Goal: Task Accomplishment & Management: Manage account settings

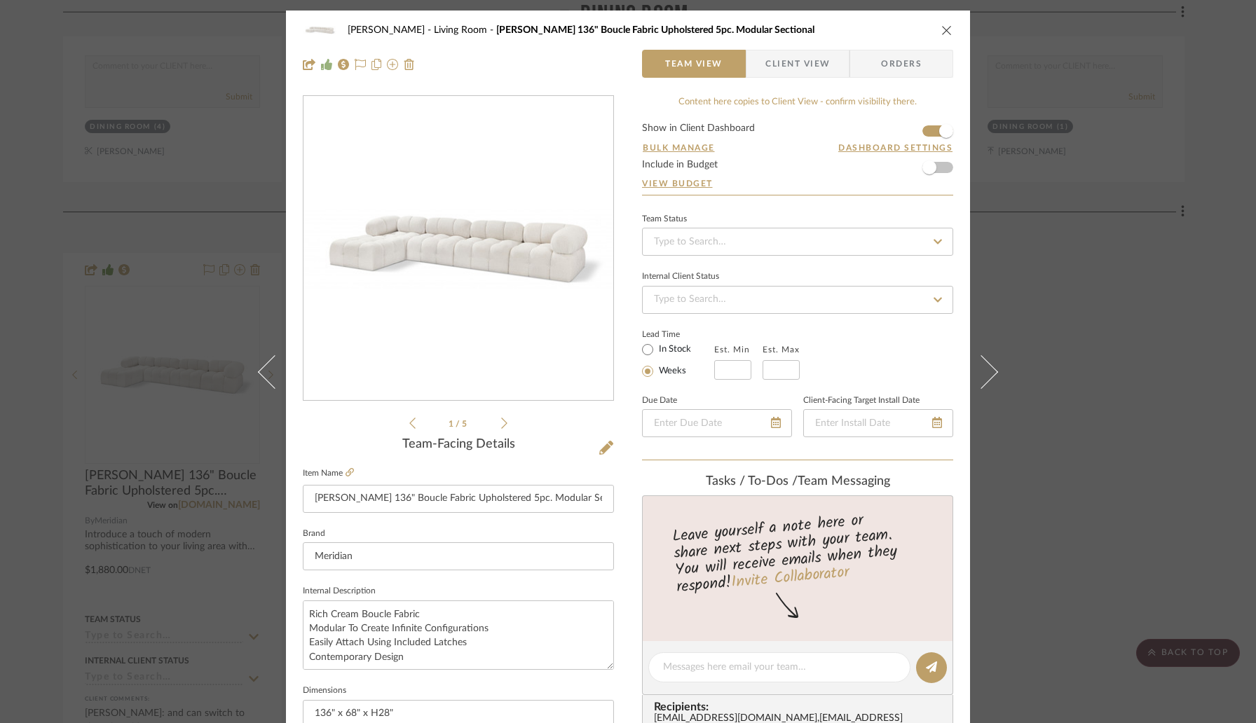
click at [12, 201] on div "Wessam Abo Ali Living Room Ames 136" Boucle Fabric Upholstered 5pc. Modular Sec…" at bounding box center [628, 361] width 1256 height 723
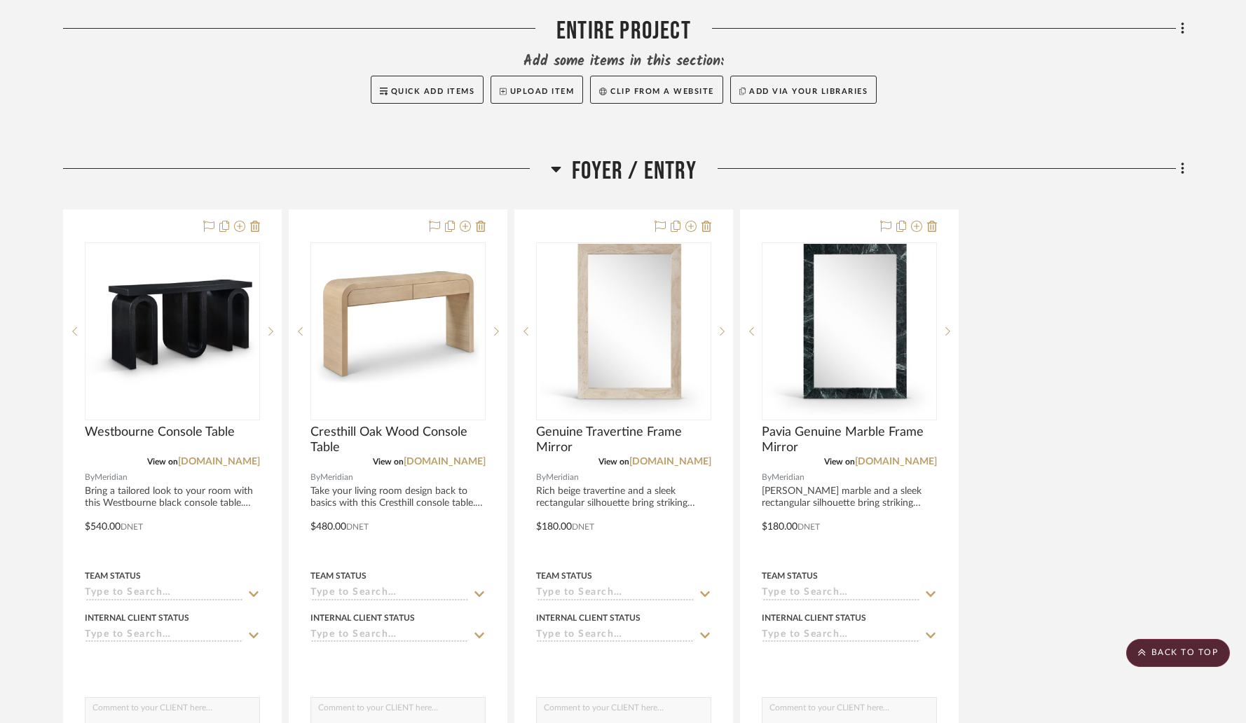
scroll to position [167, 0]
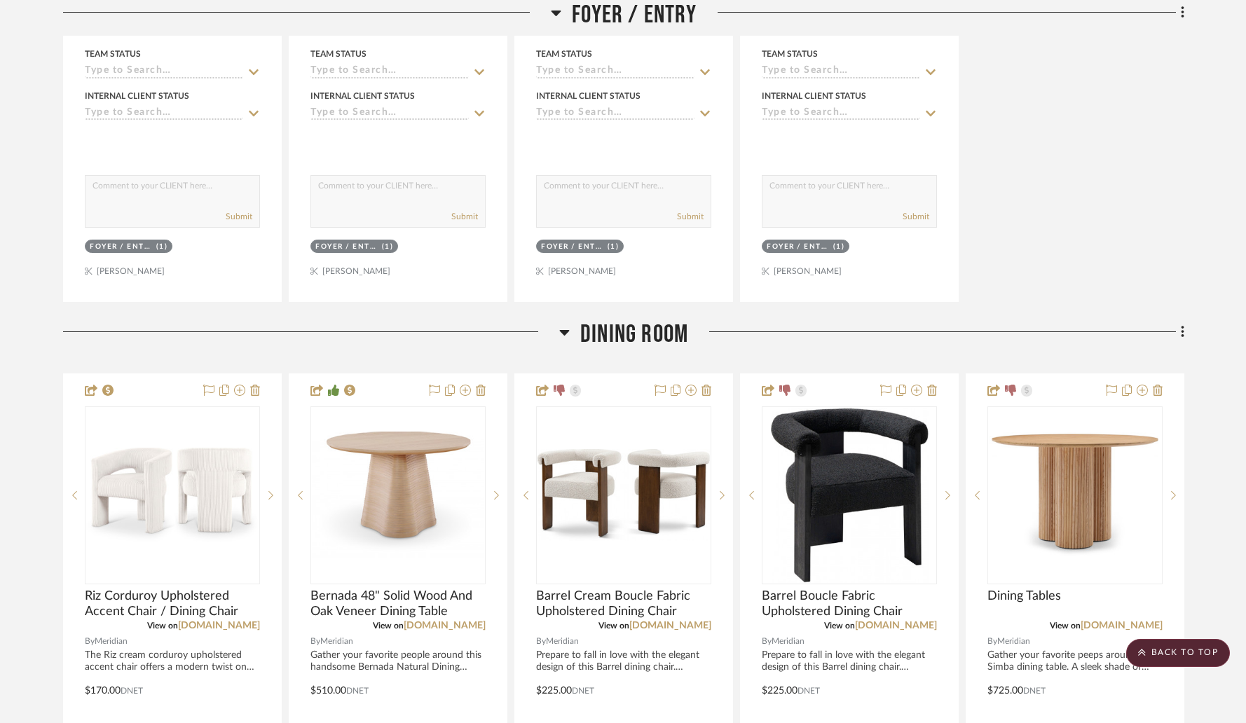
scroll to position [901, 0]
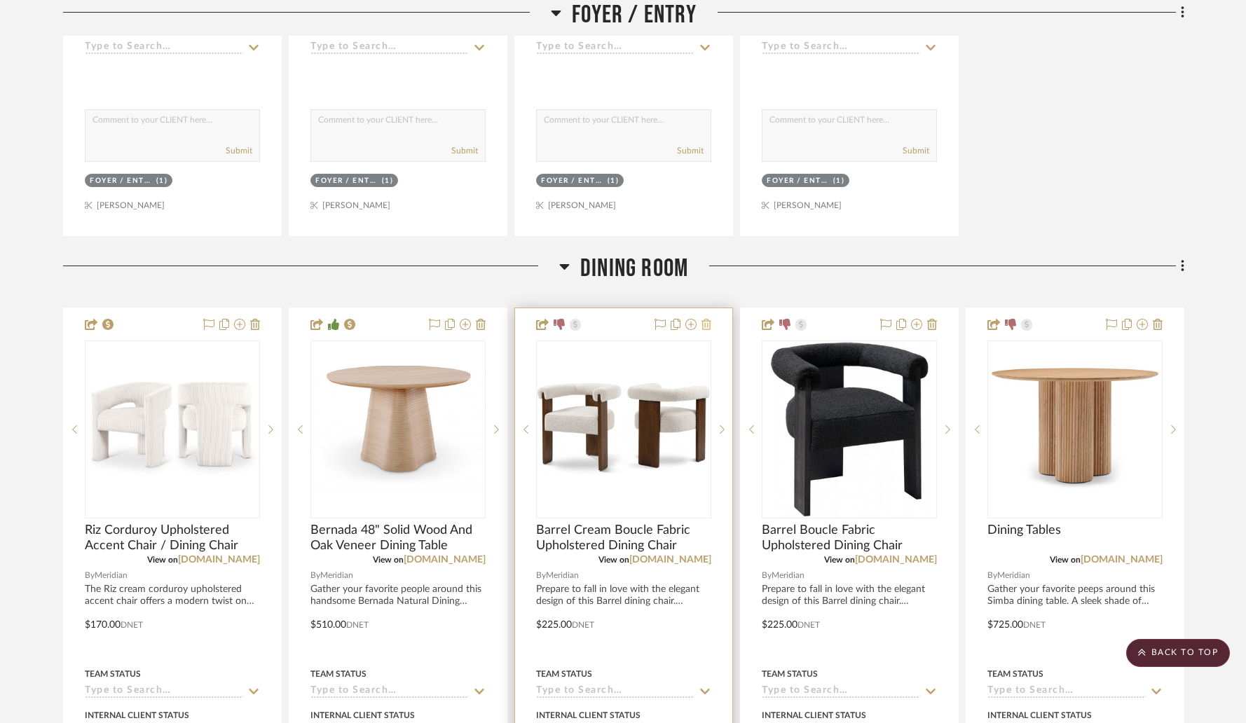
click at [709, 324] on icon at bounding box center [706, 324] width 10 height 11
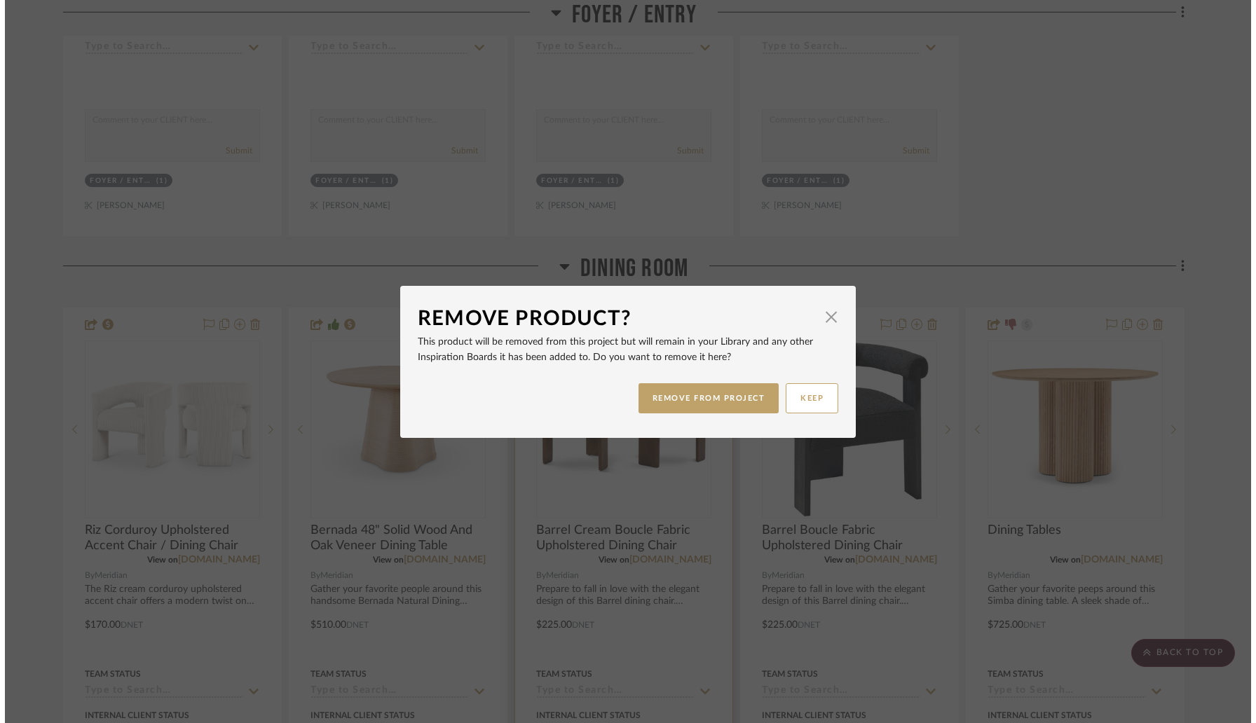
scroll to position [0, 0]
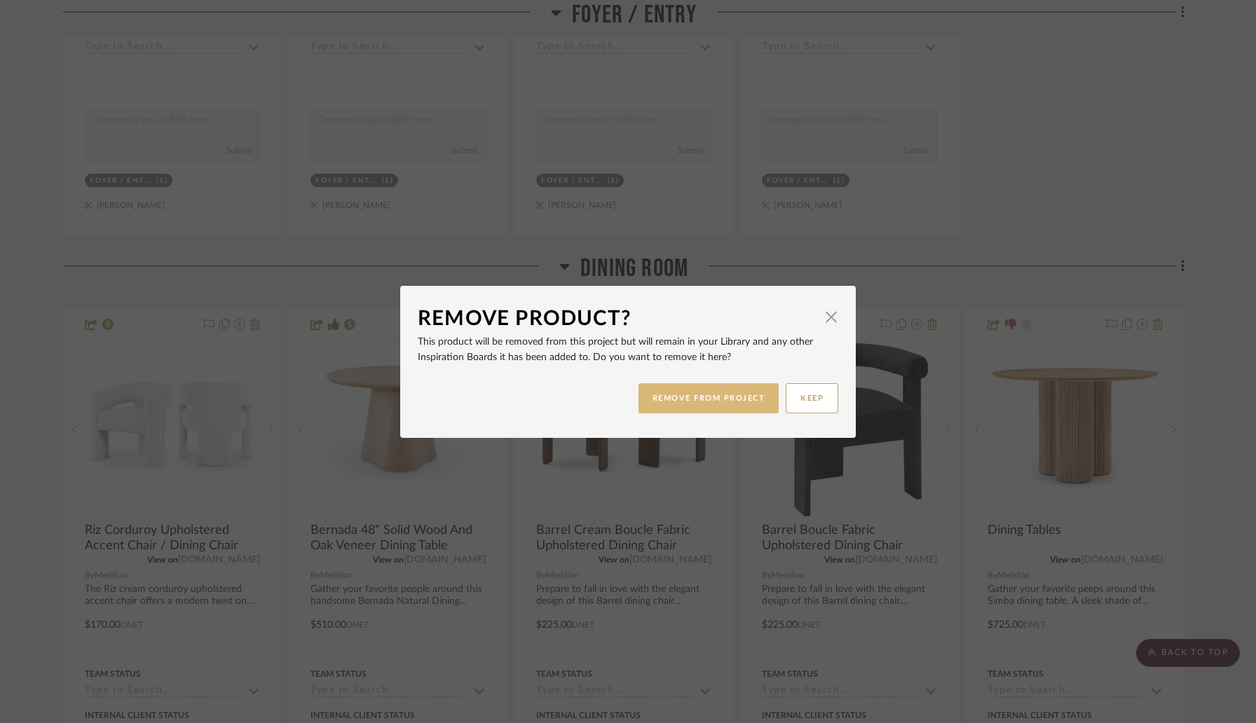
click at [715, 394] on button "REMOVE FROM PROJECT" at bounding box center [708, 398] width 141 height 30
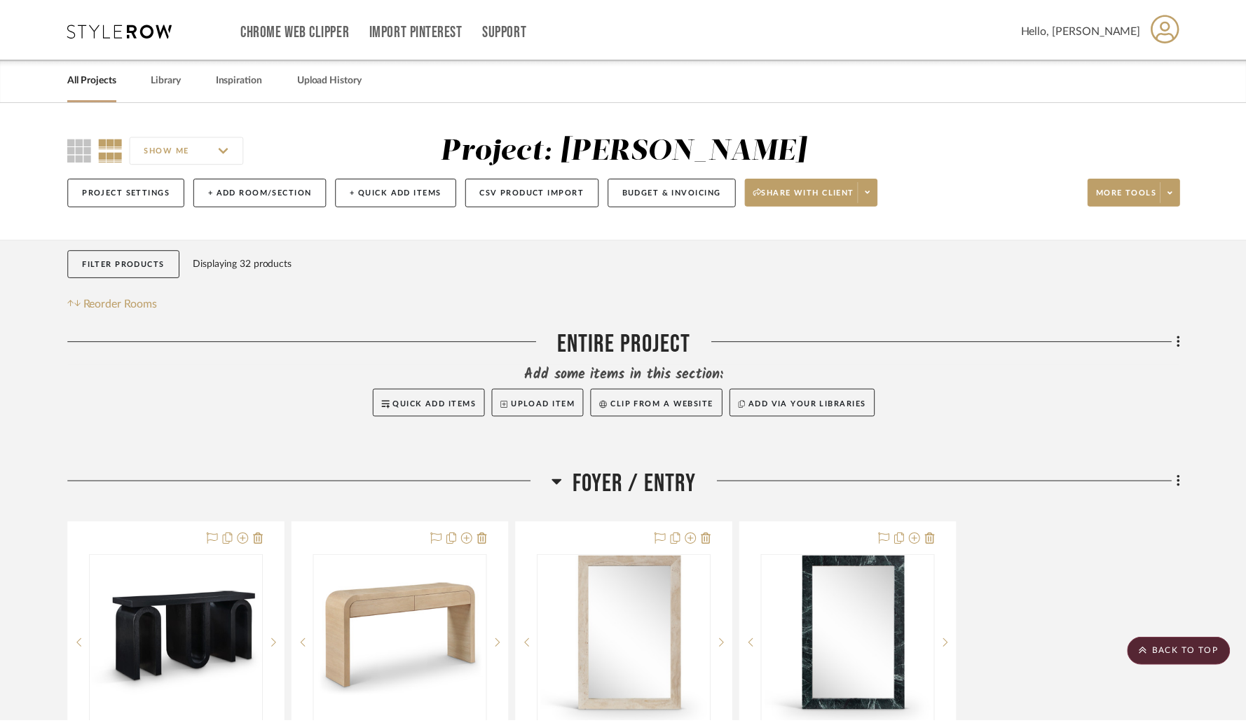
scroll to position [901, 0]
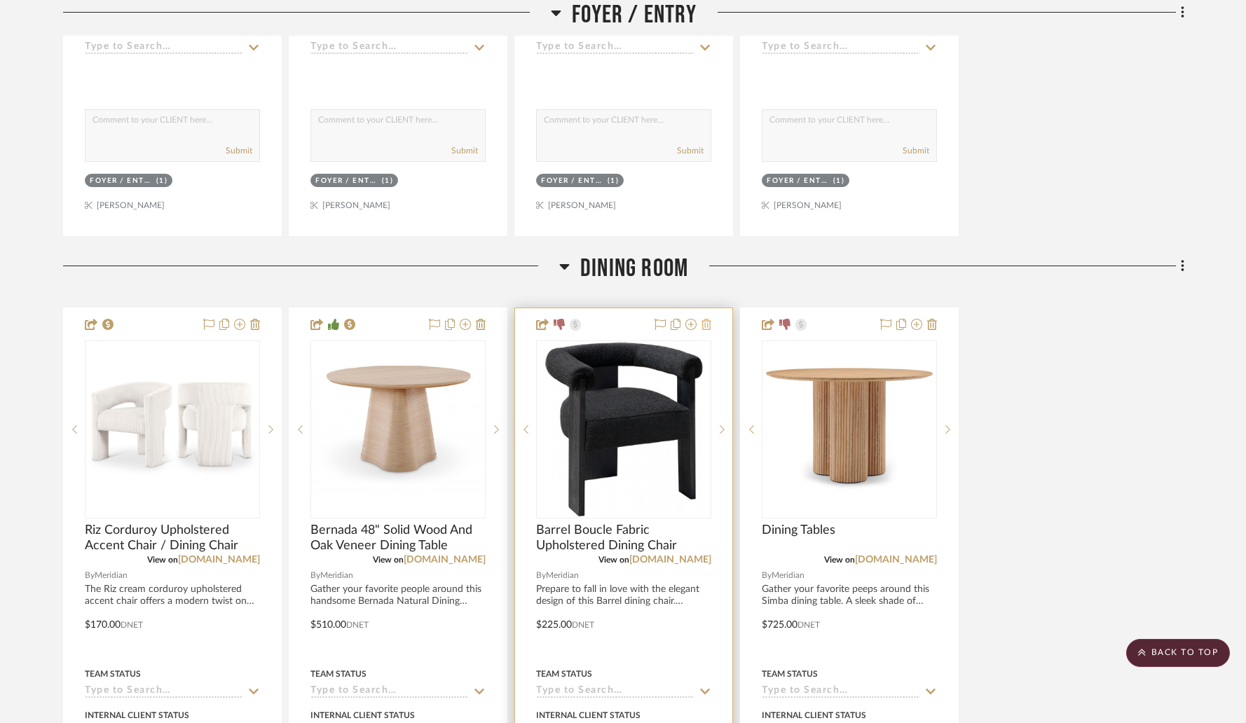
click at [708, 326] on icon at bounding box center [706, 324] width 10 height 11
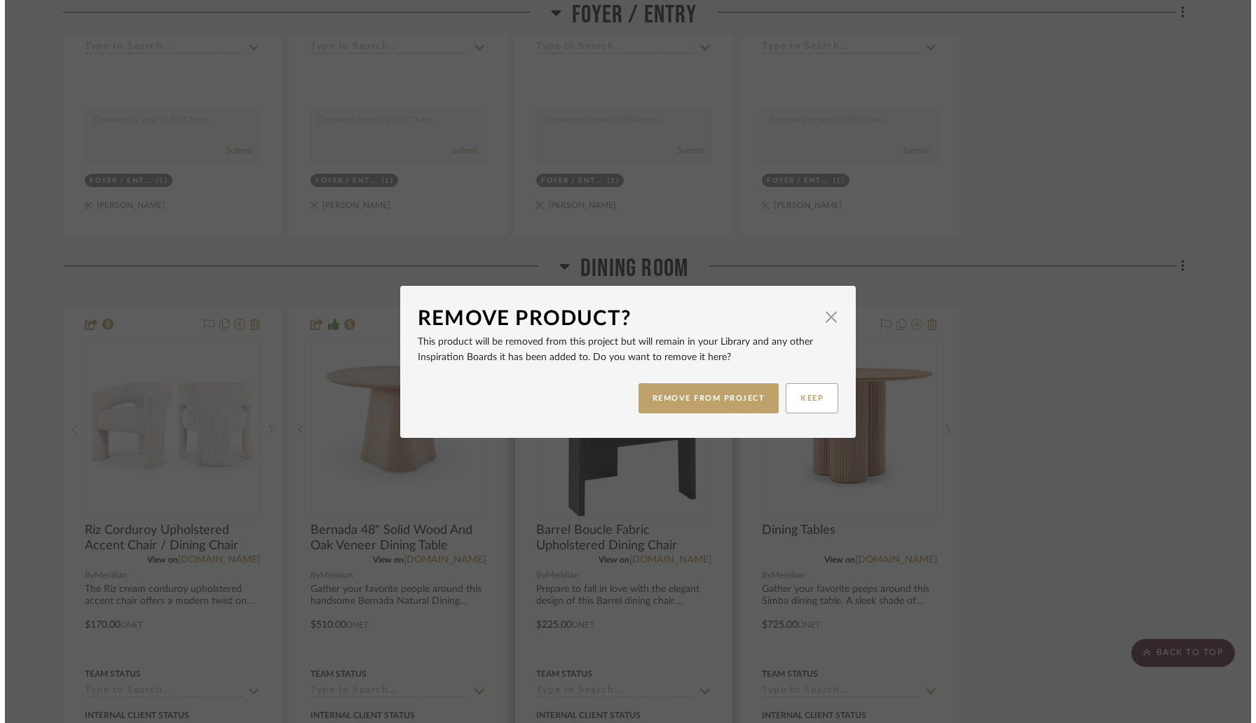
scroll to position [0, 0]
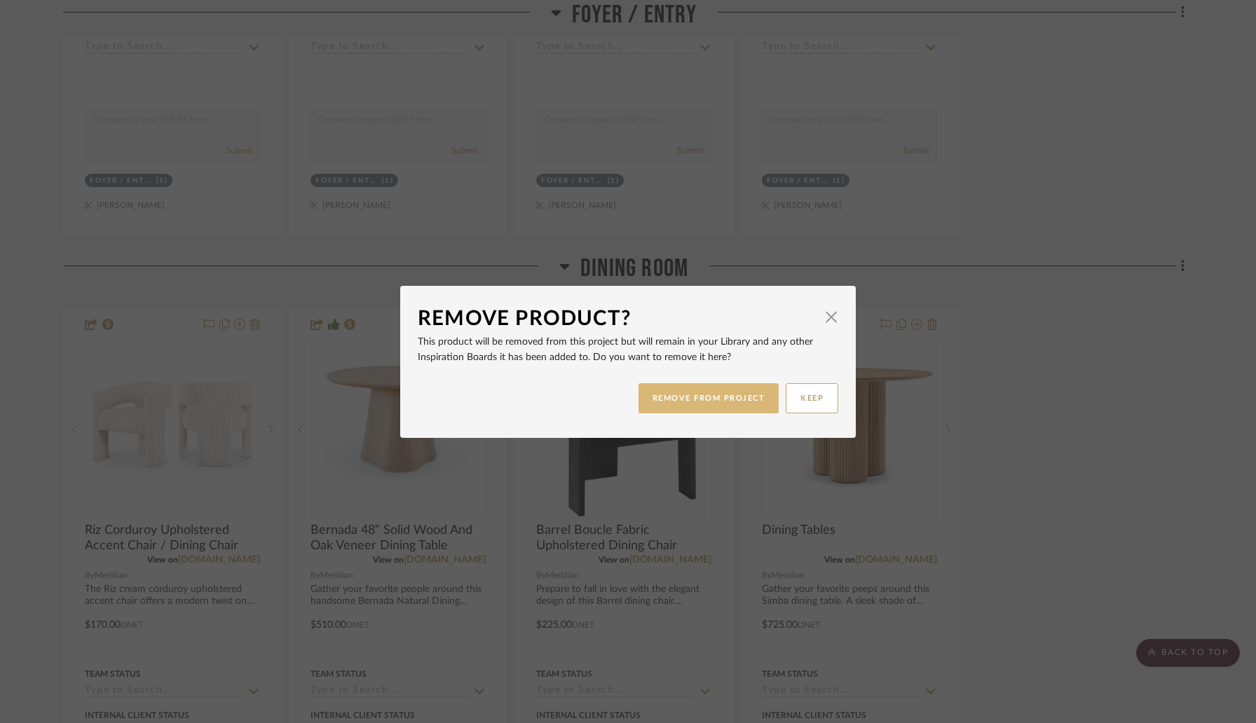
click at [689, 401] on button "REMOVE FROM PROJECT" at bounding box center [708, 398] width 141 height 30
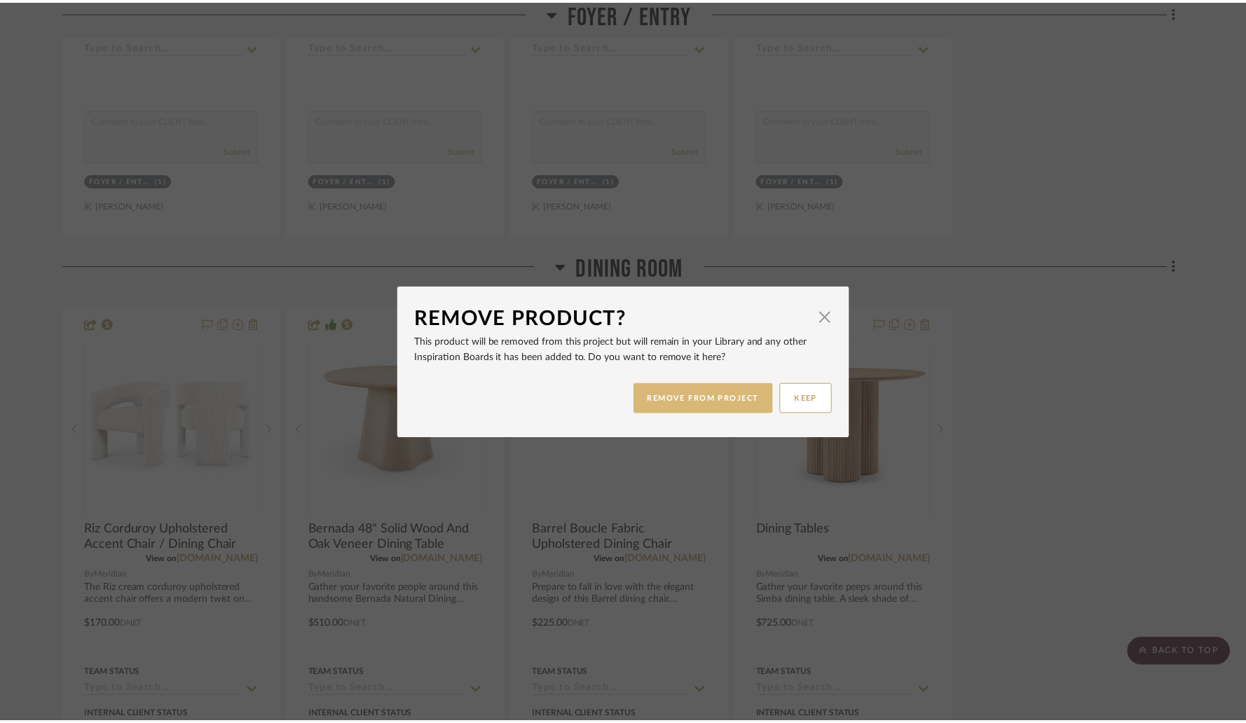
scroll to position [901, 0]
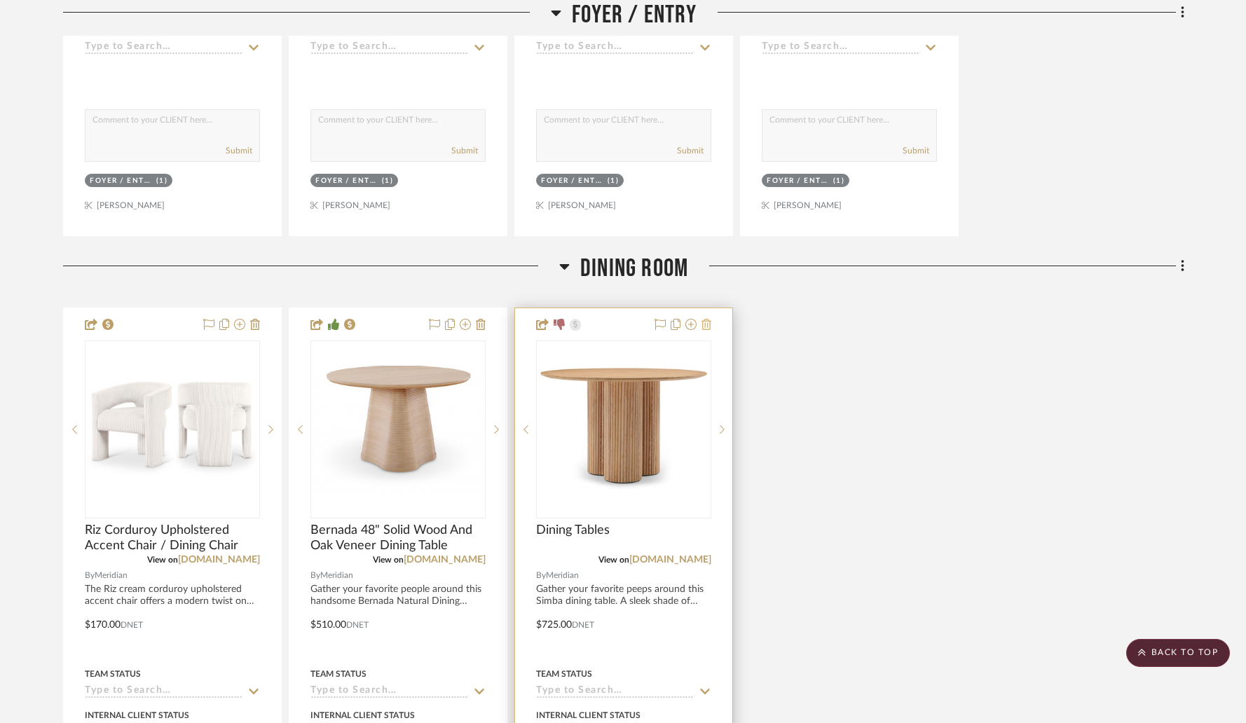
click at [708, 327] on icon at bounding box center [706, 324] width 10 height 11
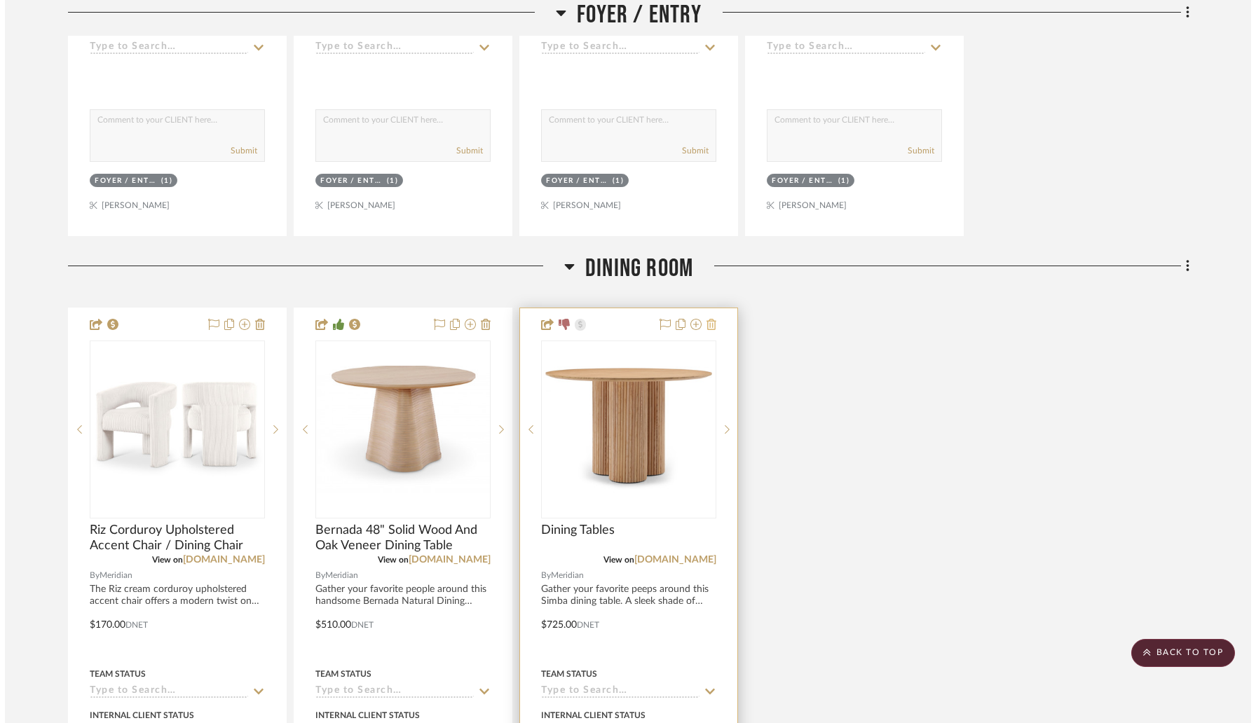
scroll to position [0, 0]
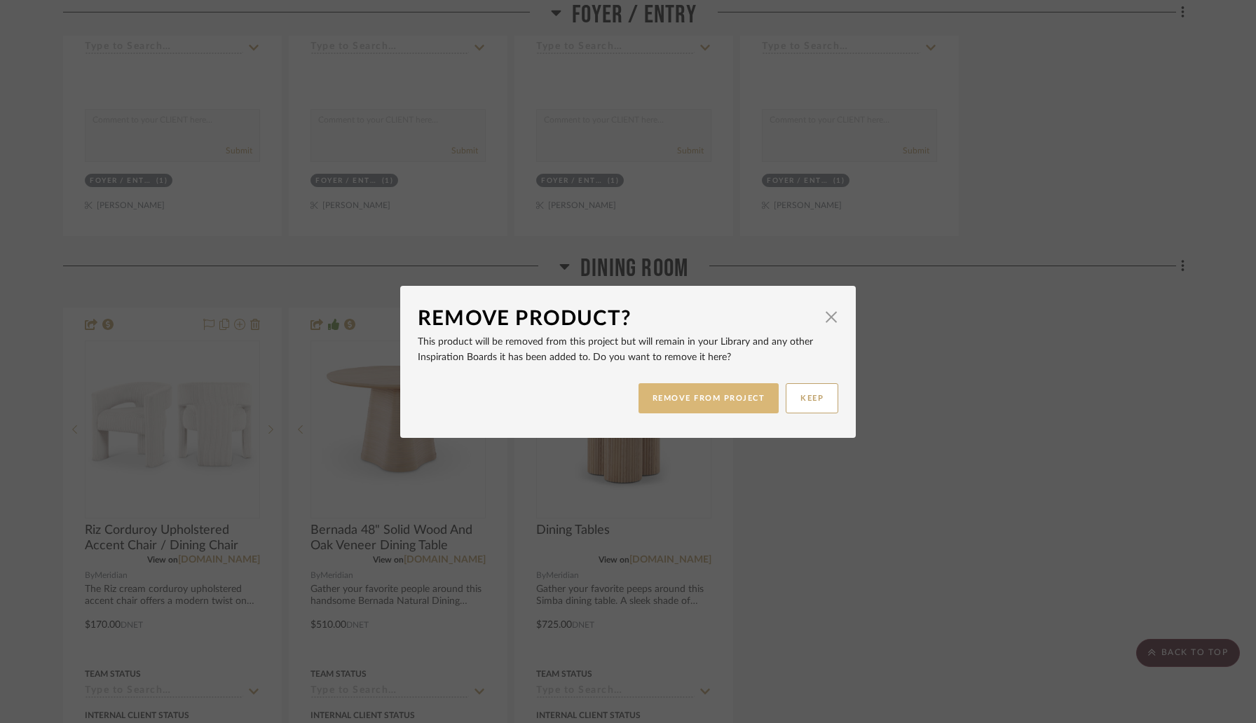
click at [703, 394] on button "REMOVE FROM PROJECT" at bounding box center [708, 398] width 141 height 30
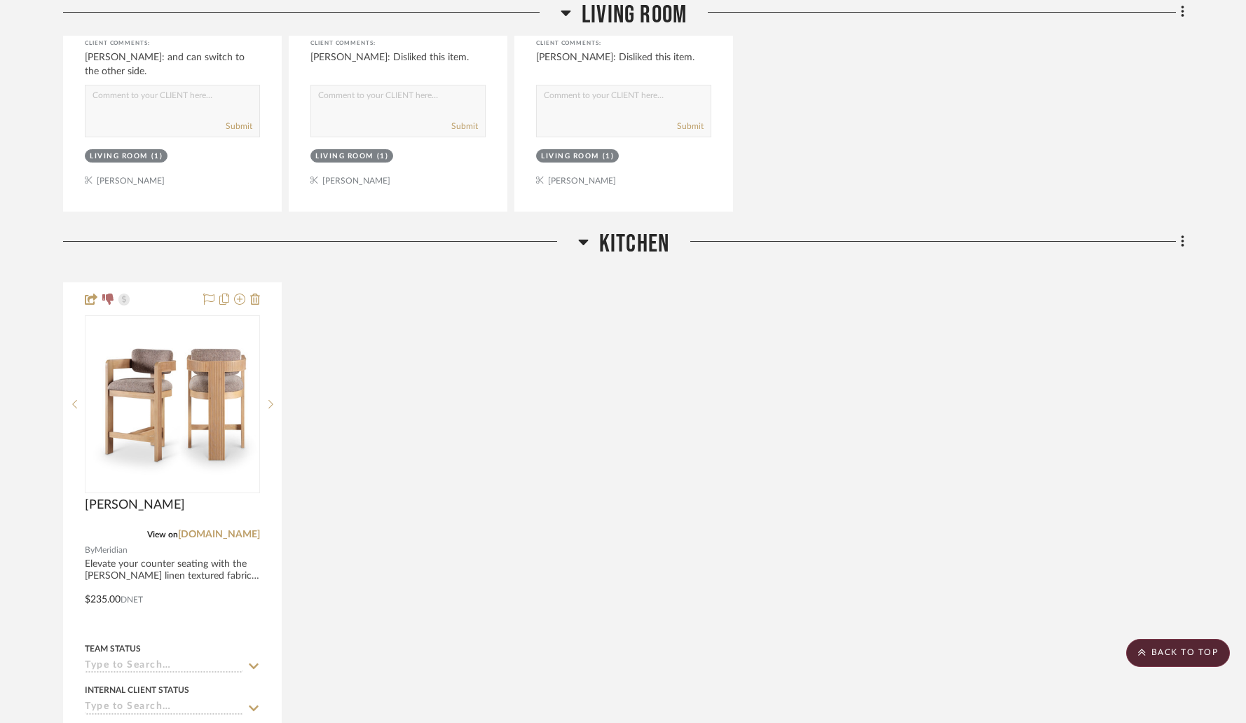
scroll to position [2303, 0]
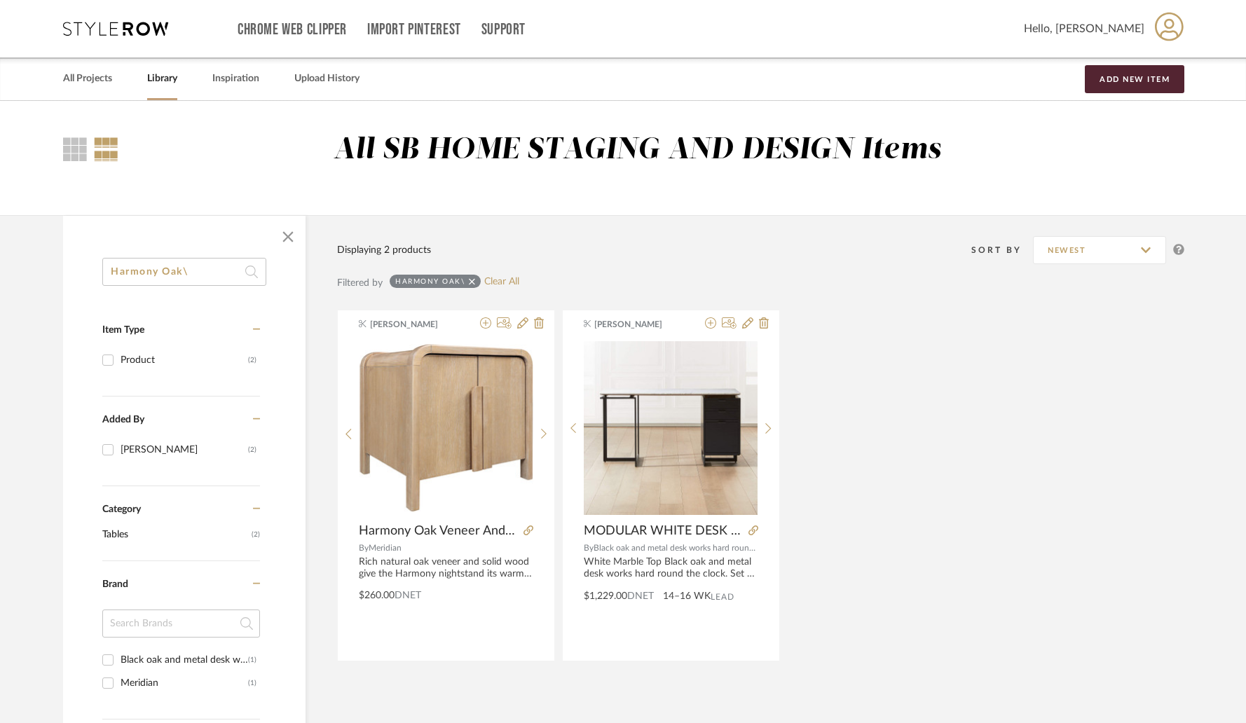
click at [193, 275] on input "Harmony Oak\" at bounding box center [184, 272] width 164 height 28
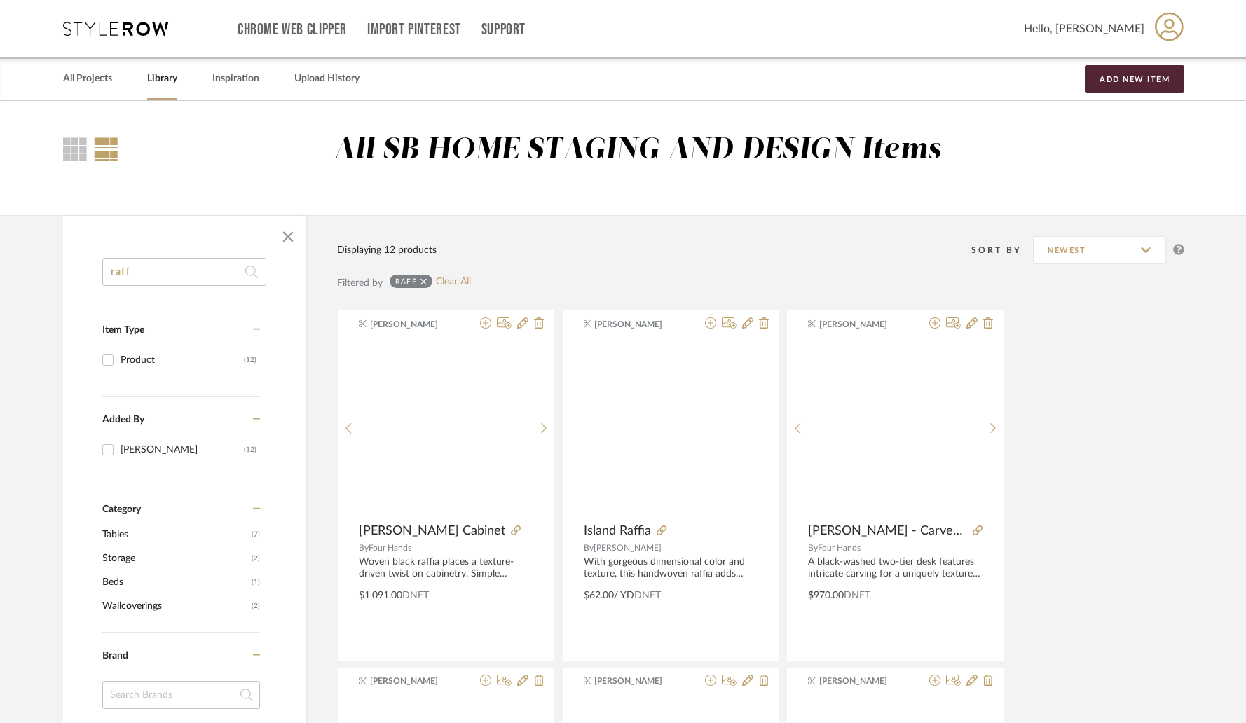
type input "raff"
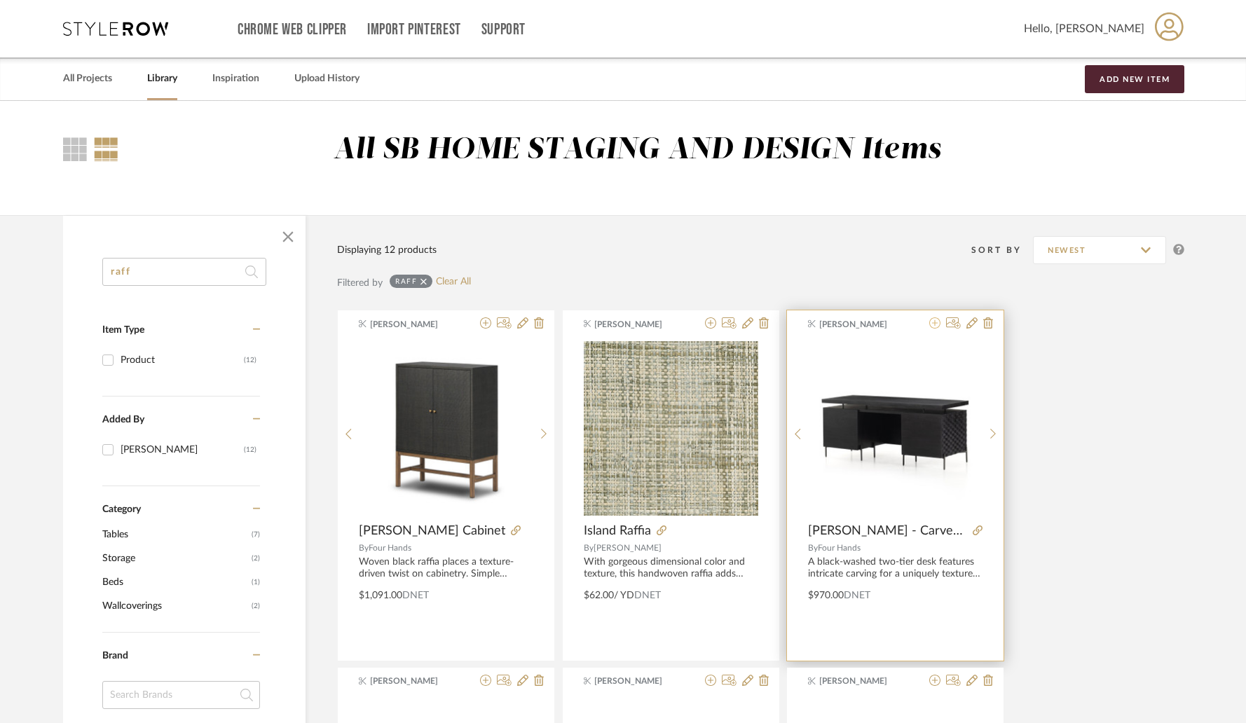
click at [934, 326] on icon at bounding box center [934, 322] width 11 height 11
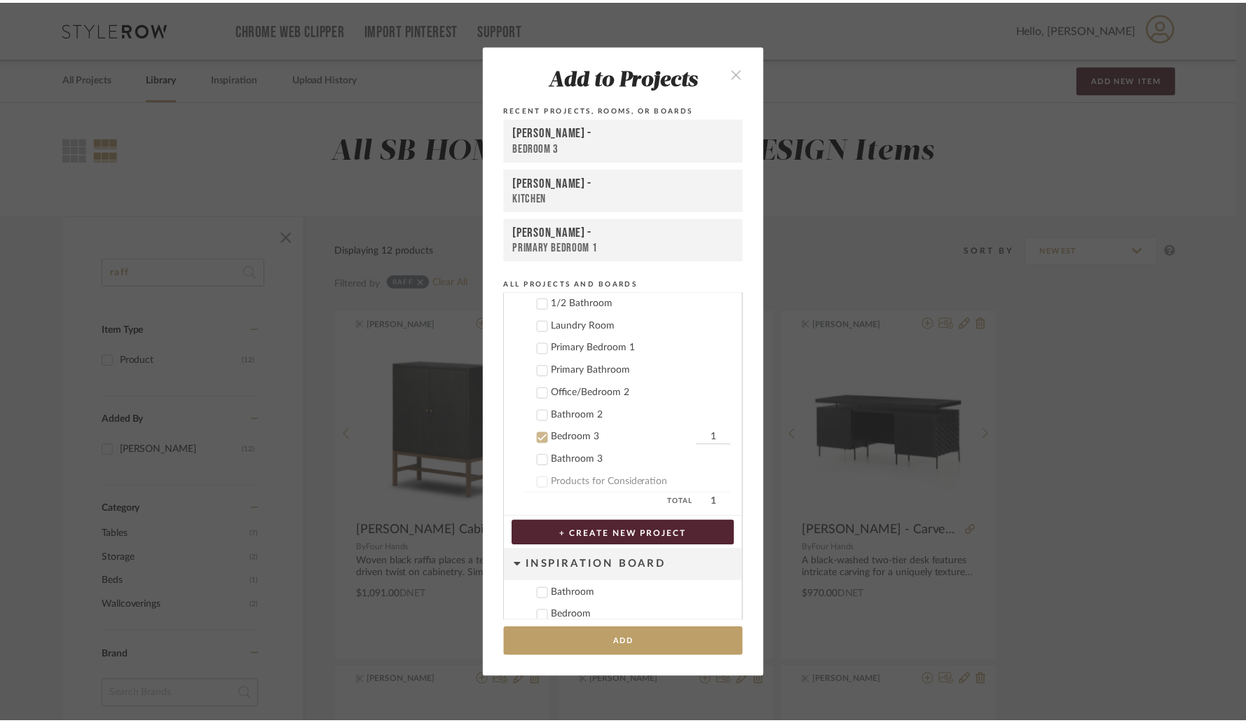
scroll to position [800, 0]
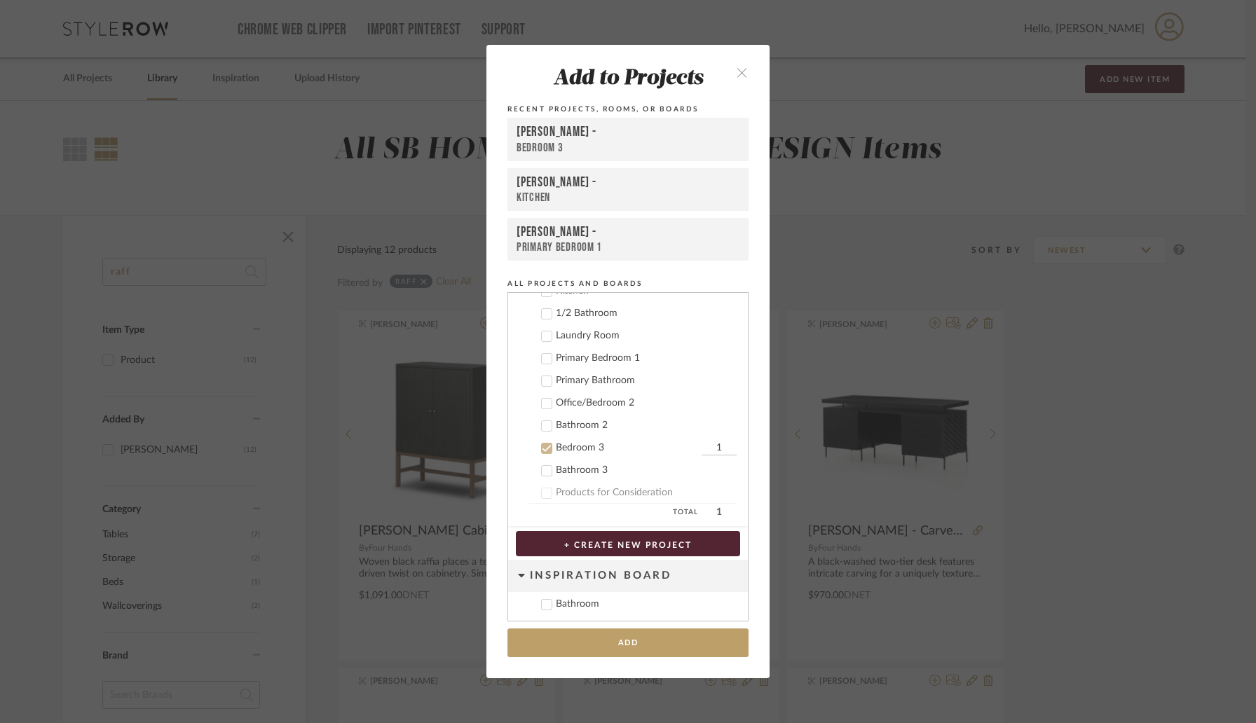
click at [544, 401] on icon at bounding box center [546, 403] width 9 height 7
click at [542, 444] on icon at bounding box center [547, 449] width 10 height 10
click at [601, 636] on button "Add" at bounding box center [627, 643] width 241 height 29
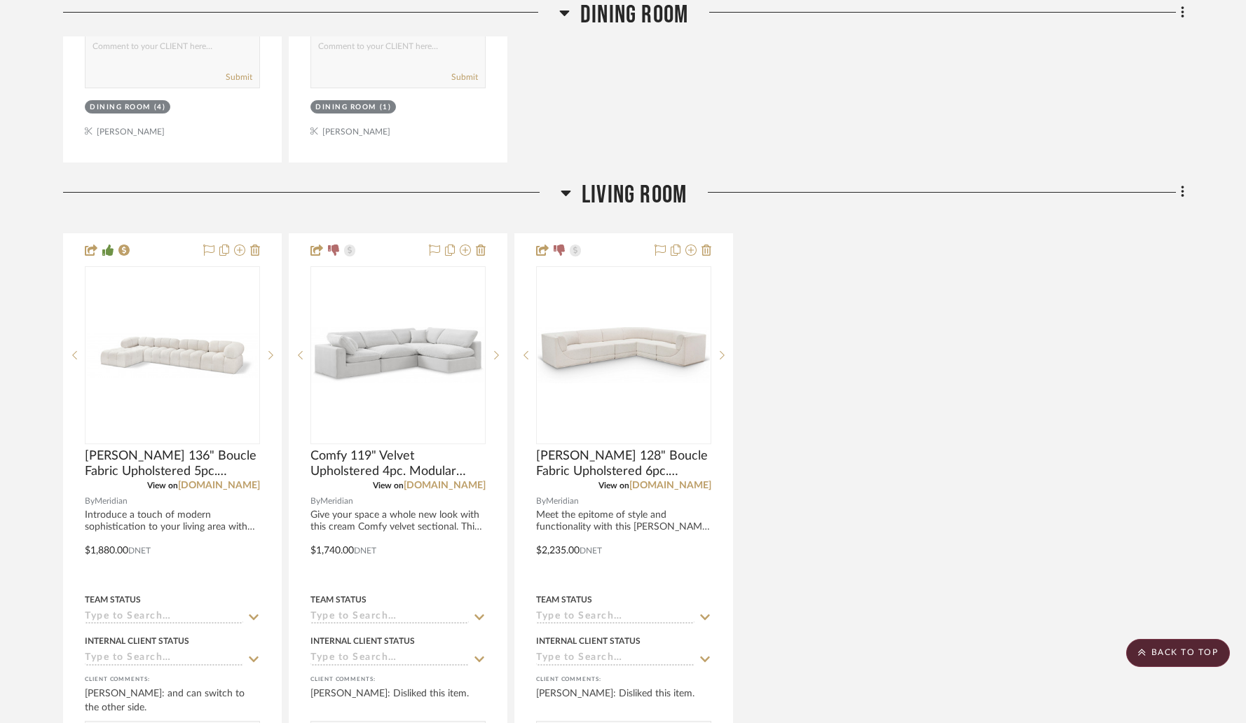
scroll to position [1663, 0]
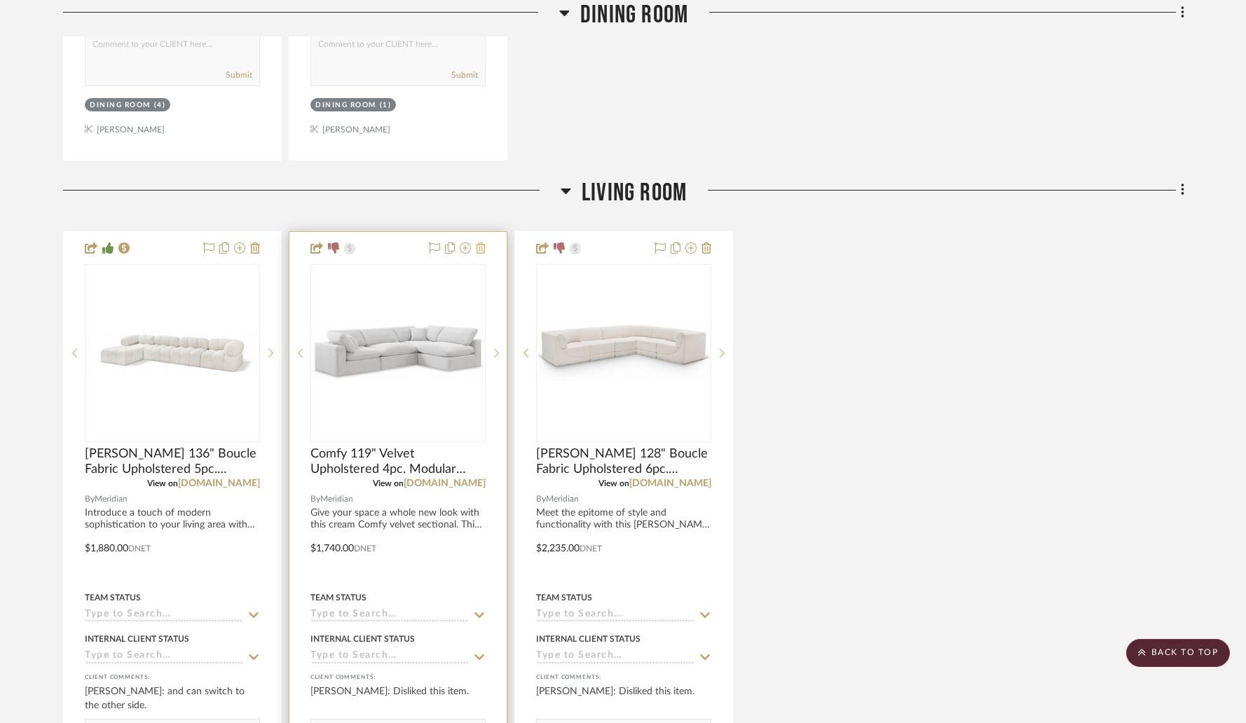
click at [481, 249] on icon at bounding box center [481, 247] width 10 height 11
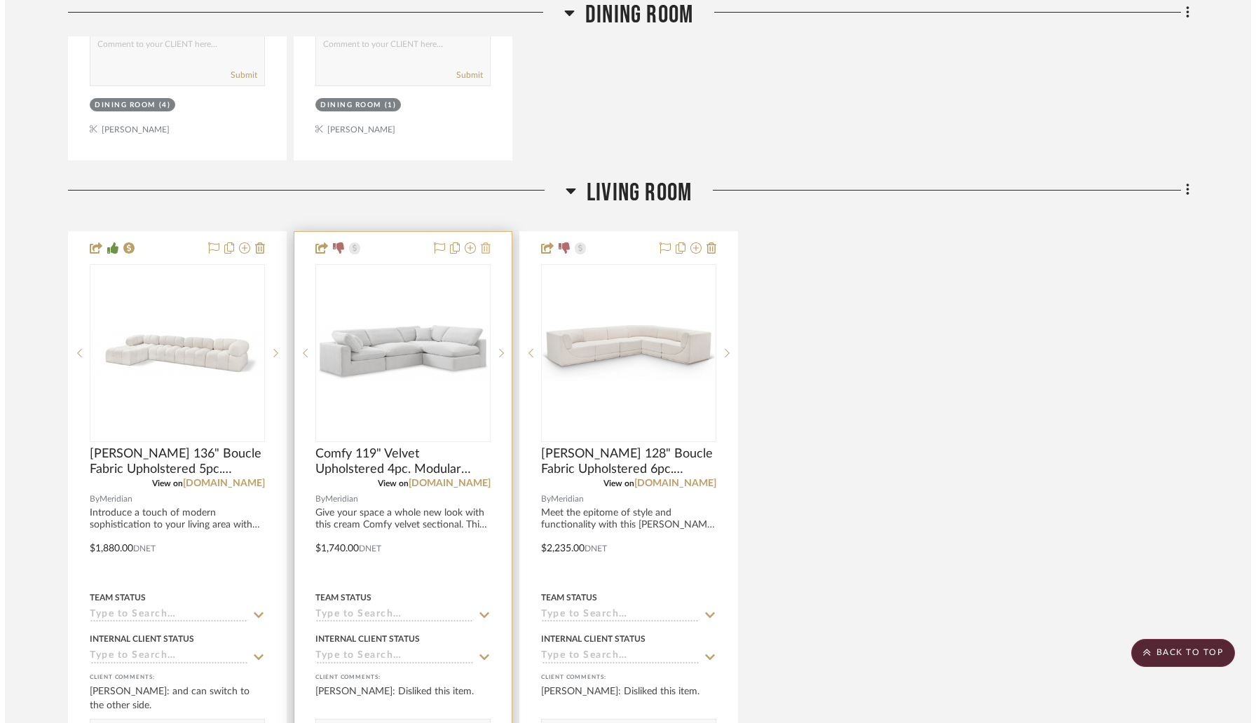
scroll to position [0, 0]
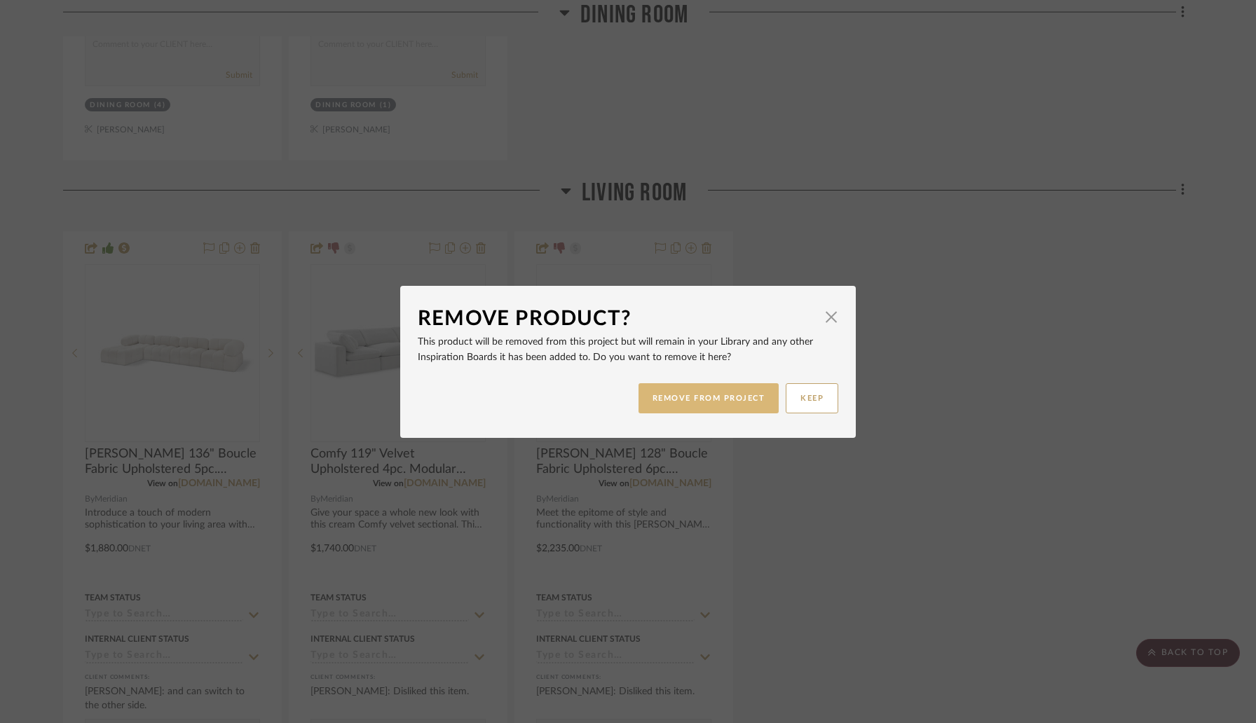
click at [688, 396] on button "REMOVE FROM PROJECT" at bounding box center [708, 398] width 141 height 30
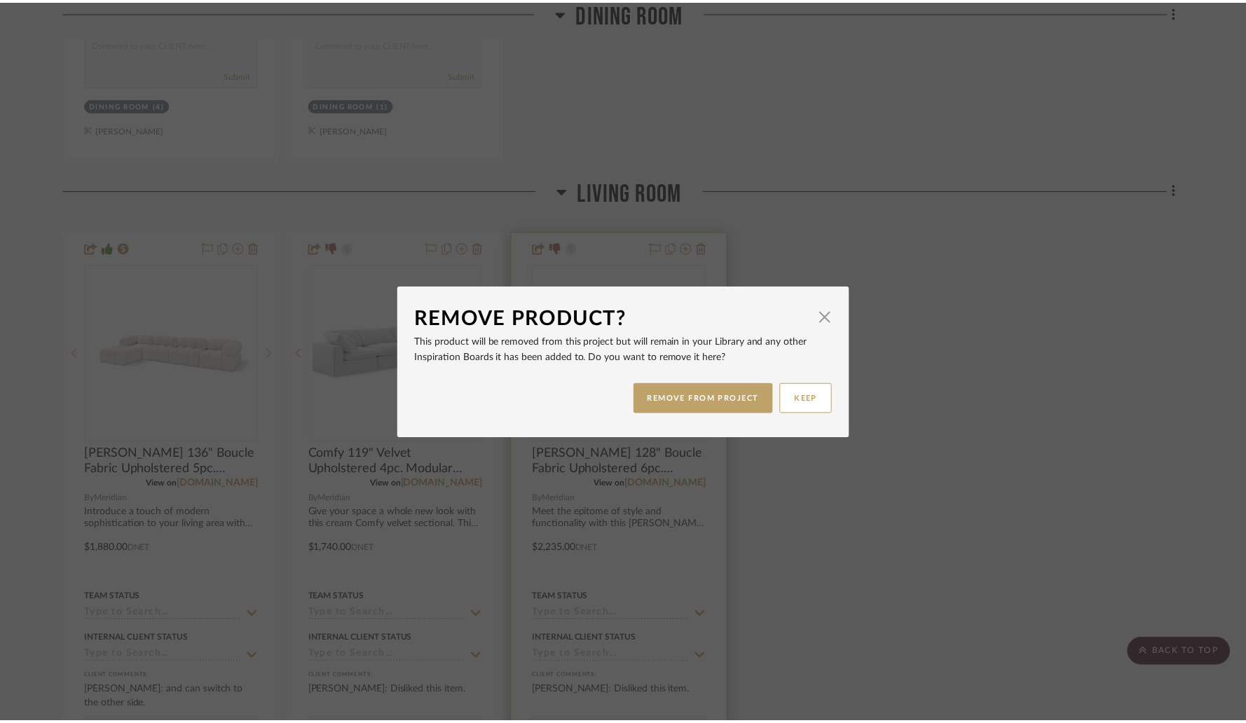
scroll to position [1663, 0]
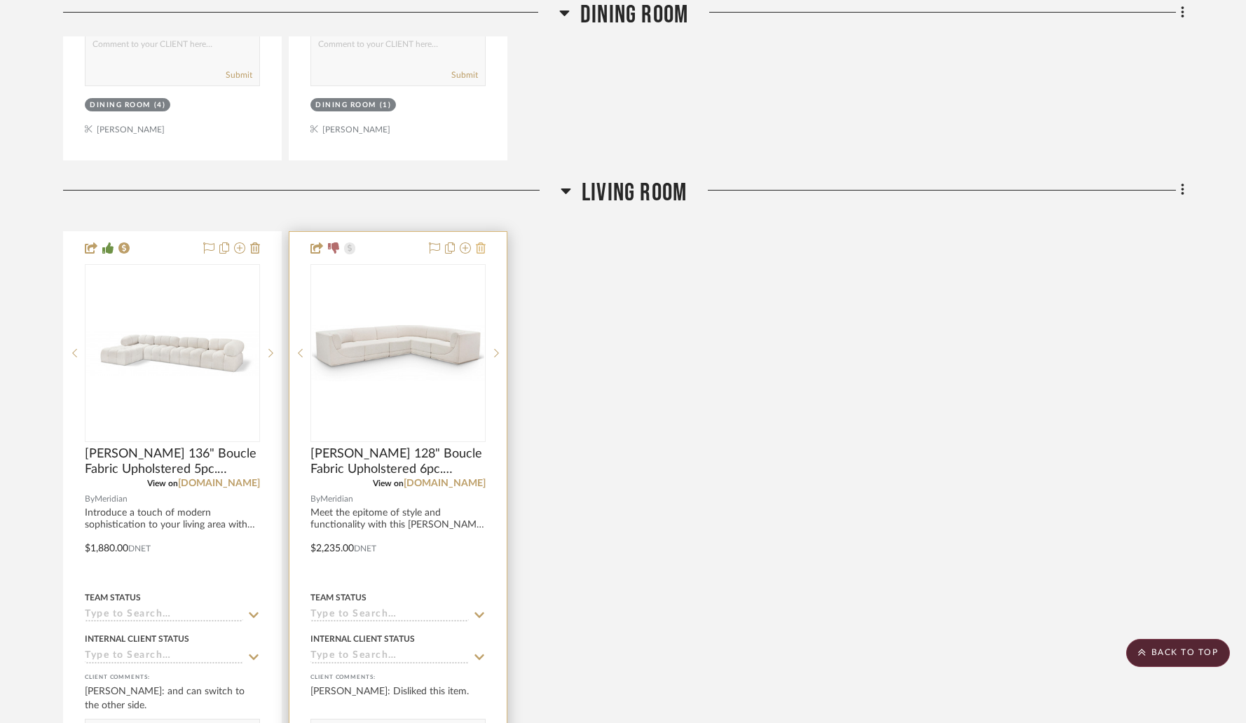
click at [484, 249] on icon at bounding box center [481, 247] width 10 height 11
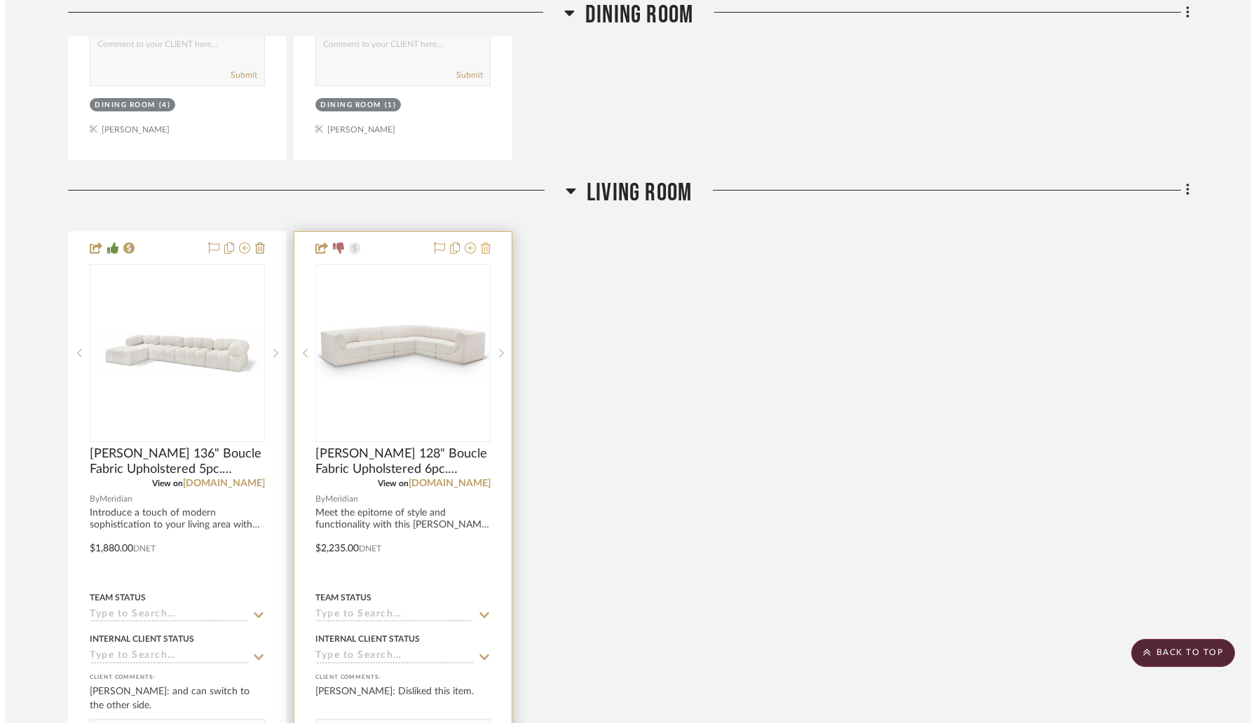
scroll to position [0, 0]
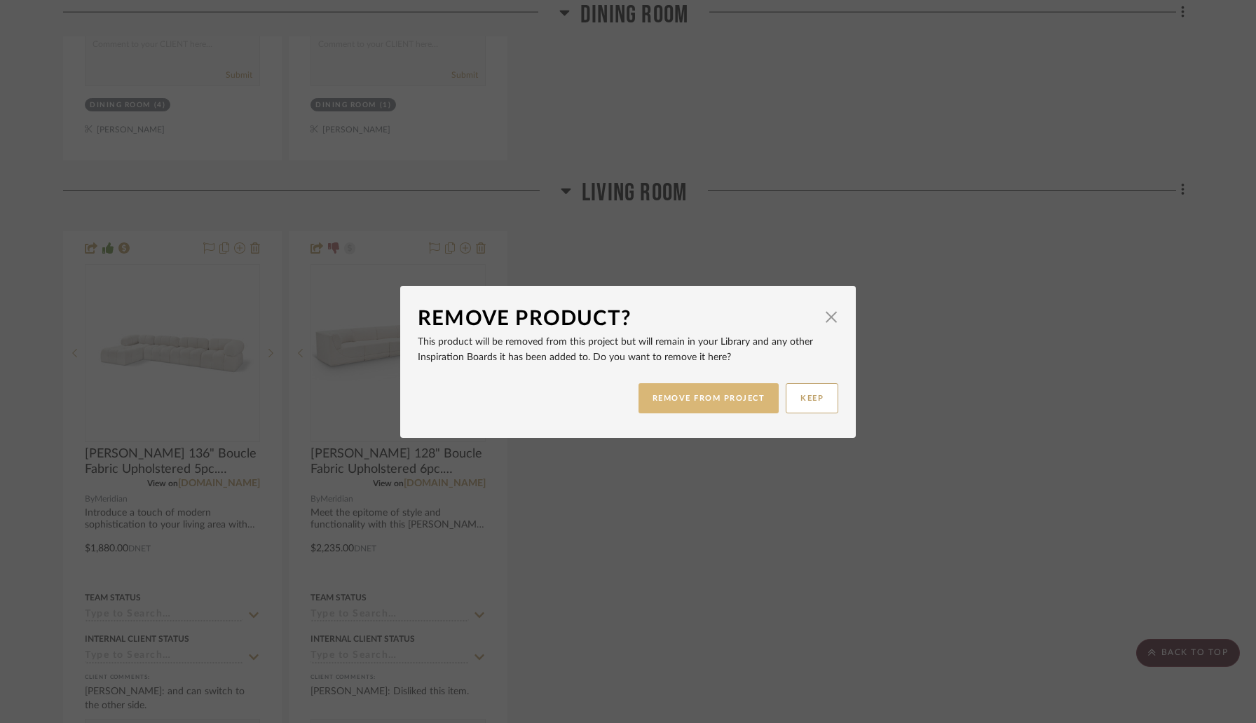
click at [649, 389] on button "REMOVE FROM PROJECT" at bounding box center [708, 398] width 141 height 30
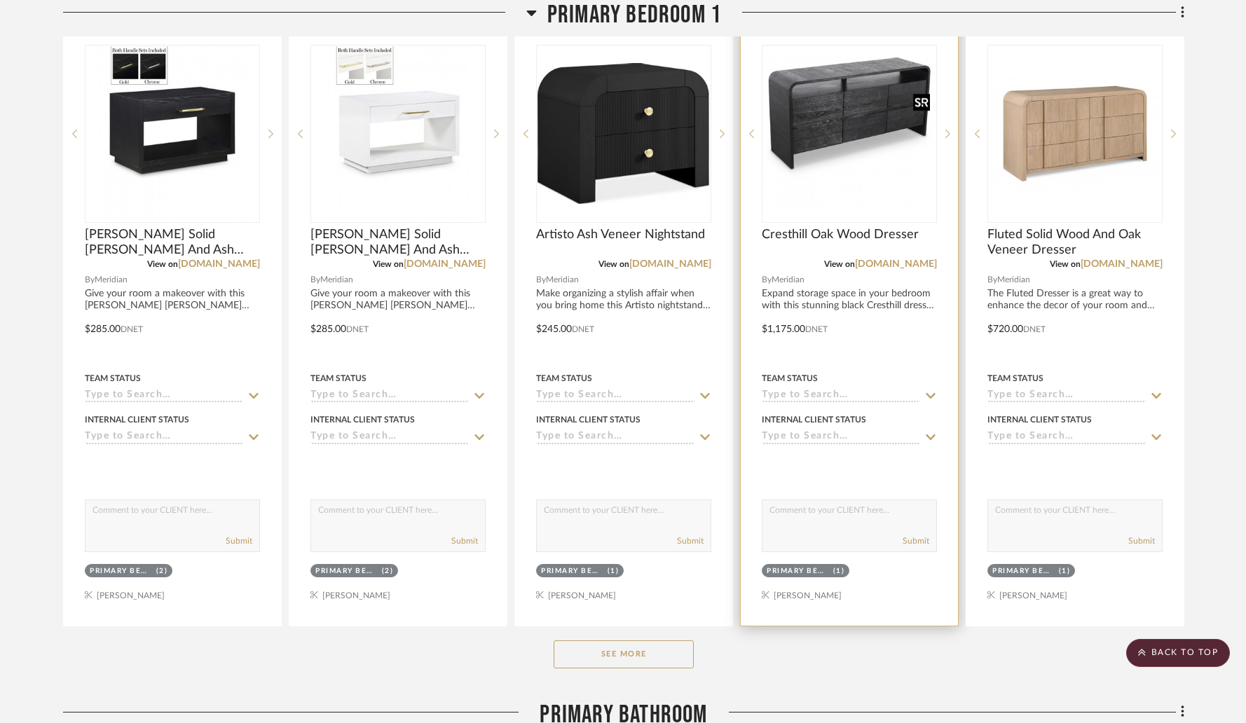
scroll to position [3535, 0]
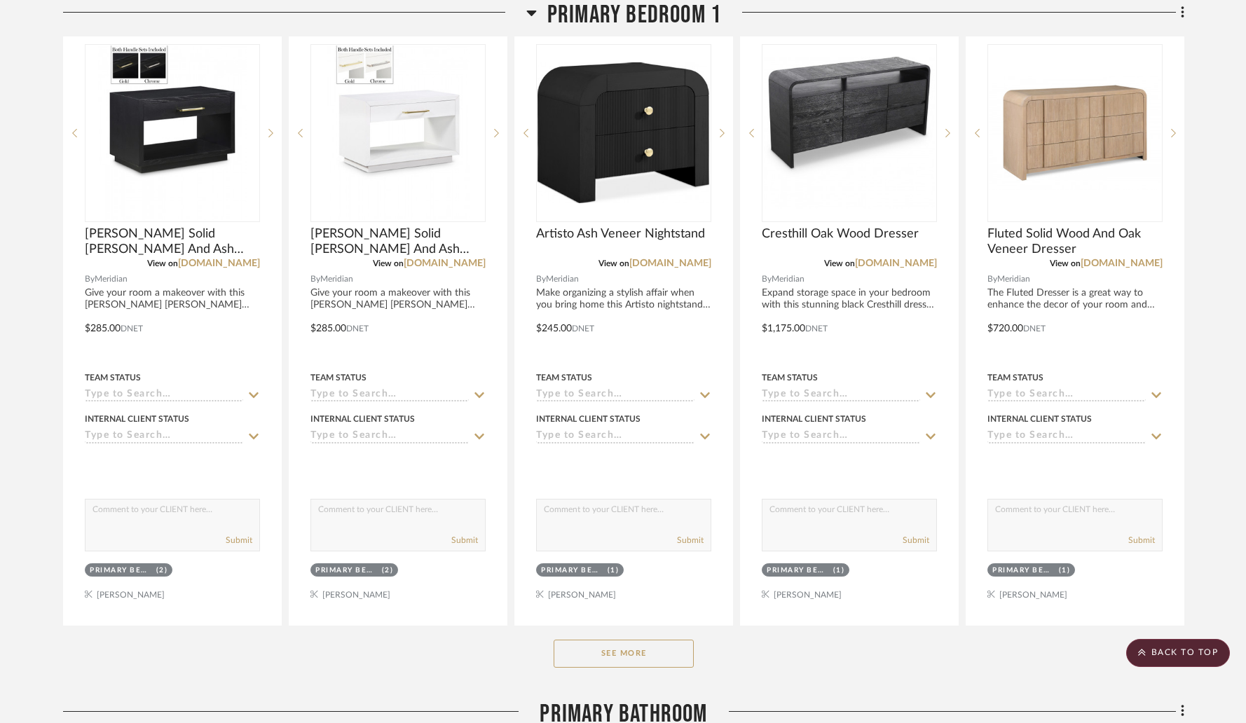
click at [645, 652] on button "See More" at bounding box center [624, 654] width 140 height 28
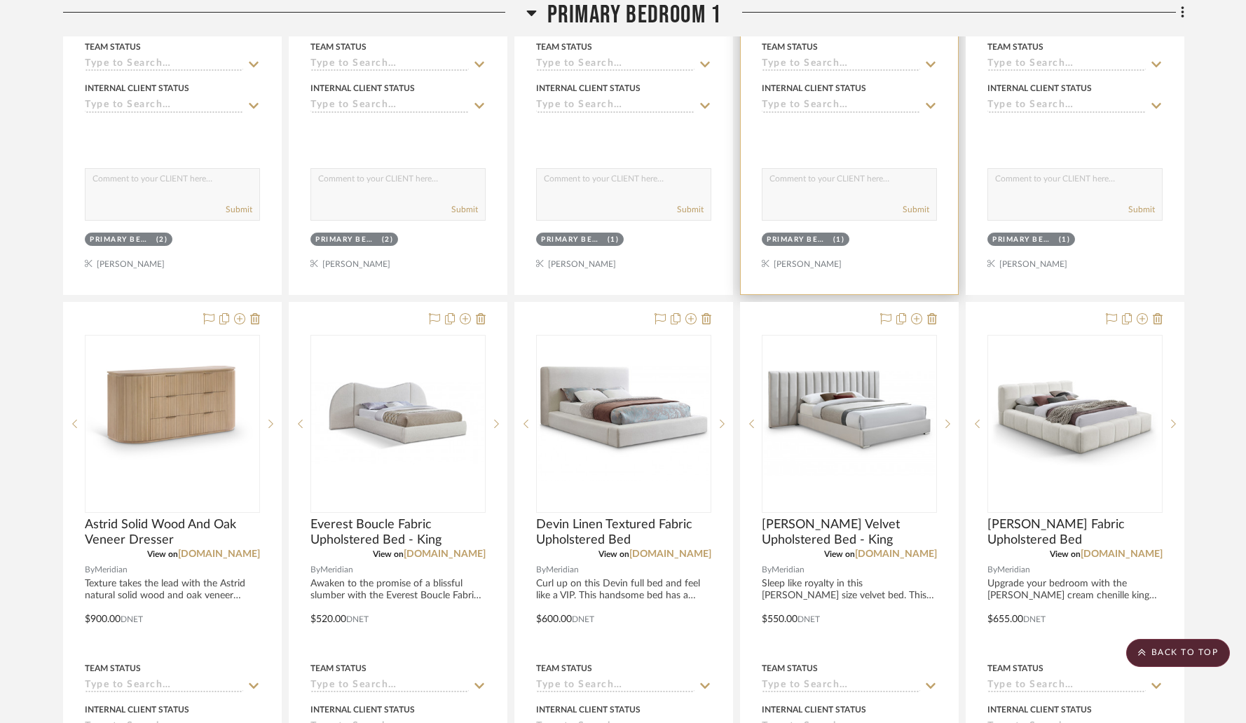
scroll to position [3867, 0]
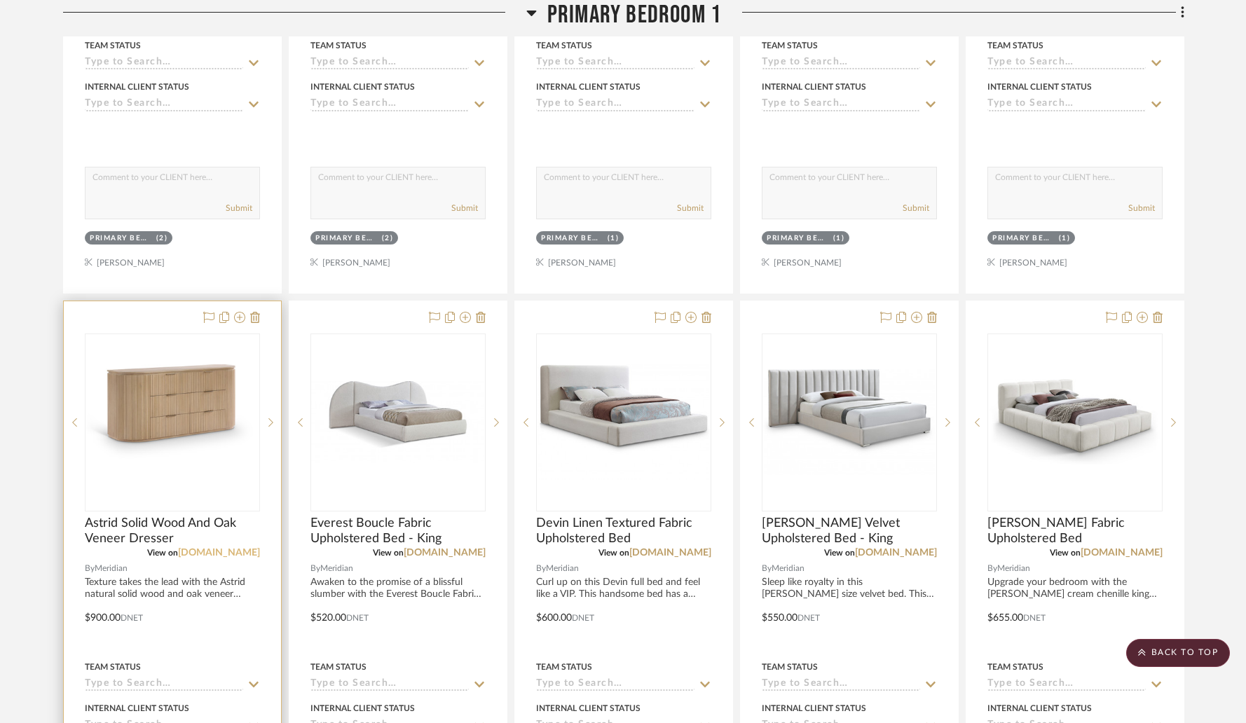
click at [222, 554] on link "[DOMAIN_NAME]" at bounding box center [219, 553] width 82 height 10
click at [200, 553] on link "[DOMAIN_NAME]" at bounding box center [219, 553] width 82 height 10
click at [170, 444] on img "0" at bounding box center [172, 421] width 172 height 115
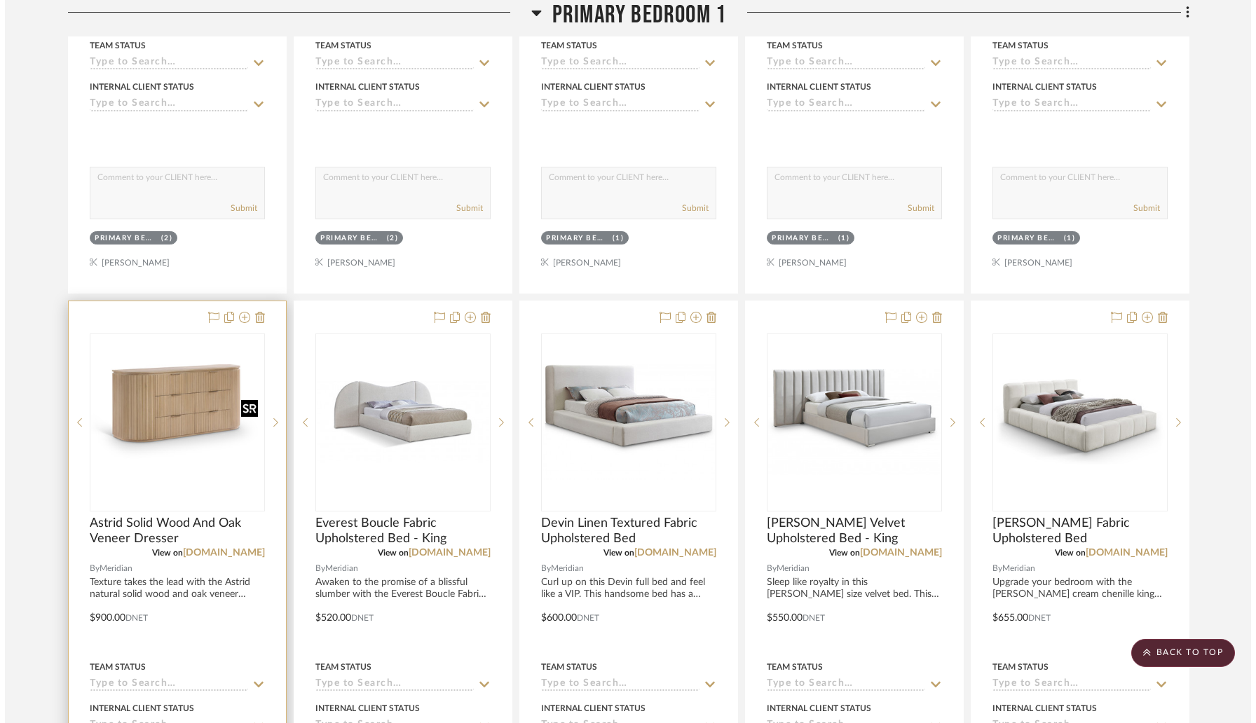
scroll to position [0, 0]
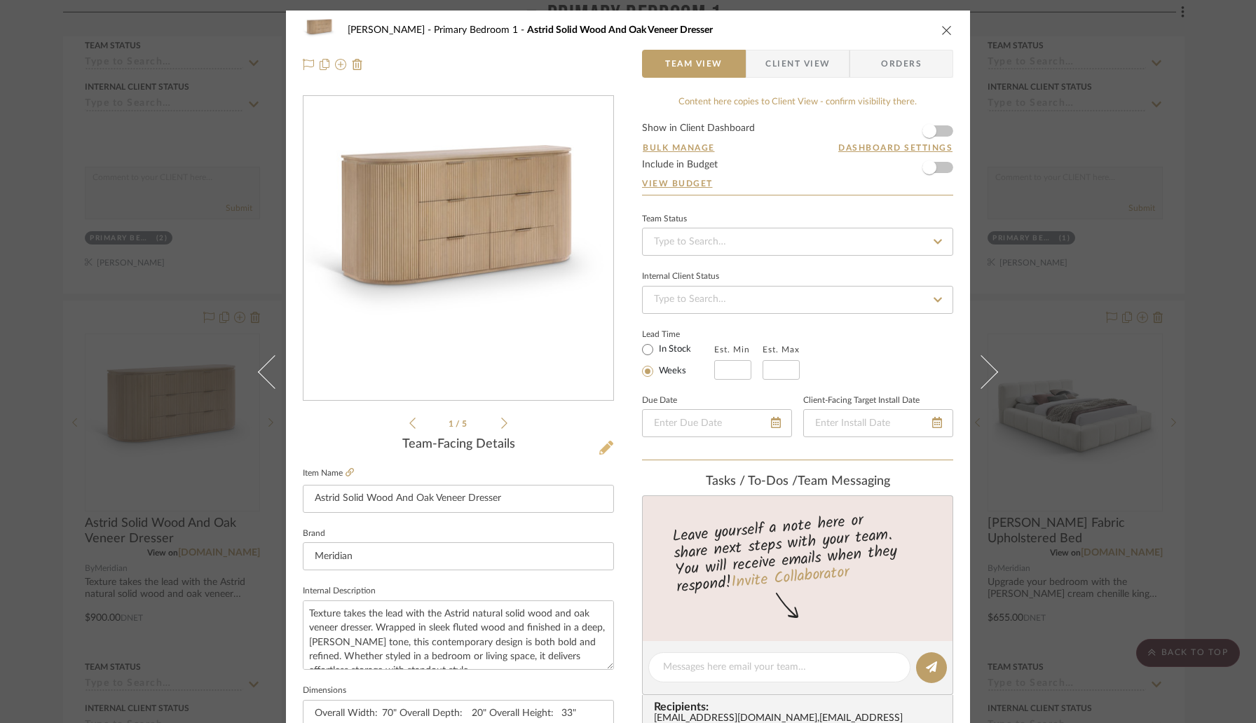
click at [601, 451] on icon at bounding box center [606, 448] width 14 height 14
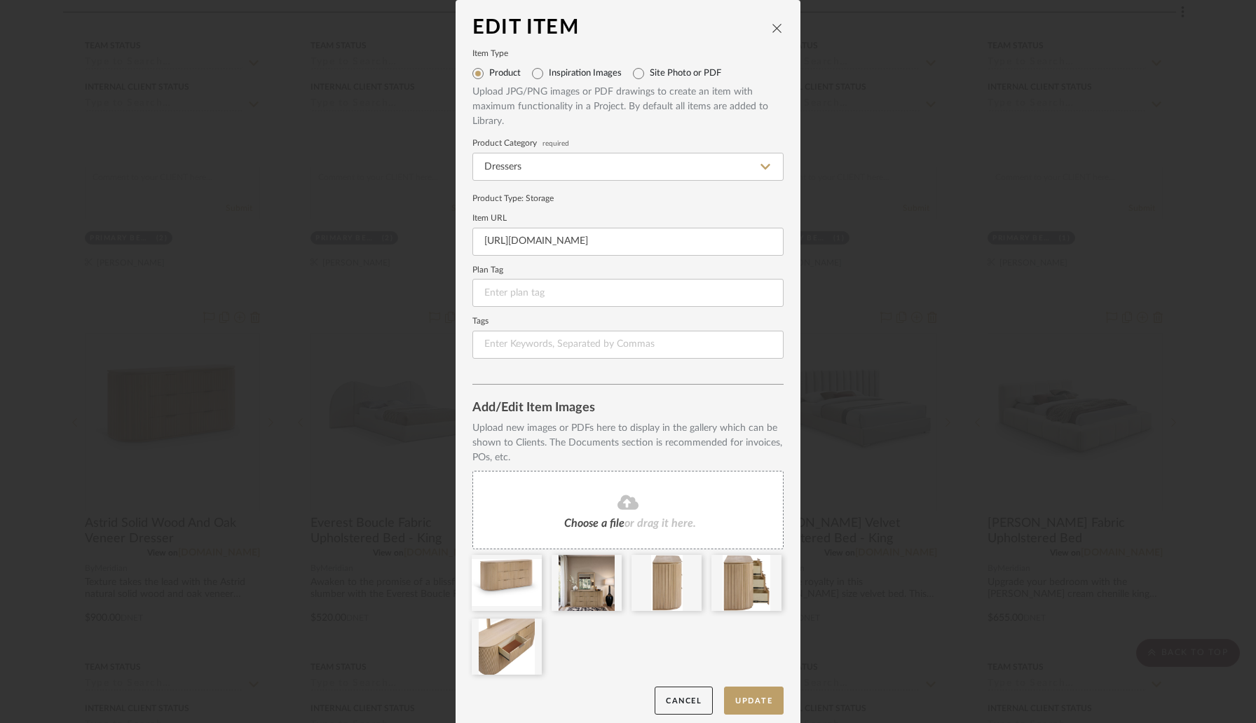
click at [569, 511] on div "Choose a file or drag it here." at bounding box center [627, 510] width 311 height 78
click at [746, 711] on button "Update" at bounding box center [754, 701] width 60 height 29
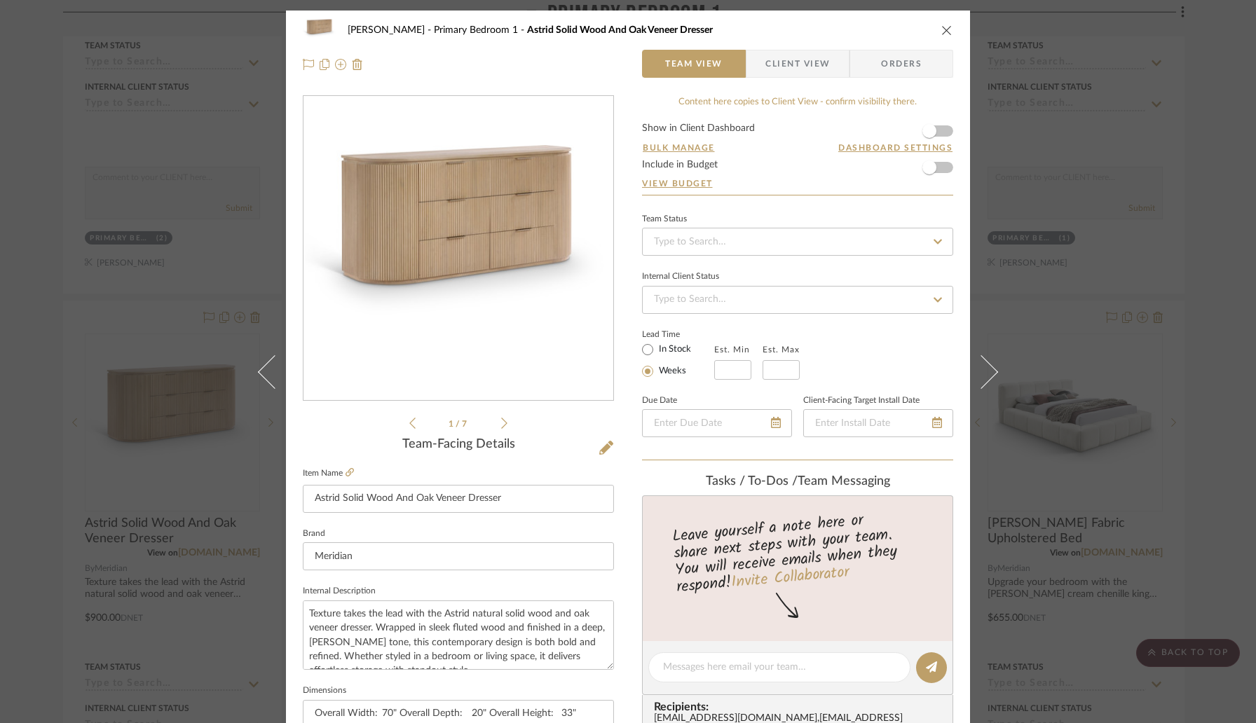
click at [942, 25] on icon "close" at bounding box center [946, 30] width 11 height 11
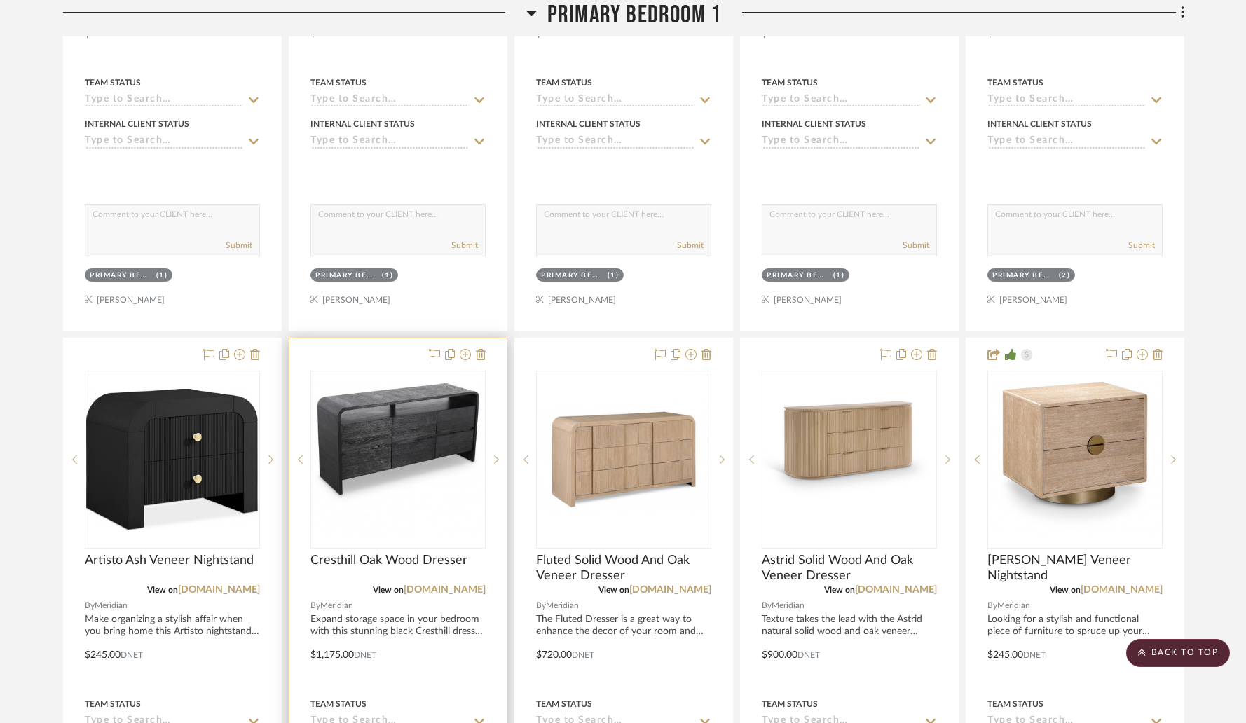
scroll to position [3832, 0]
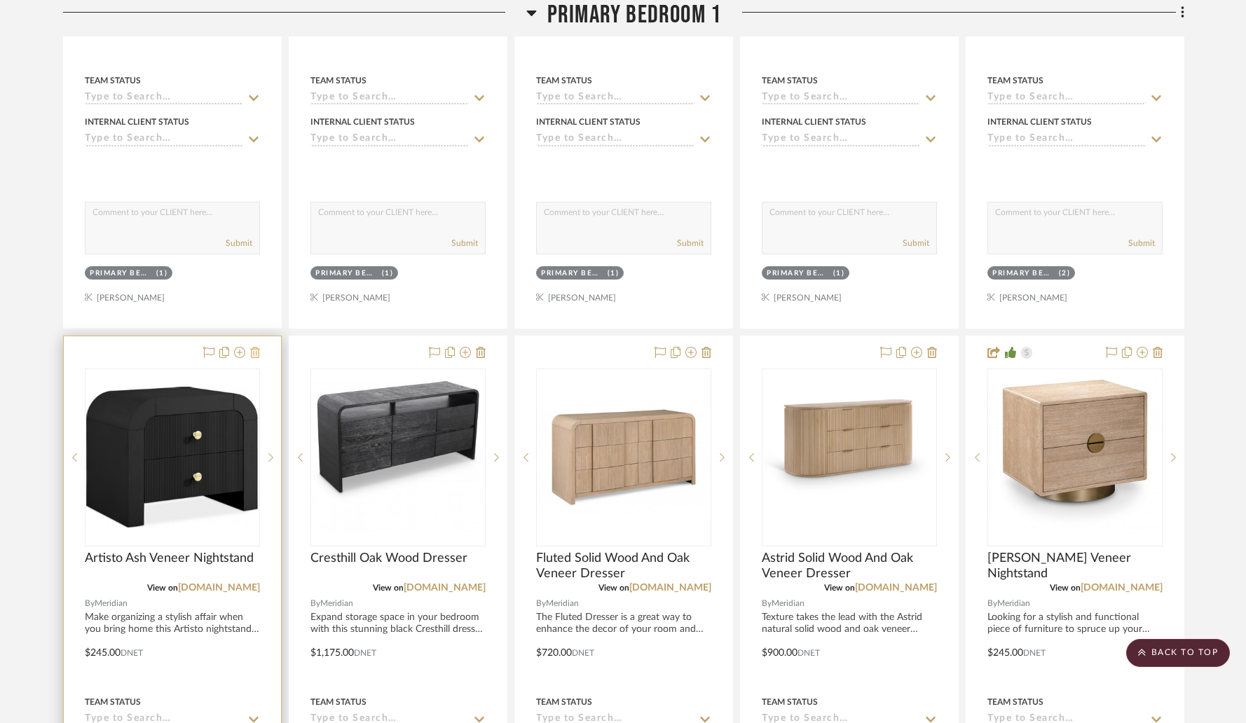
click at [257, 353] on icon at bounding box center [255, 352] width 10 height 11
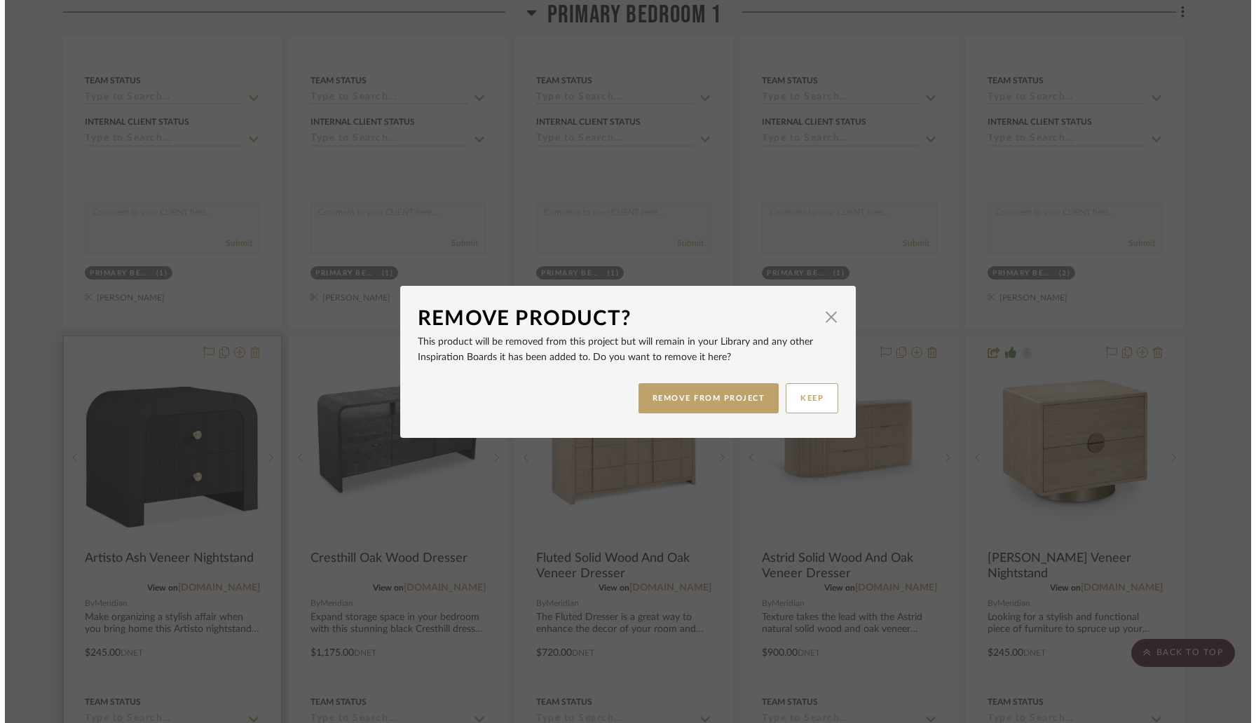
scroll to position [0, 0]
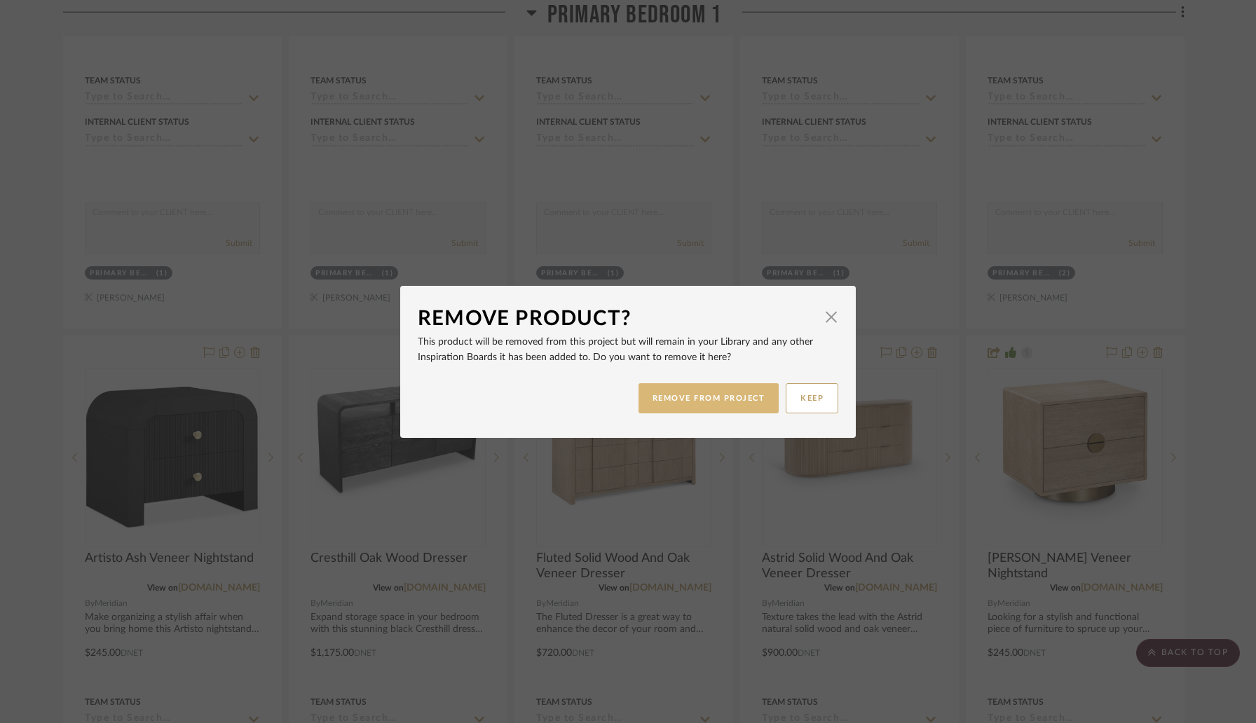
click at [674, 404] on button "REMOVE FROM PROJECT" at bounding box center [708, 398] width 141 height 30
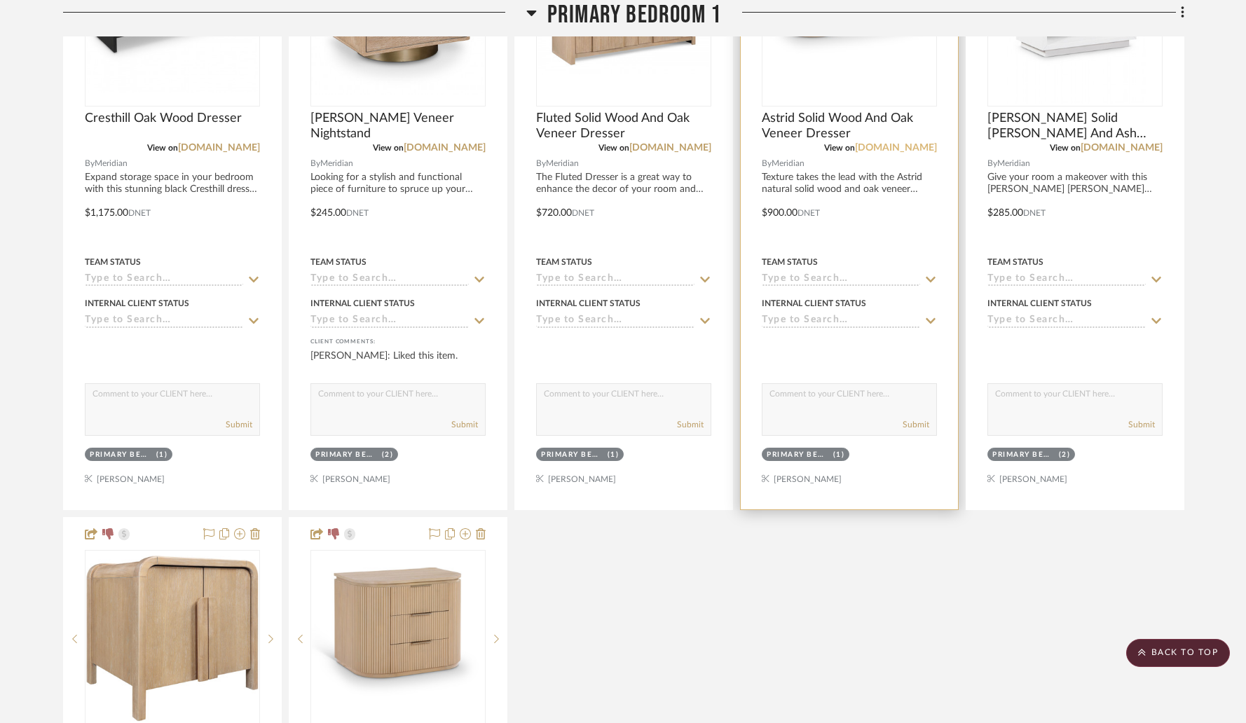
scroll to position [4181, 0]
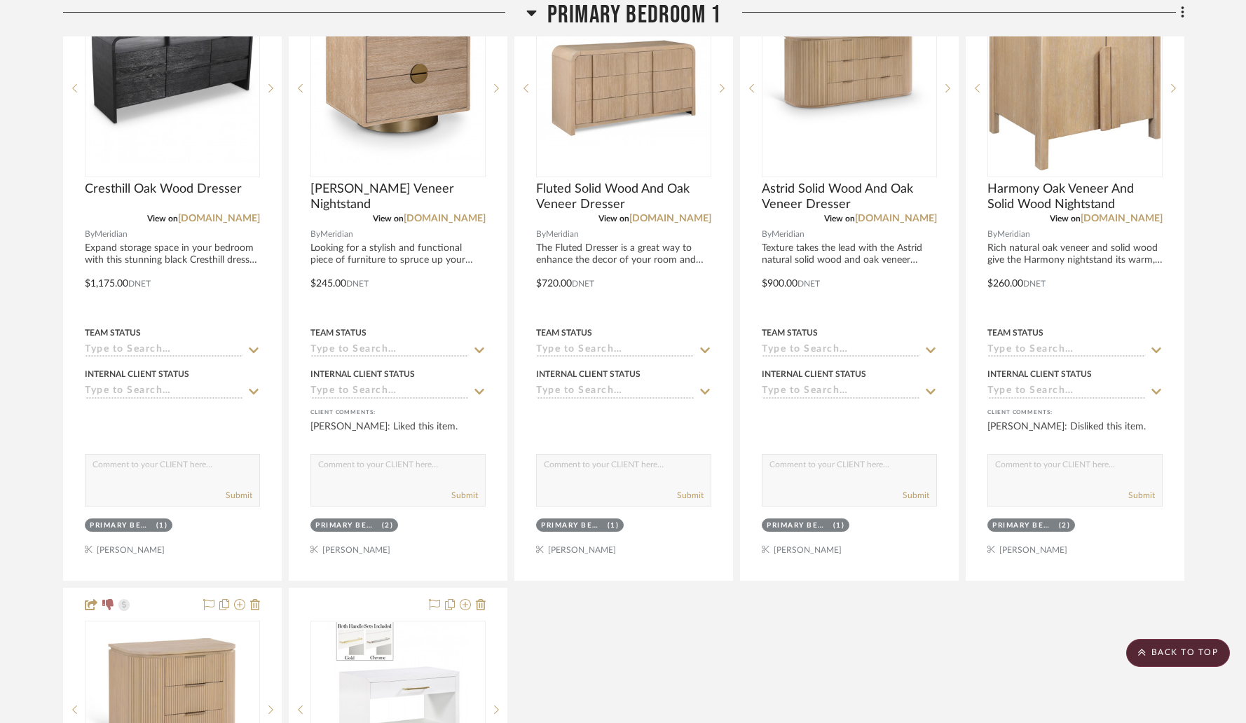
drag, startPoint x: 973, startPoint y: 594, endPoint x: 926, endPoint y: 722, distance: 136.8
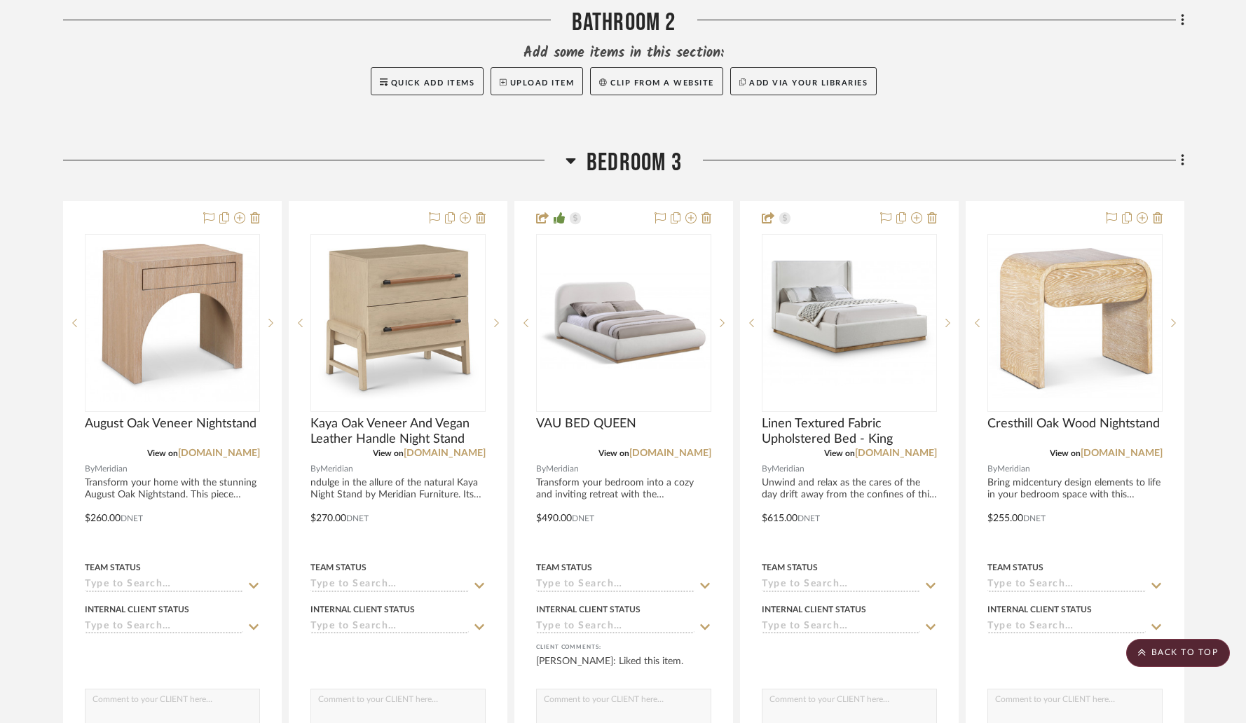
scroll to position [5783, 0]
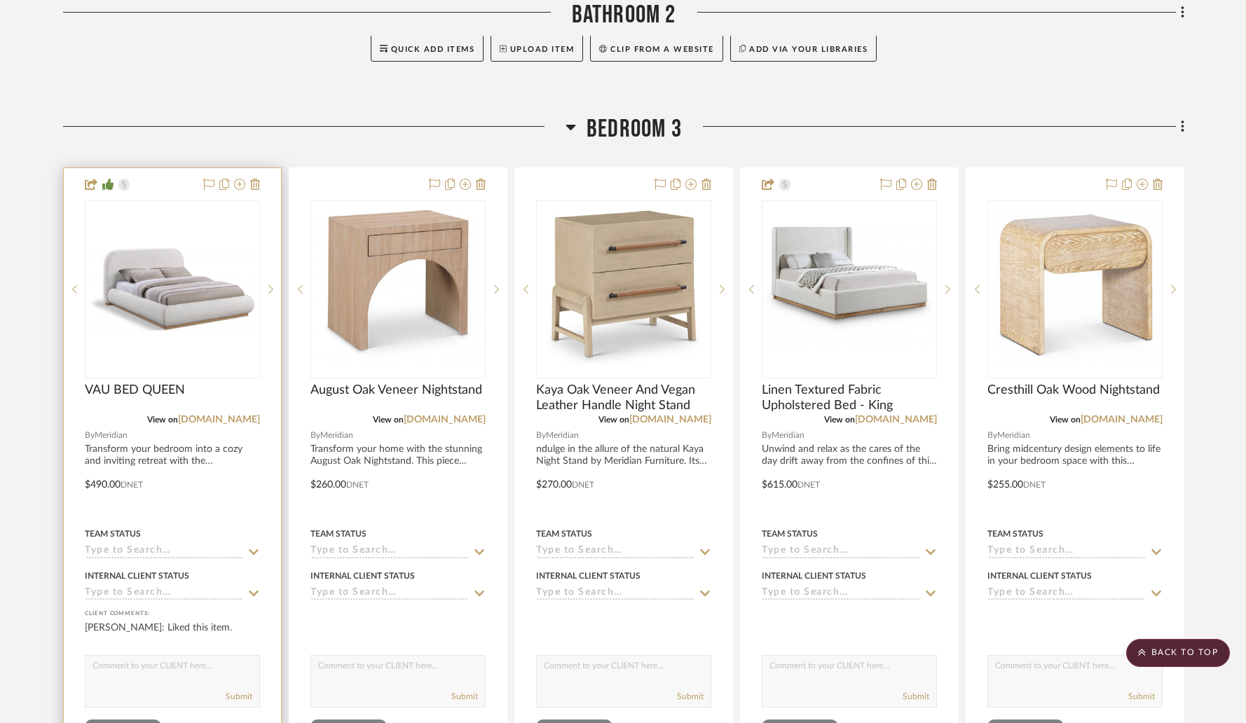
drag, startPoint x: 616, startPoint y: 181, endPoint x: 272, endPoint y: 172, distance: 344.2
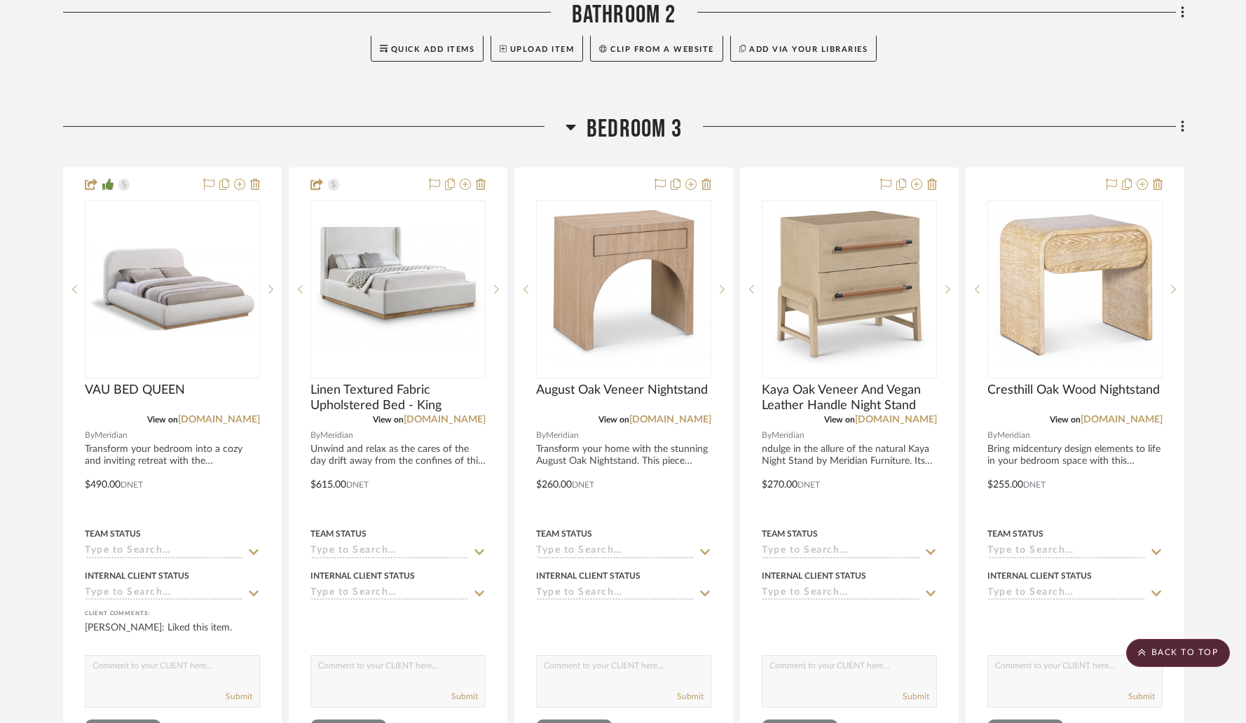
drag, startPoint x: 812, startPoint y: 191, endPoint x: 377, endPoint y: 192, distance: 435.2
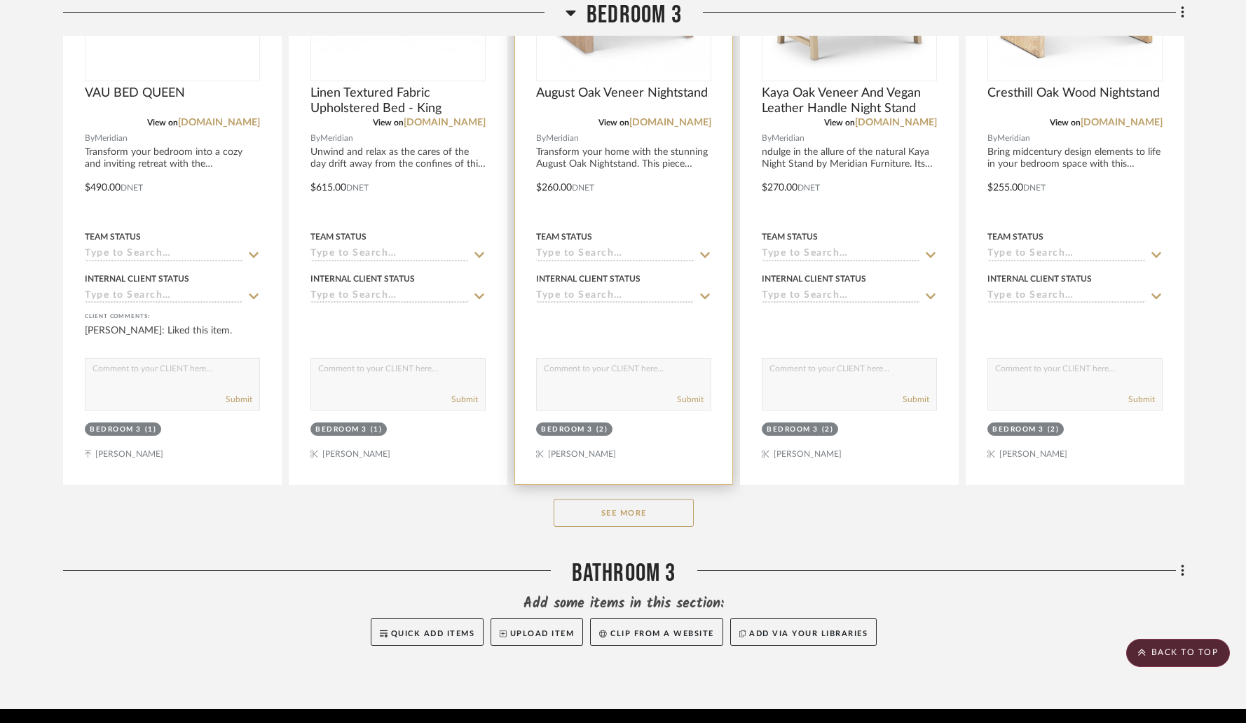
scroll to position [6126, 0]
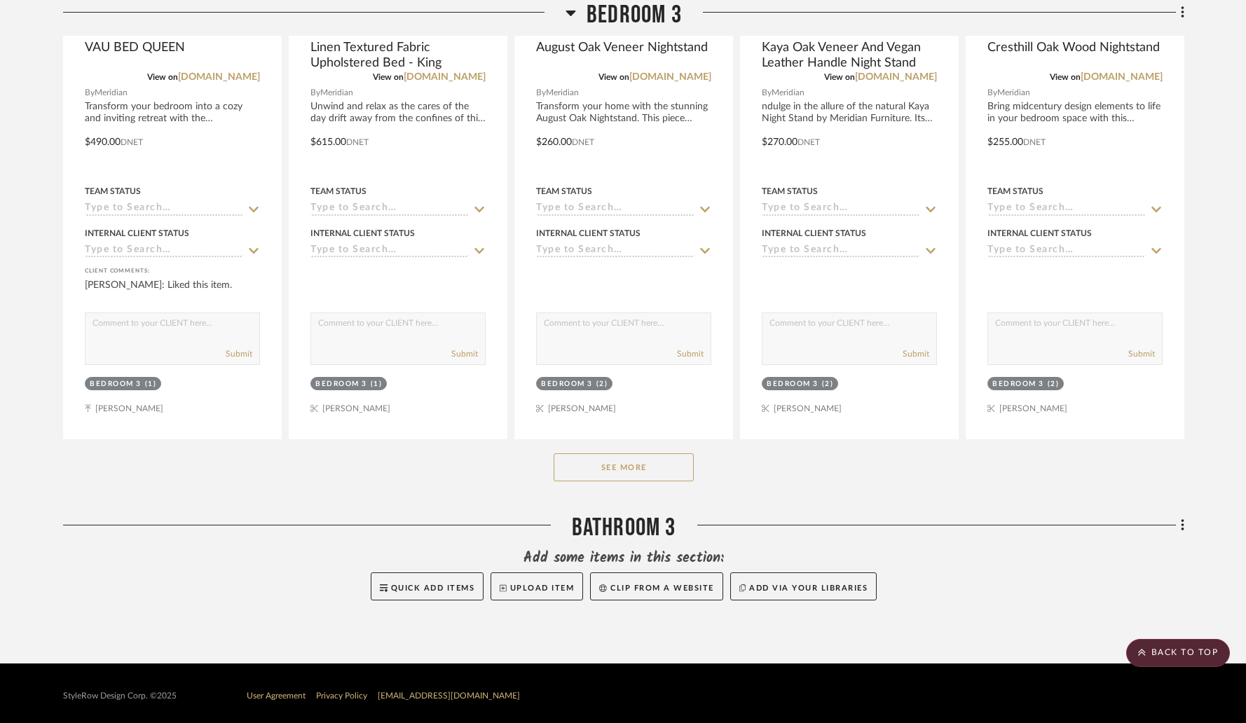
click at [599, 468] on button "See More" at bounding box center [624, 467] width 140 height 28
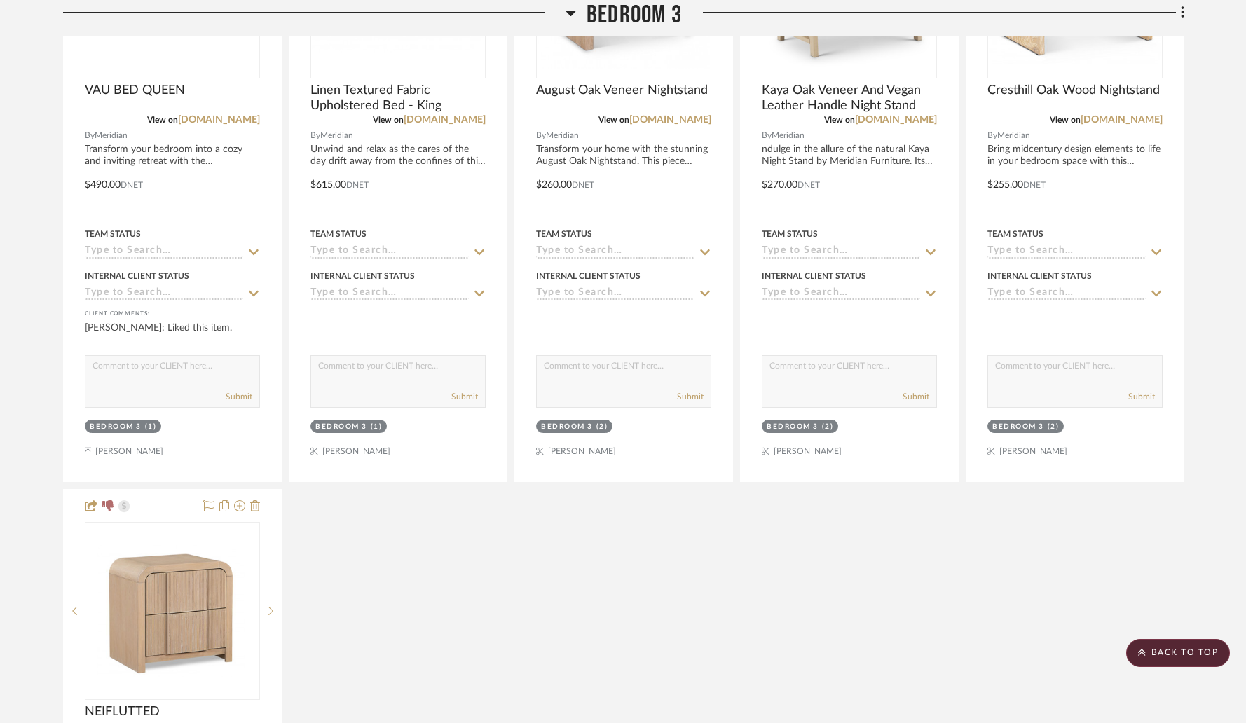
scroll to position [6134, 0]
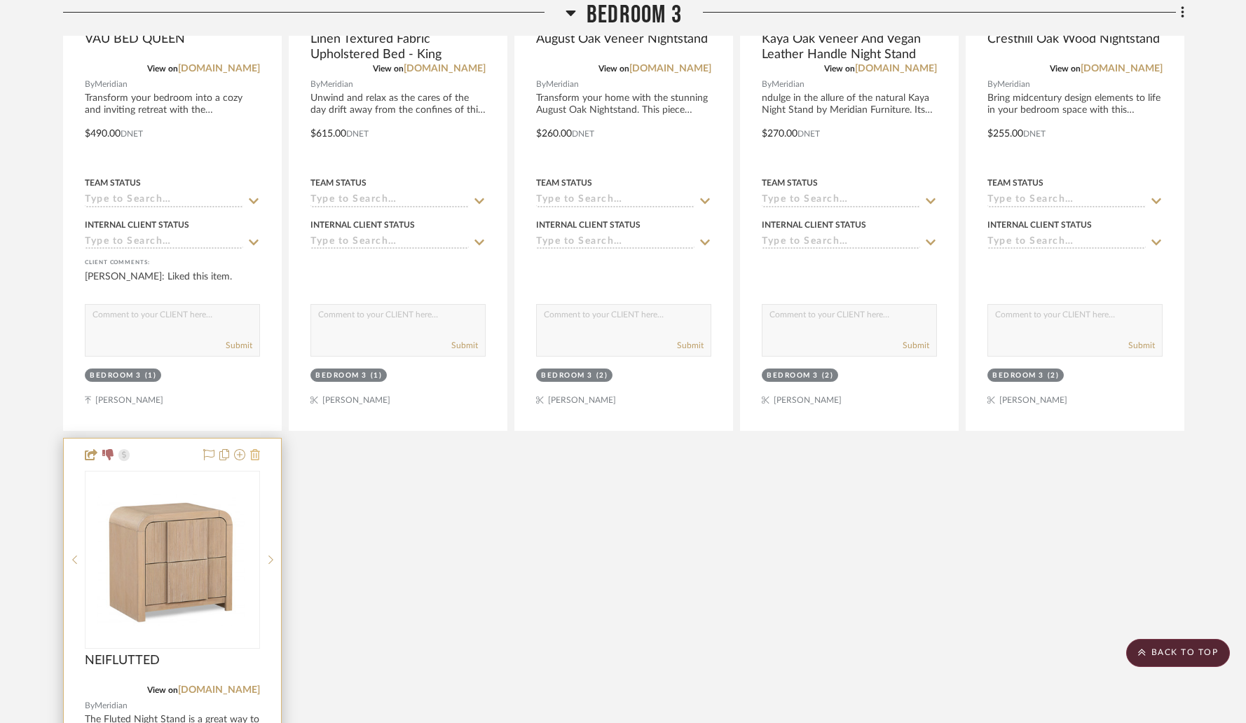
click at [255, 454] on icon at bounding box center [255, 454] width 10 height 11
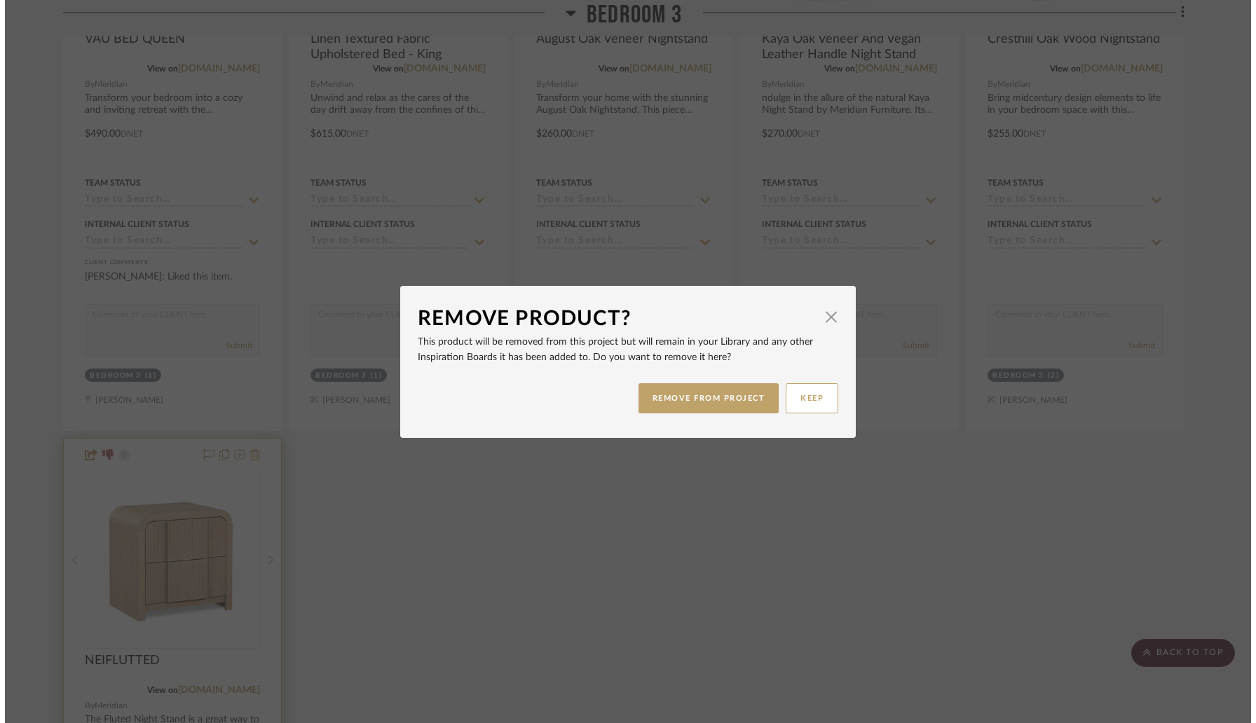
scroll to position [0, 0]
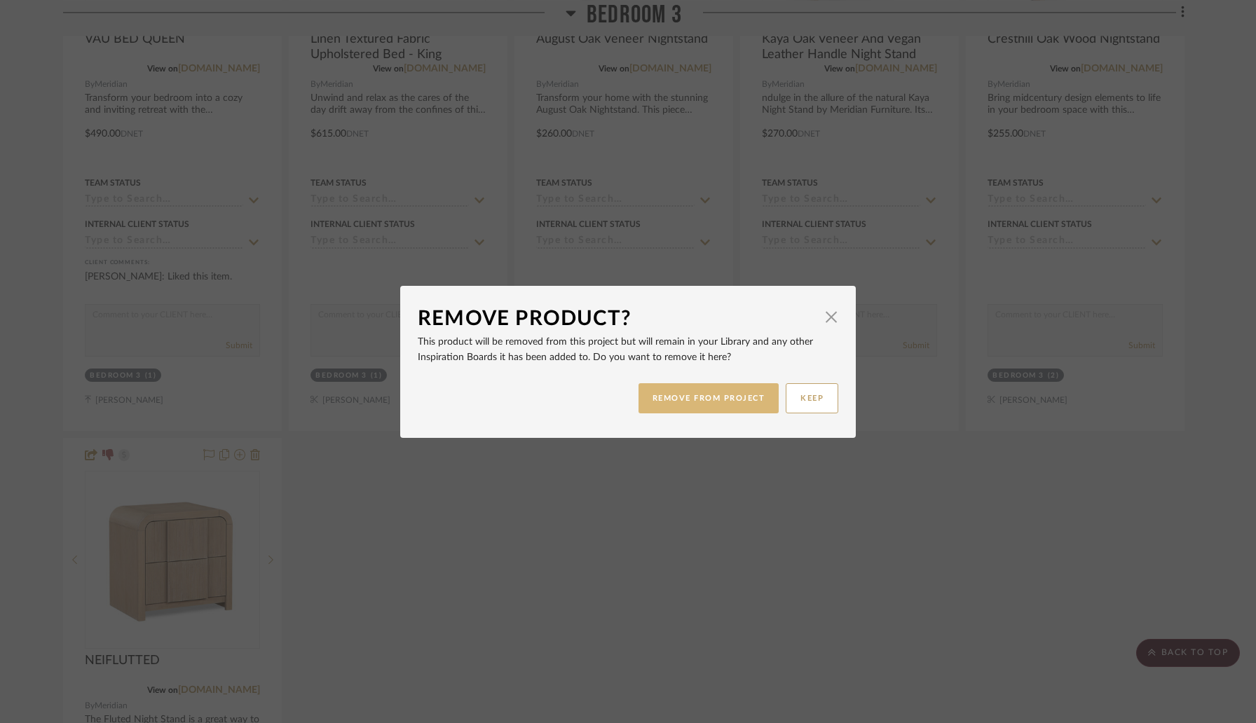
click at [643, 402] on button "REMOVE FROM PROJECT" at bounding box center [708, 398] width 141 height 30
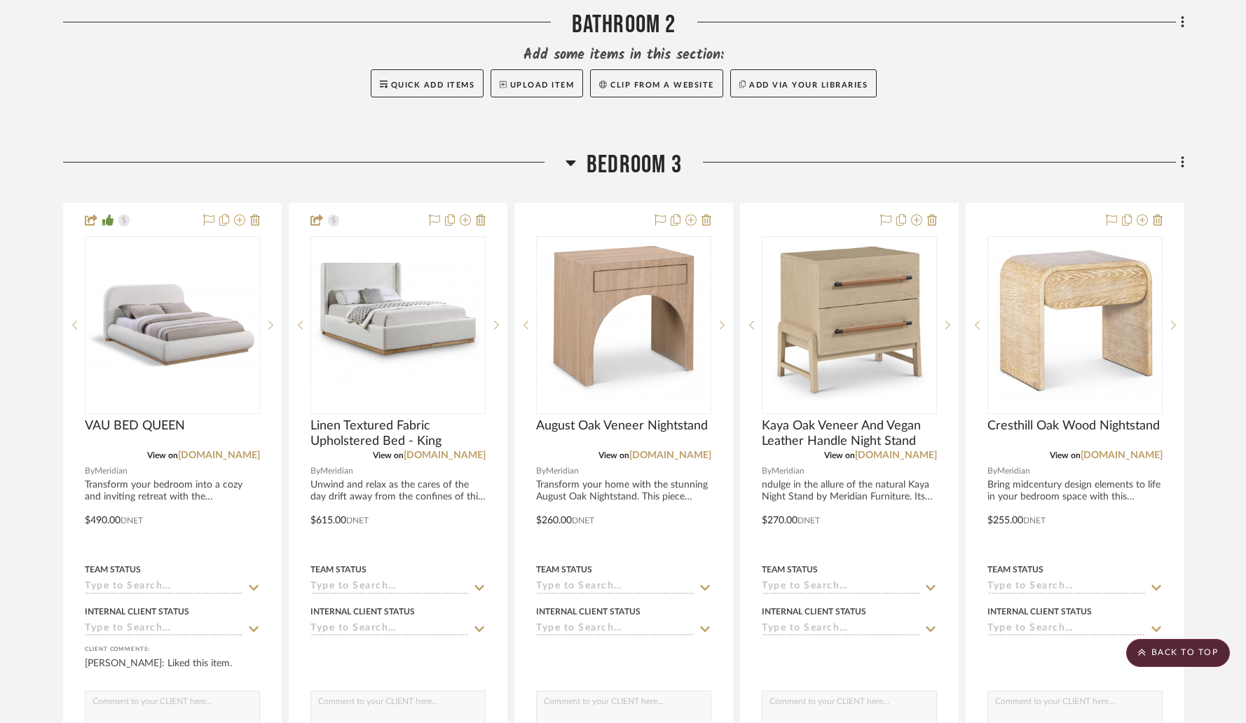
scroll to position [5600, 0]
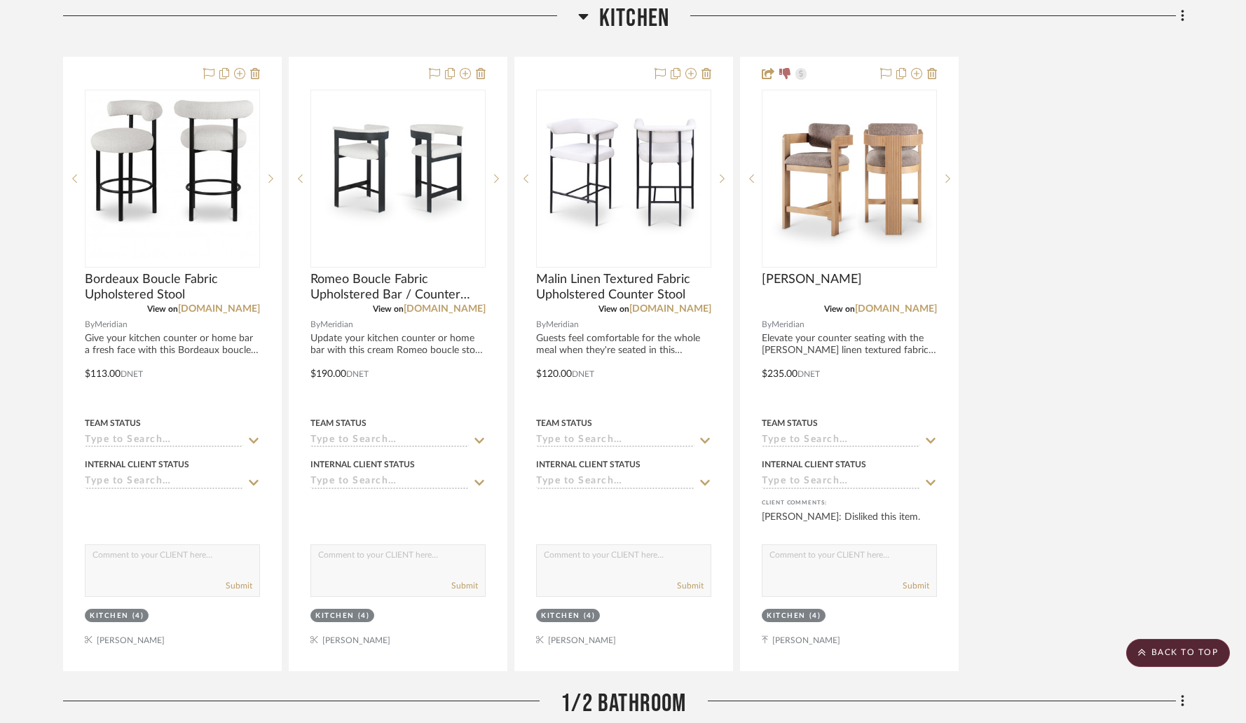
scroll to position [2511, 0]
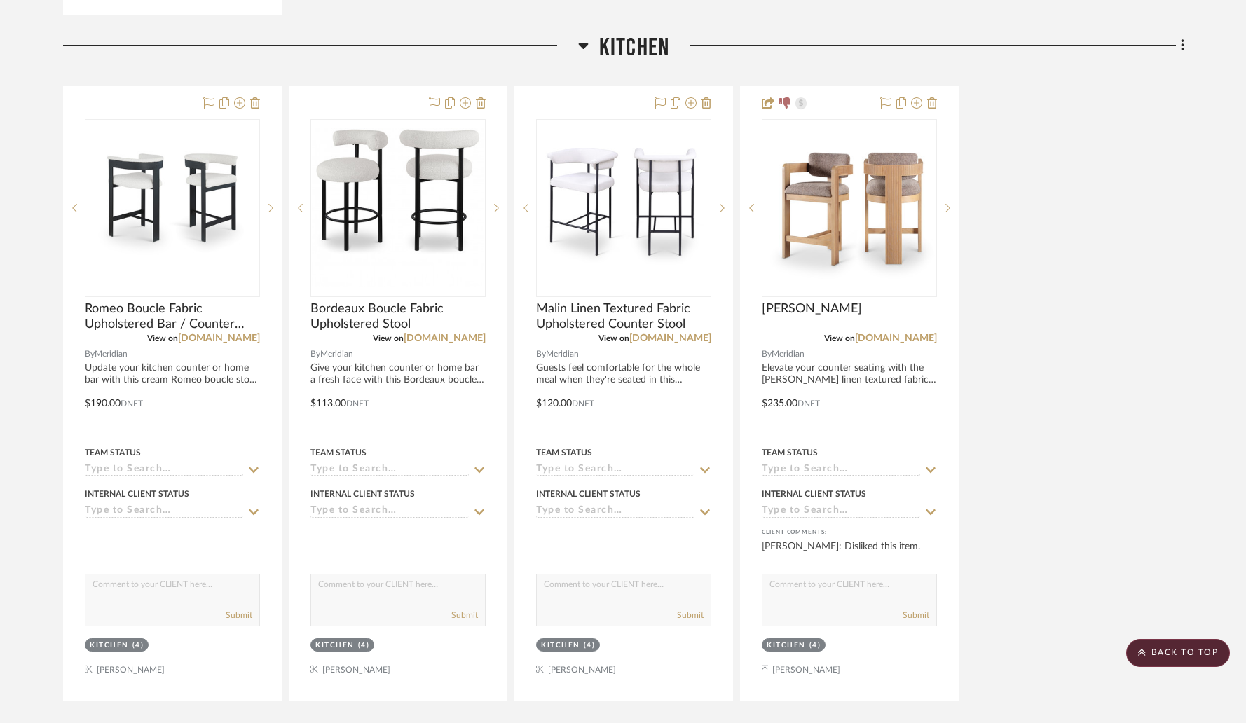
drag, startPoint x: 376, startPoint y: 82, endPoint x: 147, endPoint y: 93, distance: 229.4
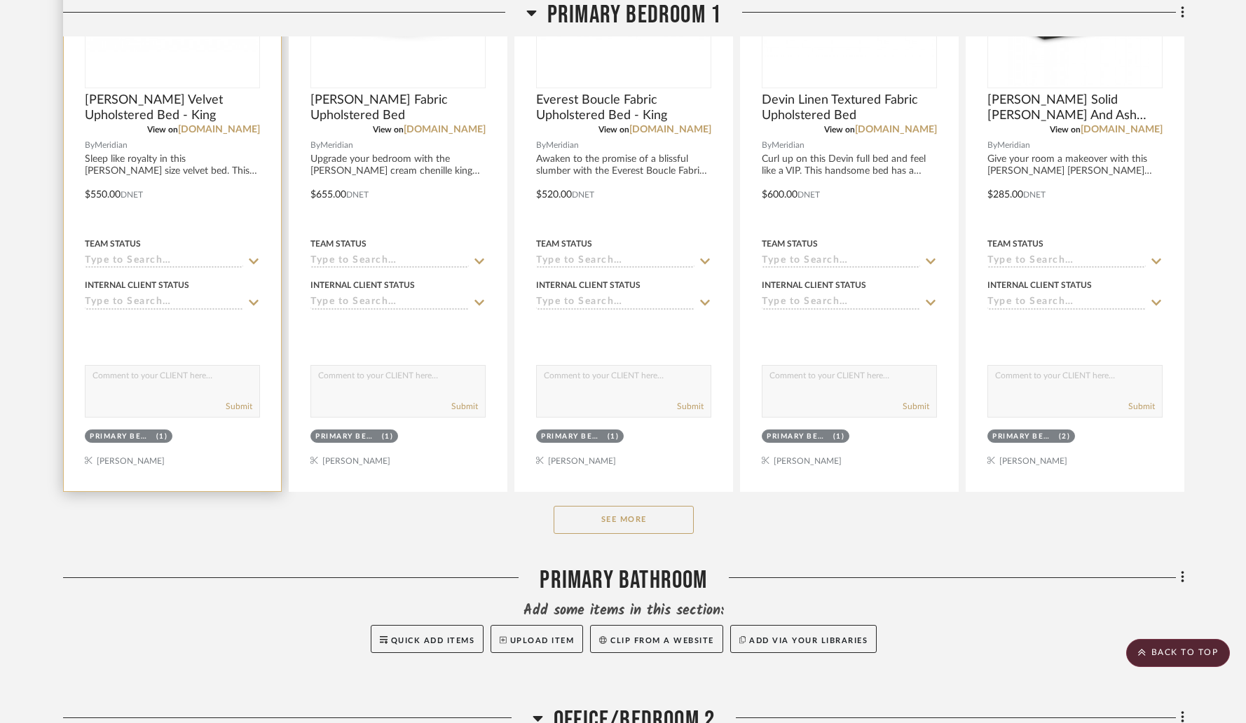
scroll to position [3677, 0]
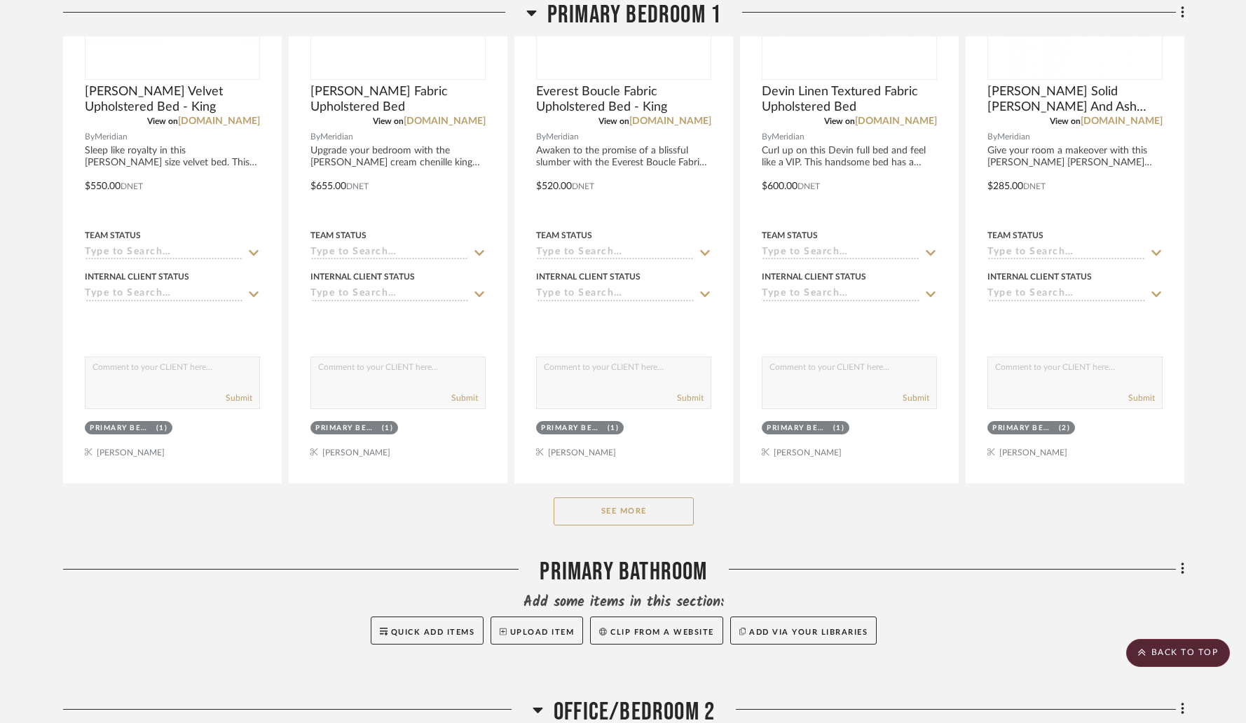
click at [587, 514] on button "See More" at bounding box center [624, 512] width 140 height 28
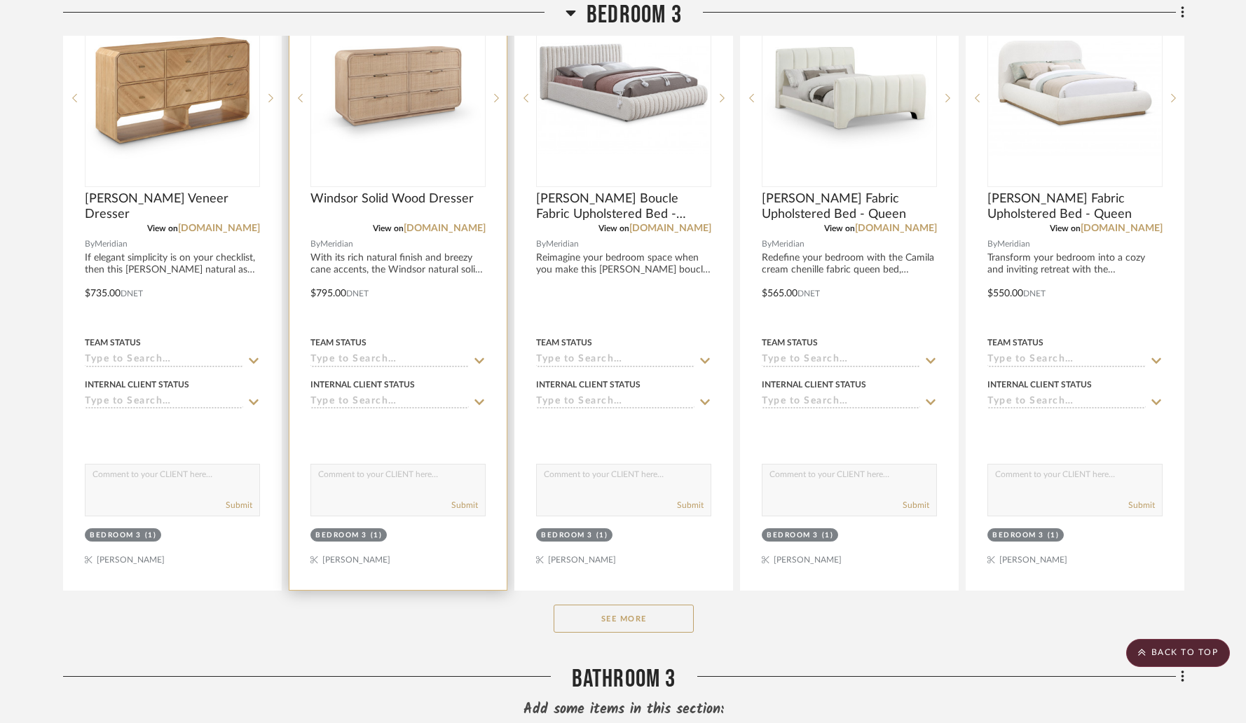
scroll to position [6541, 0]
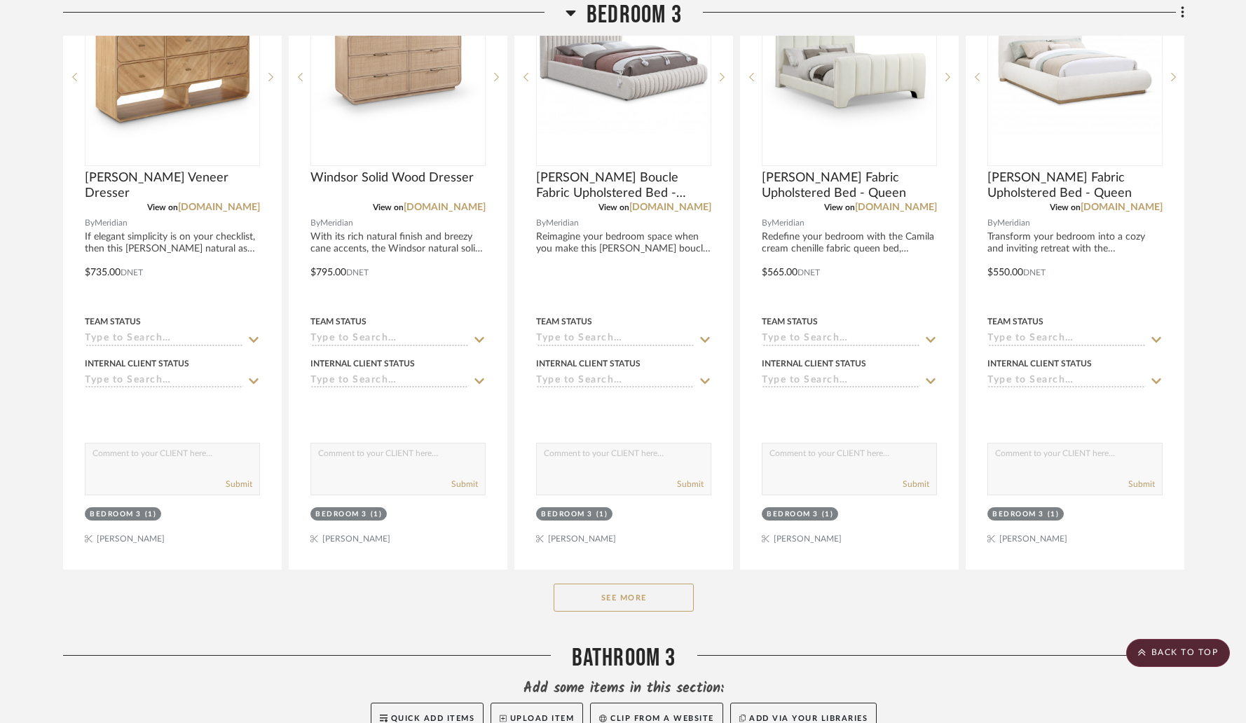
click at [588, 605] on button "See More" at bounding box center [624, 598] width 140 height 28
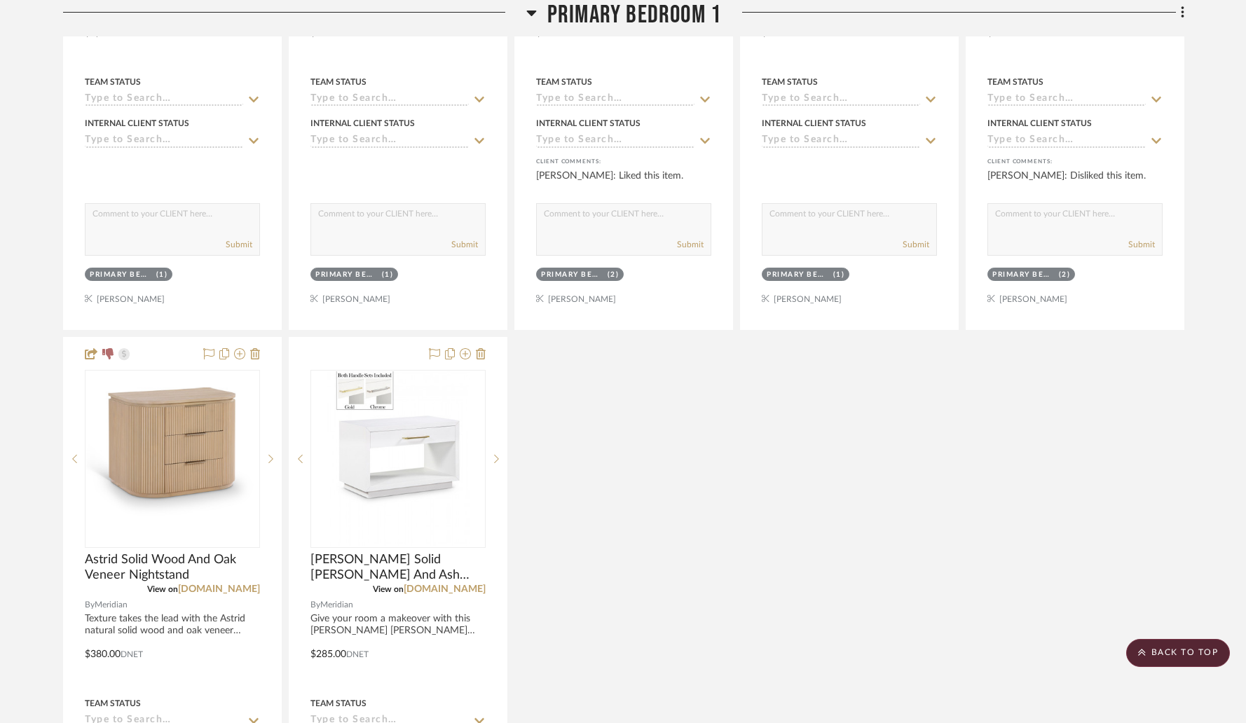
scroll to position [4343, 0]
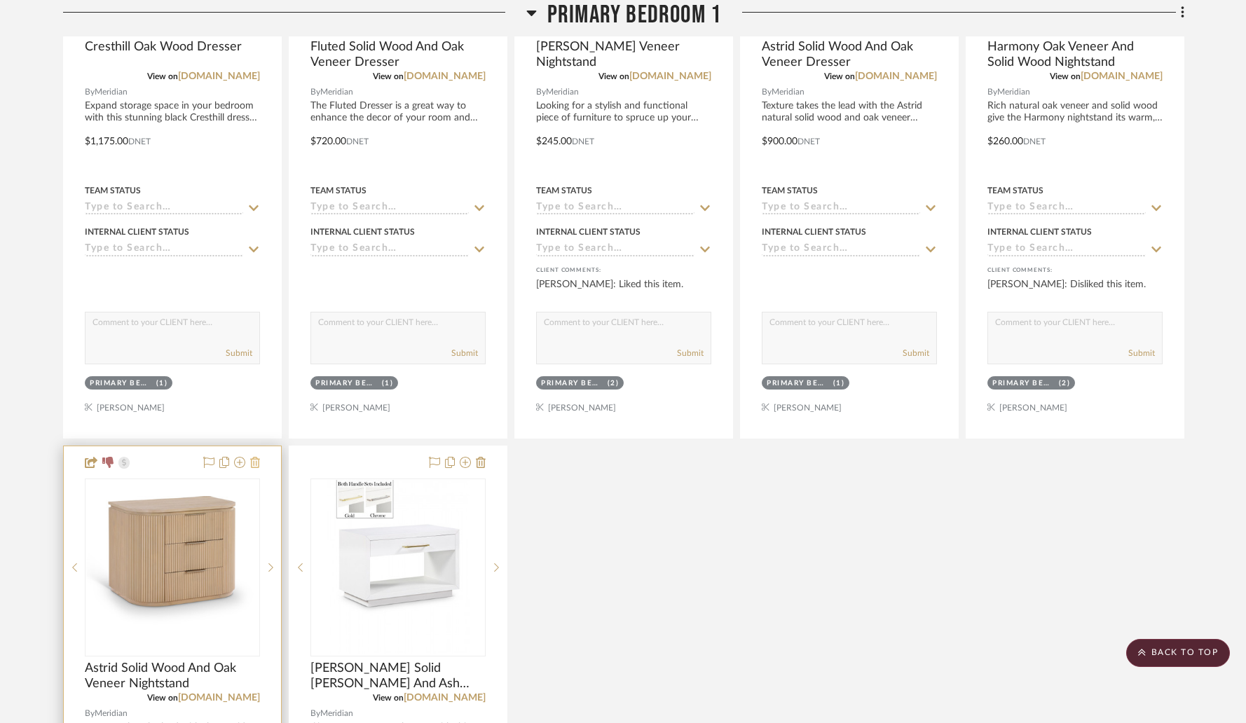
click at [255, 464] on icon at bounding box center [255, 462] width 10 height 11
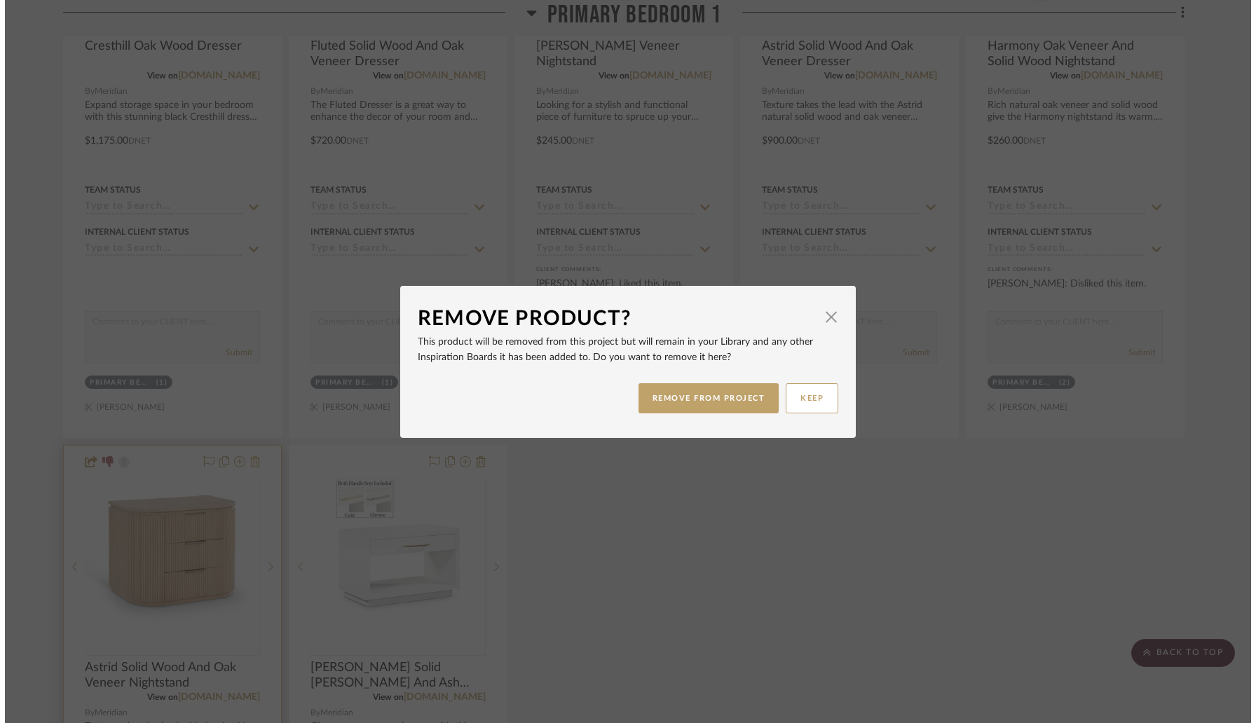
scroll to position [0, 0]
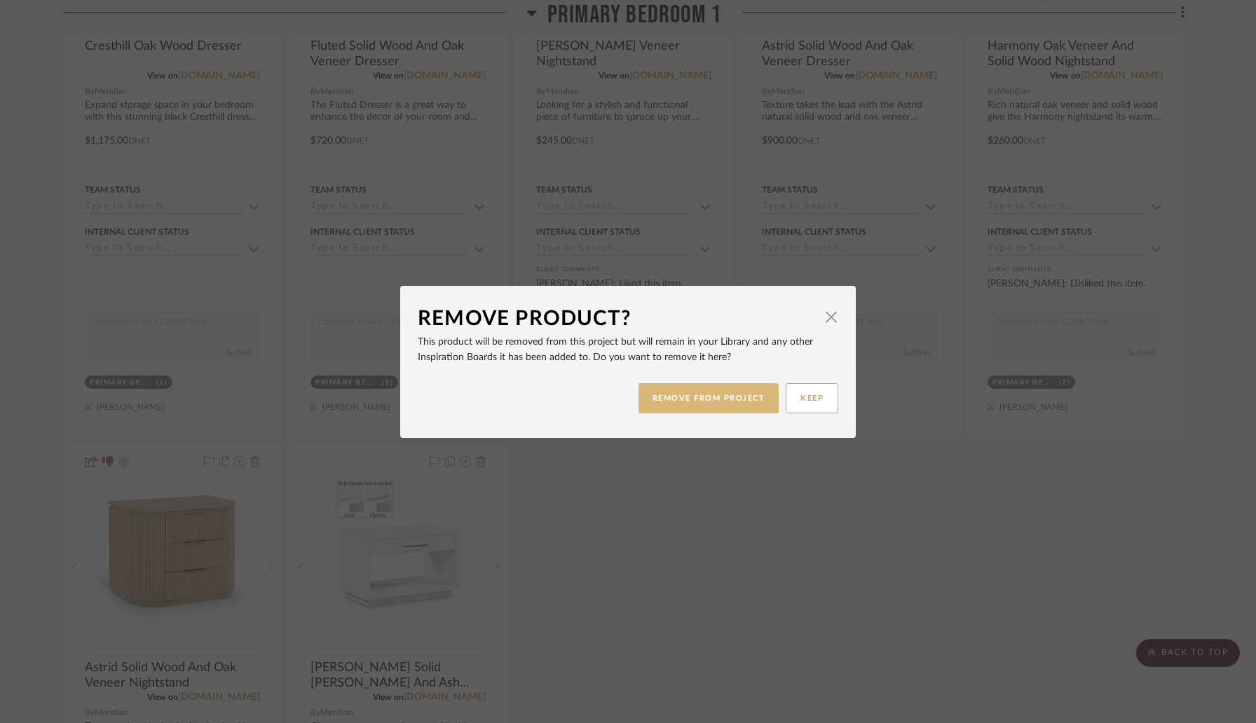
click at [643, 411] on button "REMOVE FROM PROJECT" at bounding box center [708, 398] width 141 height 30
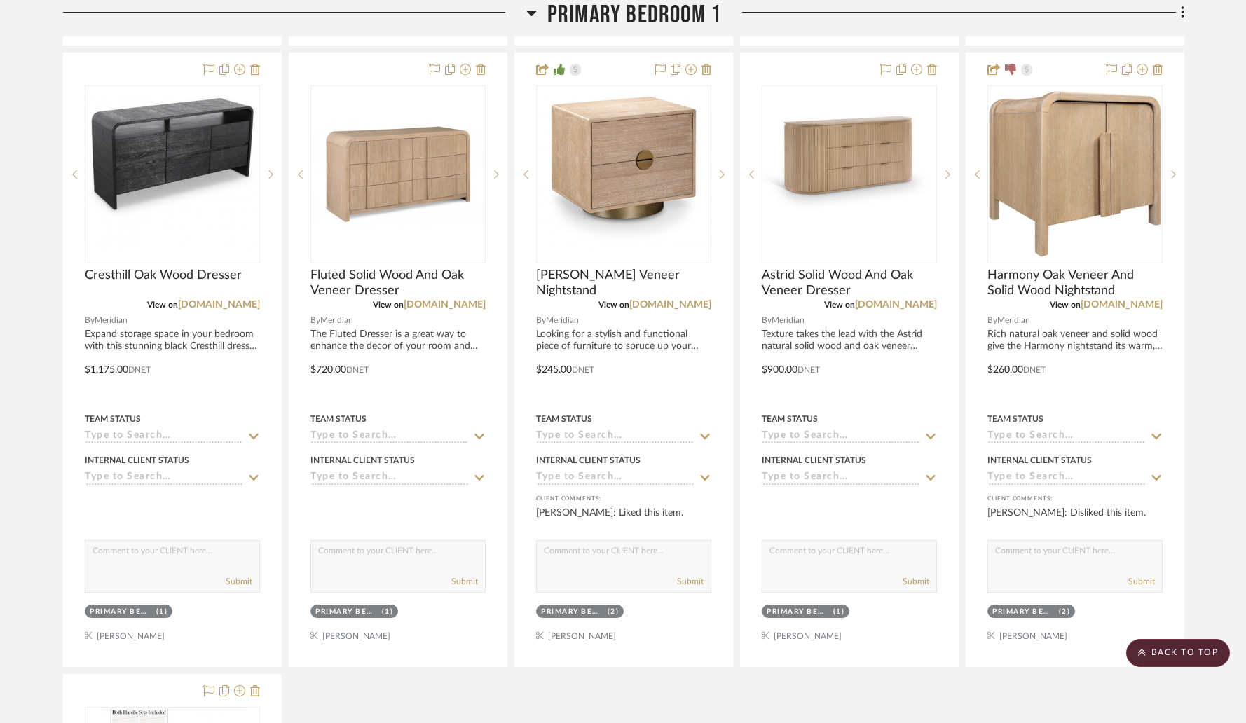
scroll to position [3978, 0]
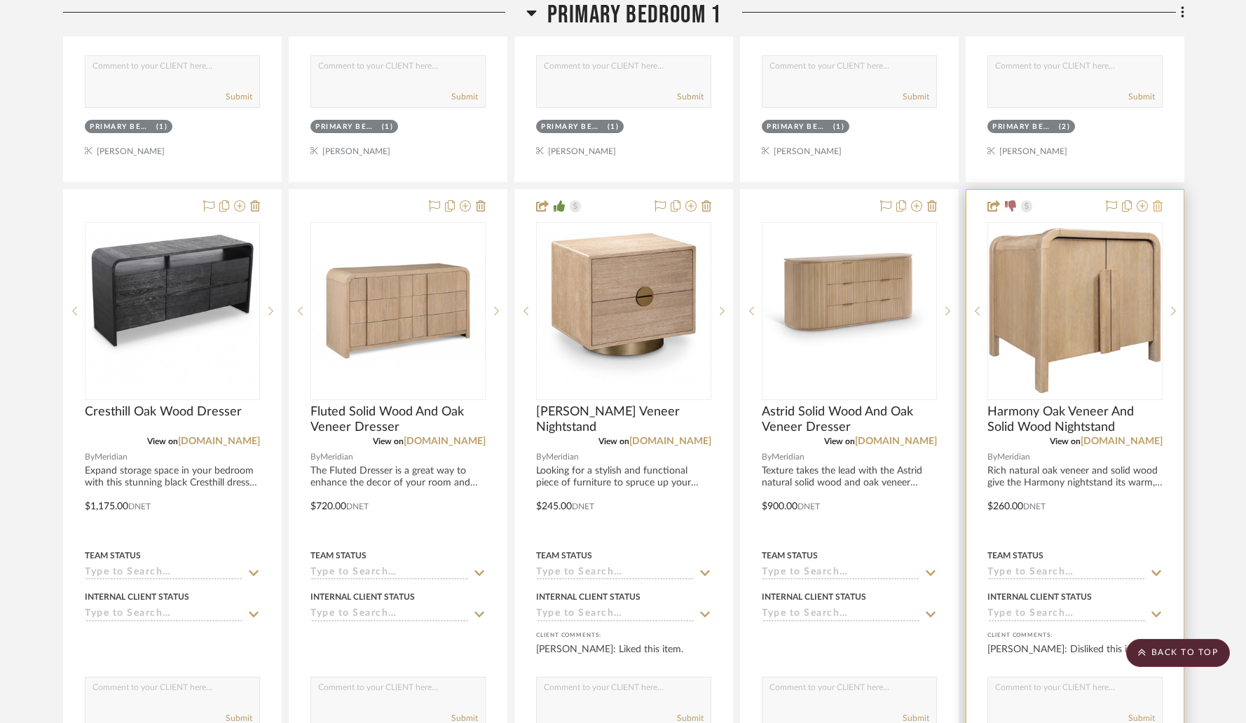
click at [1160, 203] on icon at bounding box center [1158, 205] width 10 height 11
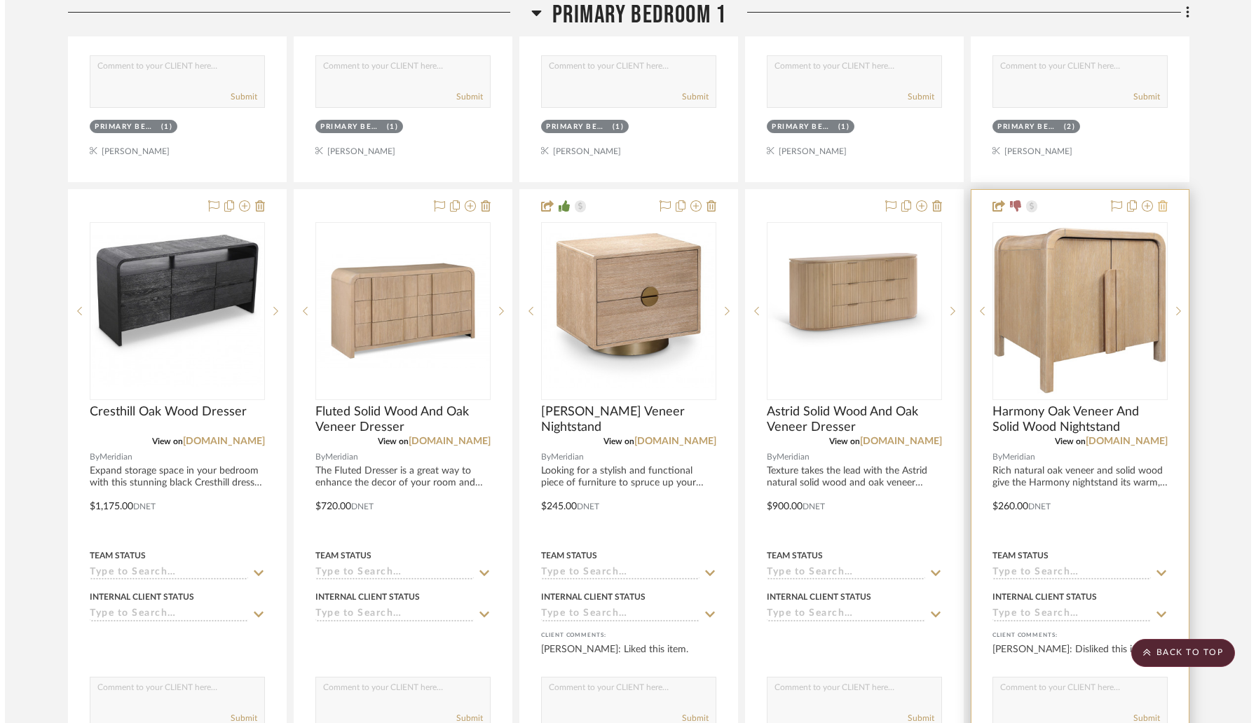
scroll to position [0, 0]
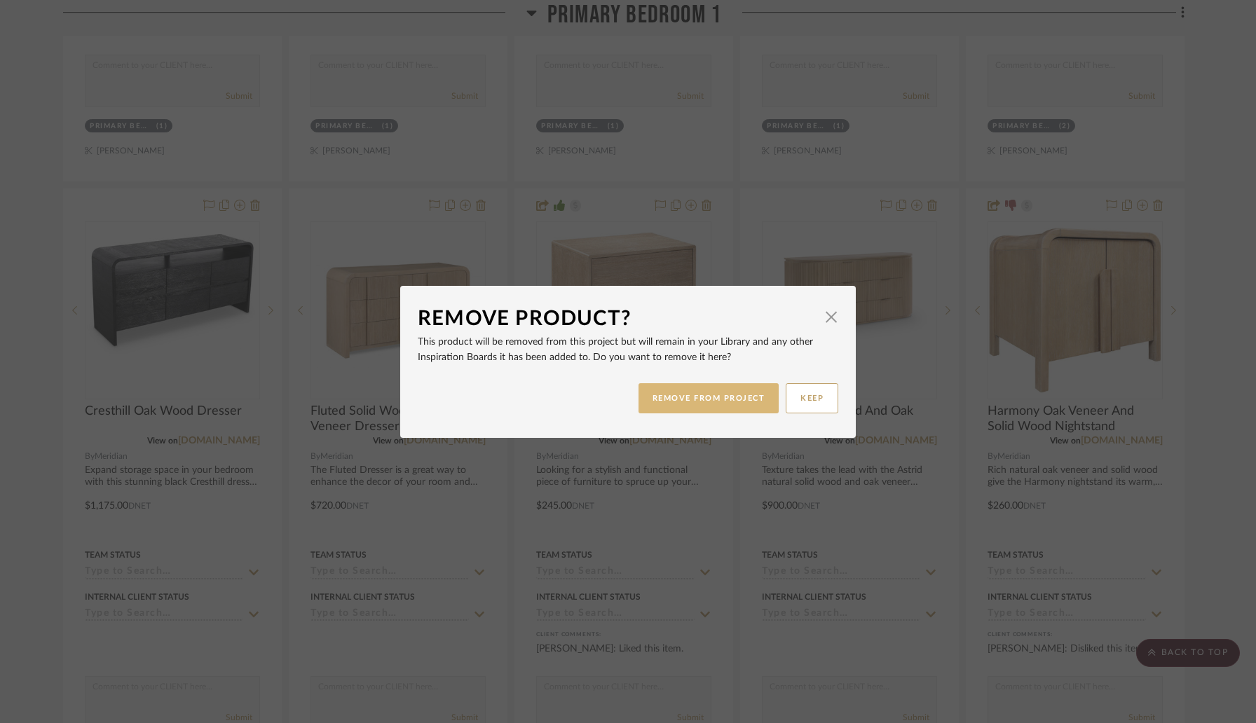
click at [754, 397] on button "REMOVE FROM PROJECT" at bounding box center [708, 398] width 141 height 30
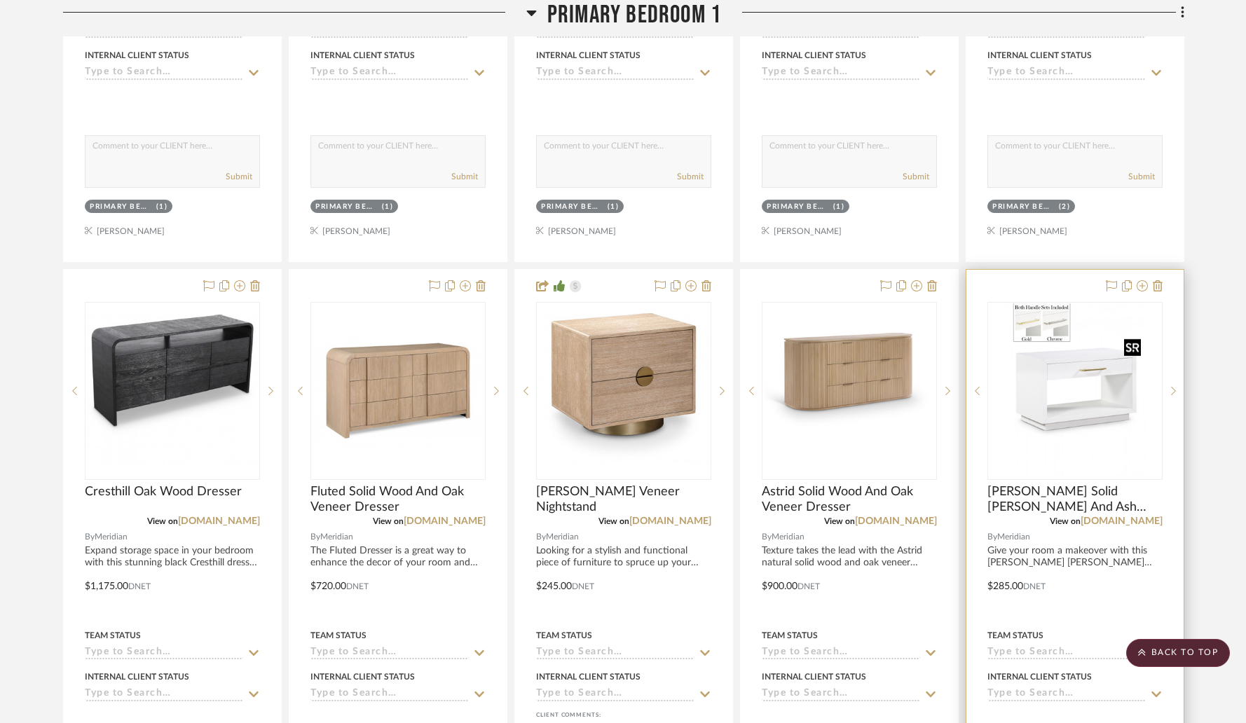
scroll to position [3897, 0]
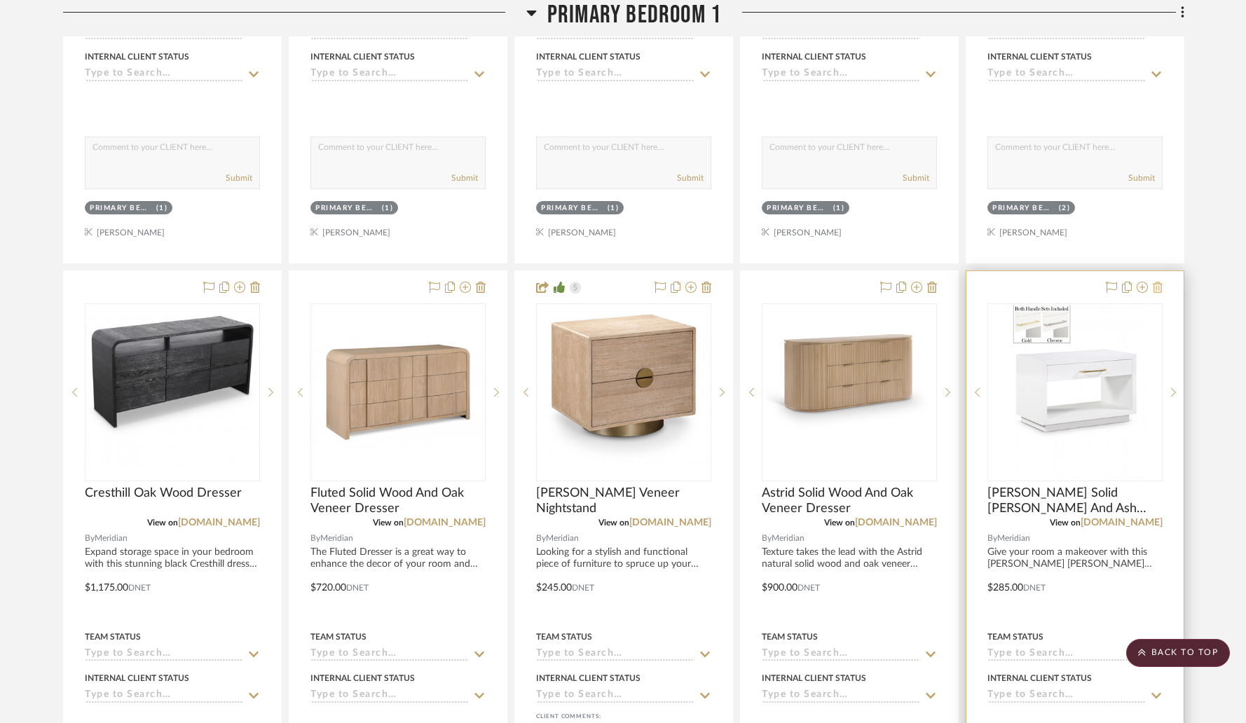
click at [1157, 289] on icon at bounding box center [1158, 287] width 10 height 11
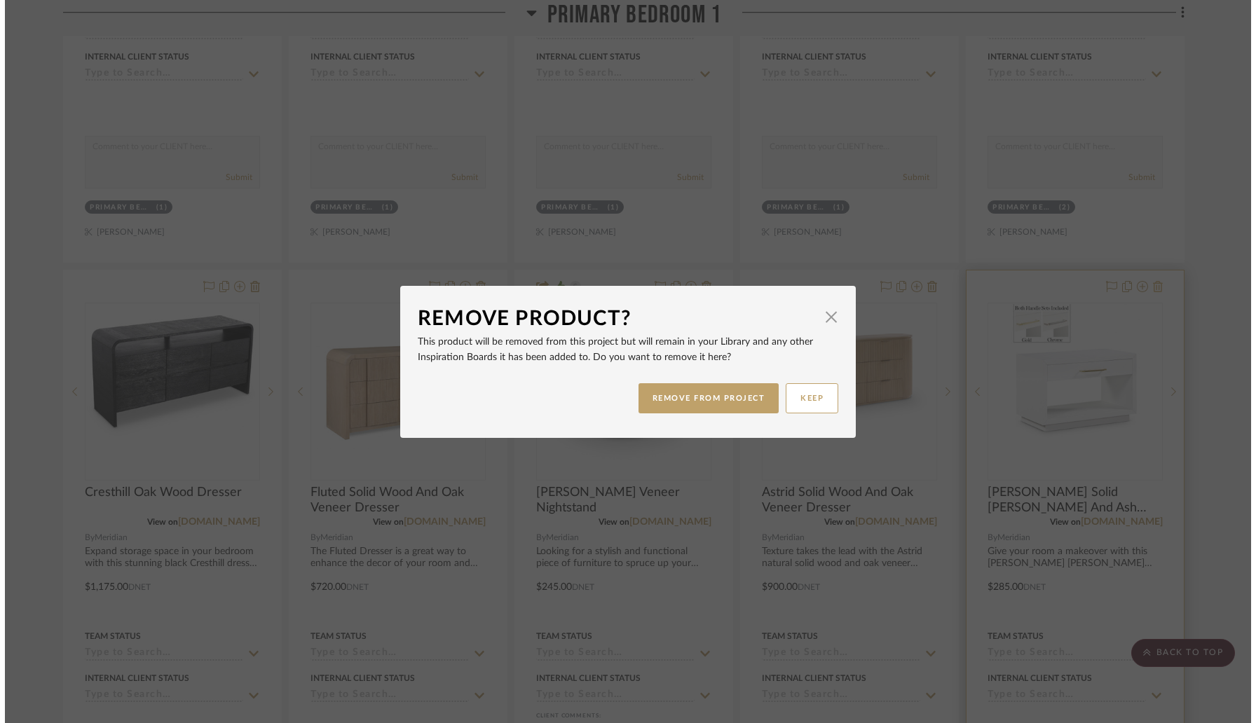
scroll to position [0, 0]
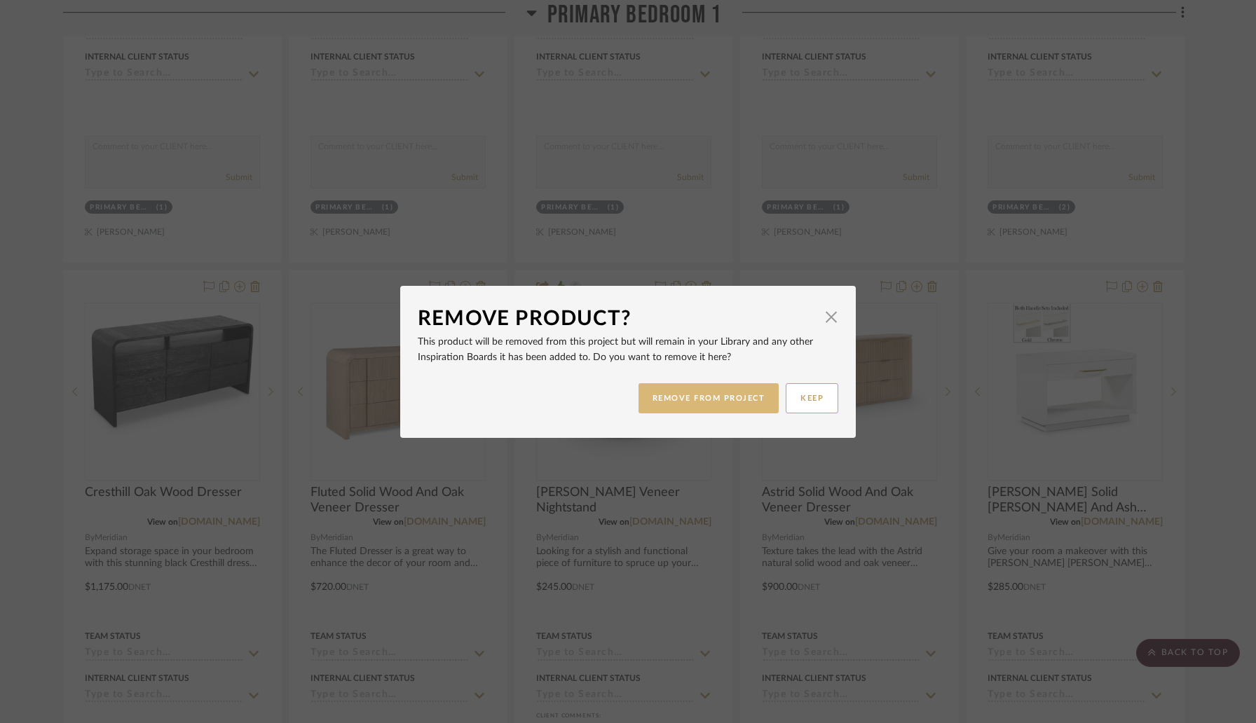
click at [703, 411] on button "REMOVE FROM PROJECT" at bounding box center [708, 398] width 141 height 30
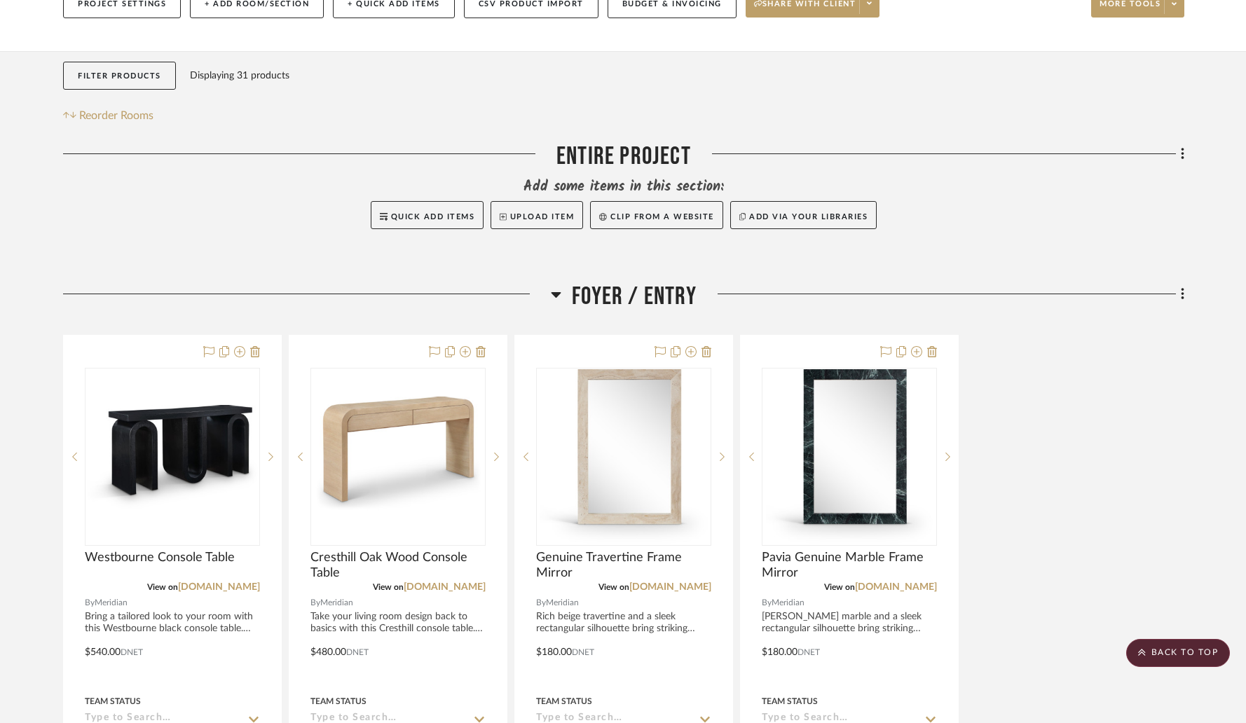
scroll to position [169, 0]
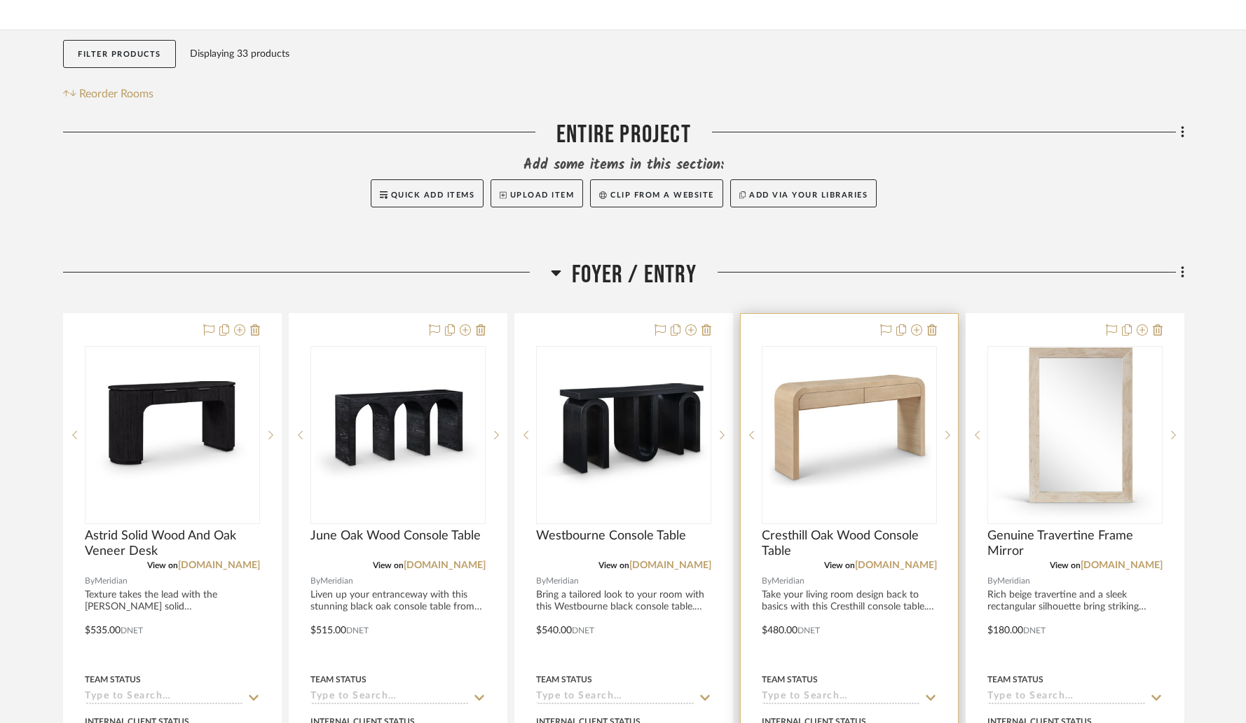
scroll to position [210, 0]
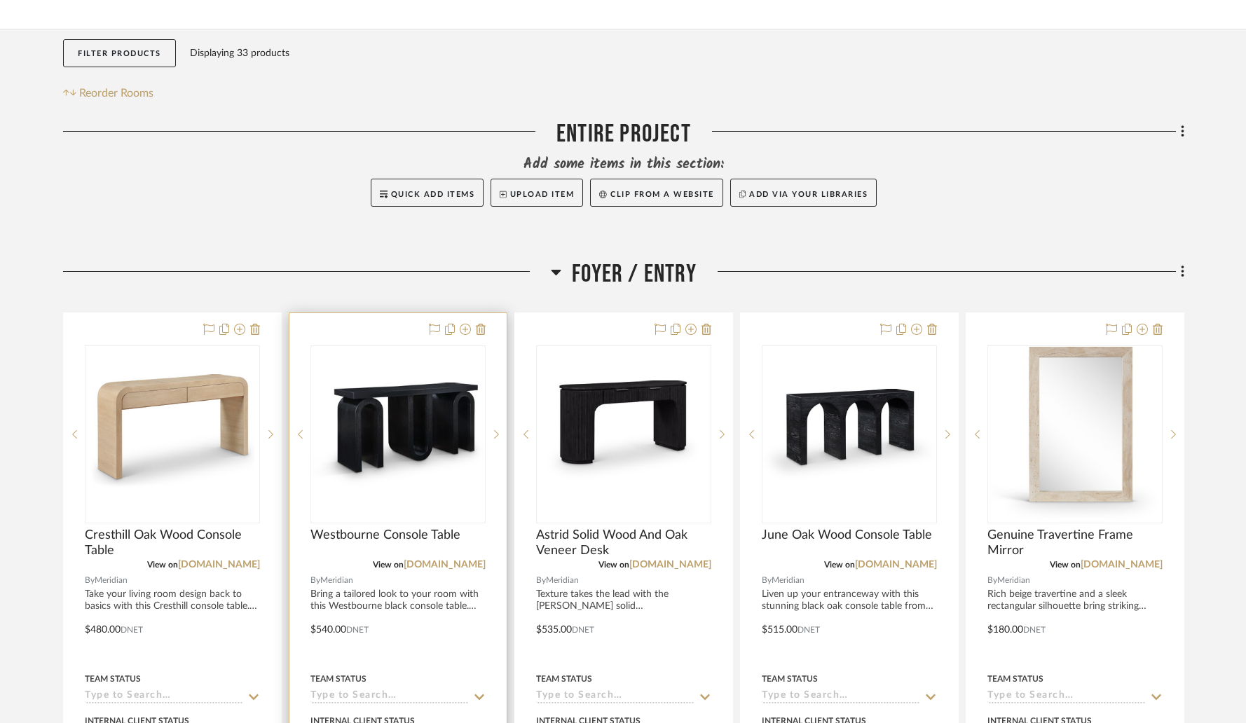
drag, startPoint x: 848, startPoint y: 433, endPoint x: 398, endPoint y: 430, distance: 449.9
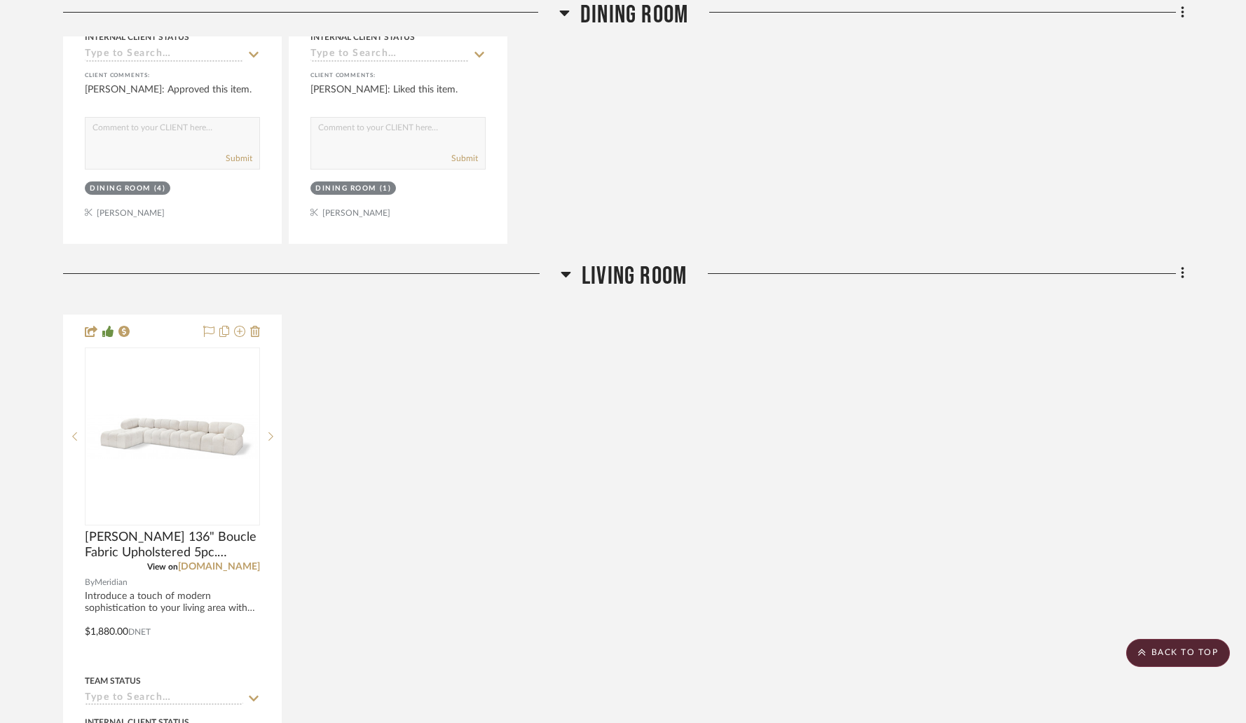
scroll to position [1637, 0]
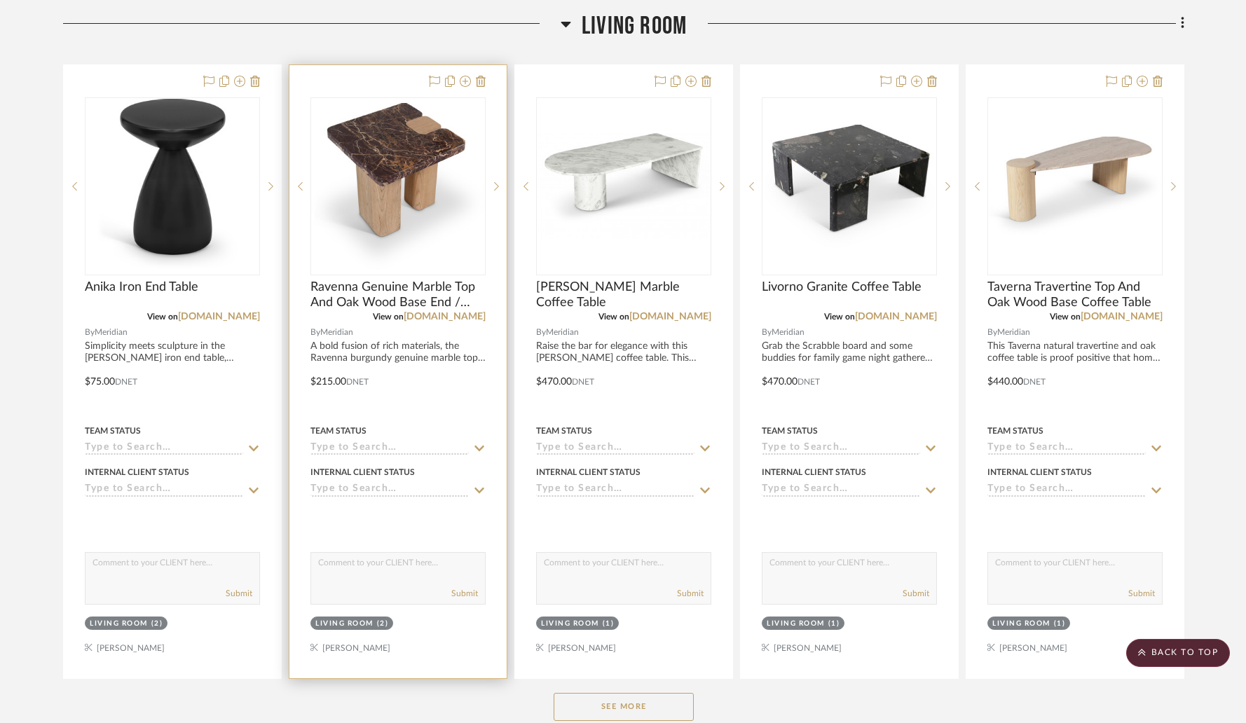
scroll to position [1837, 0]
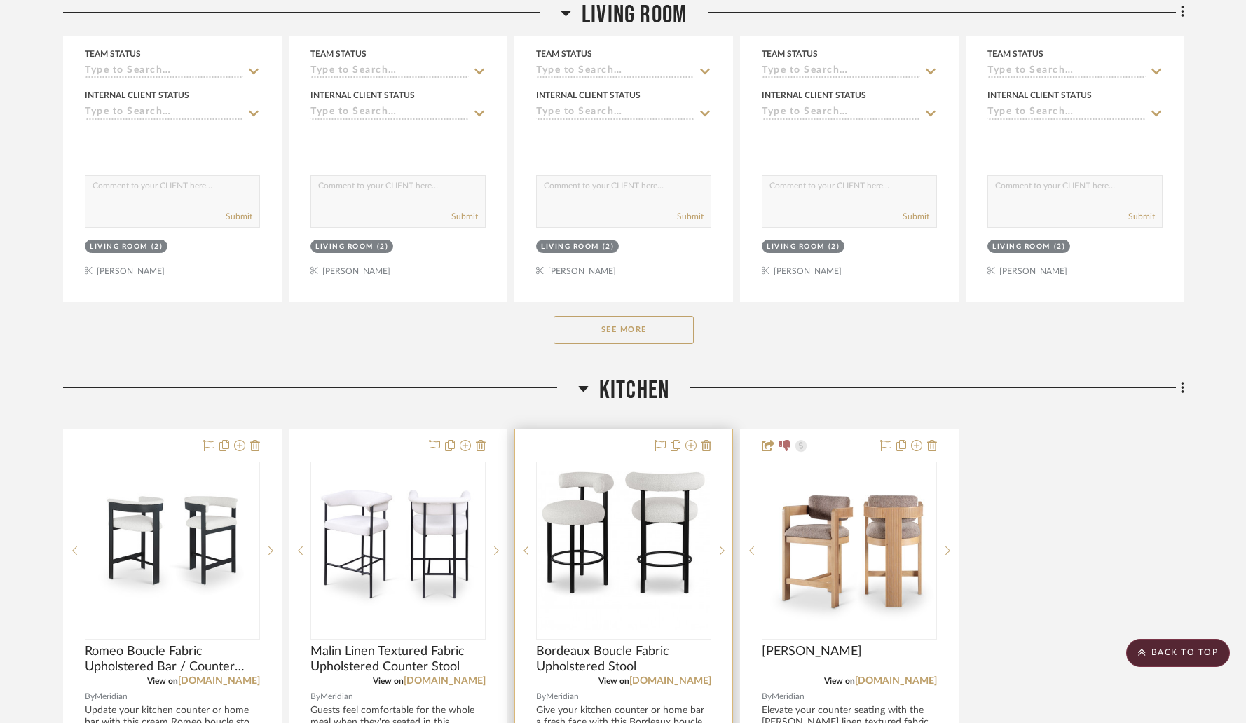
scroll to position [2264, 0]
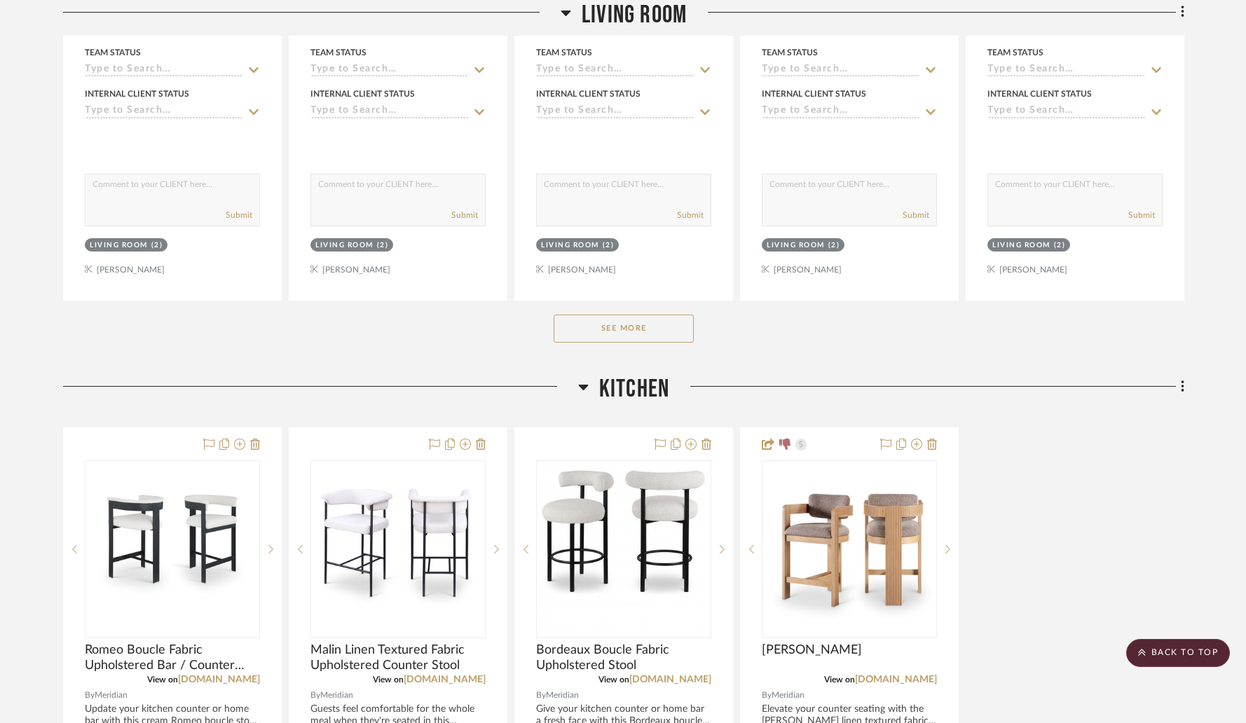
click at [631, 327] on button "See More" at bounding box center [624, 329] width 140 height 28
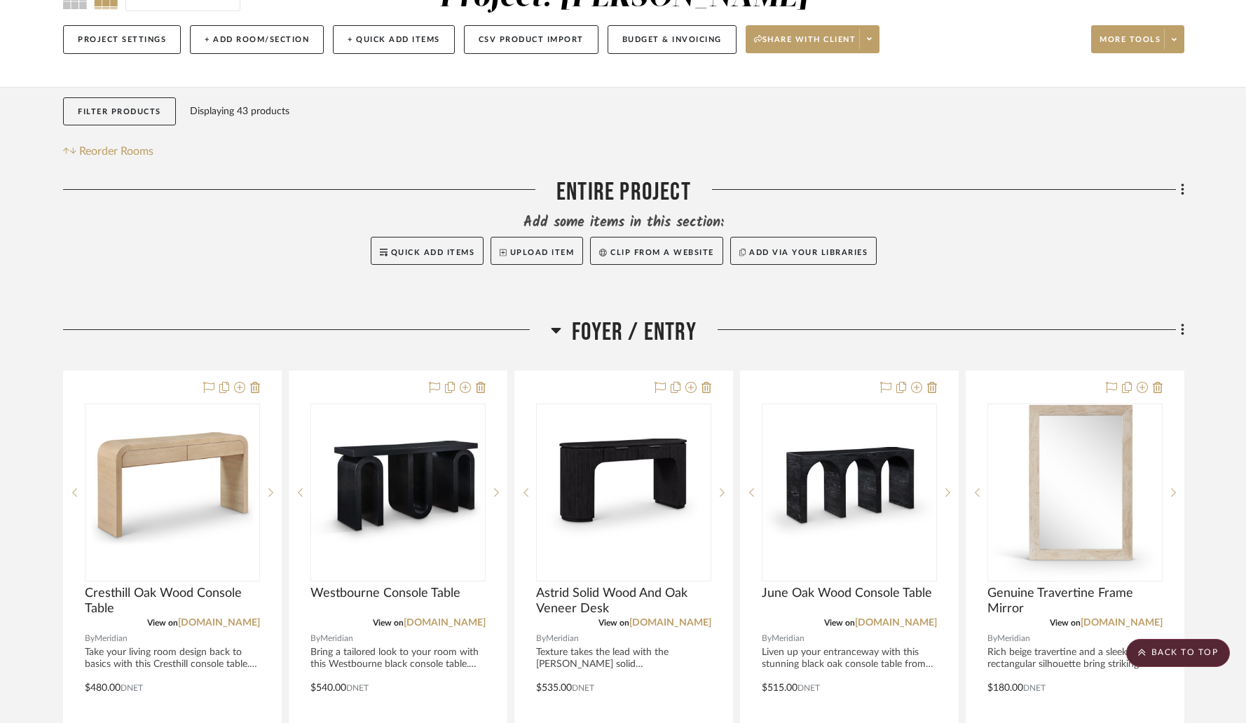
scroll to position [0, 0]
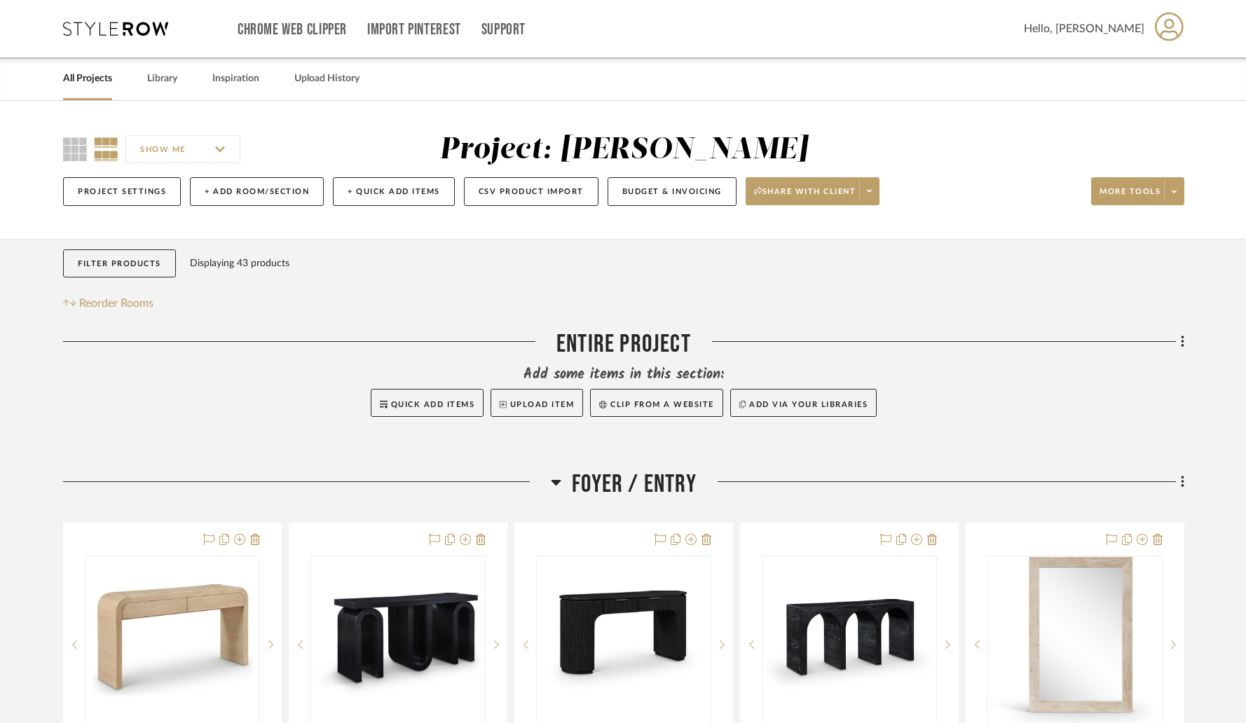
click at [95, 81] on link "All Projects" at bounding box center [87, 78] width 49 height 19
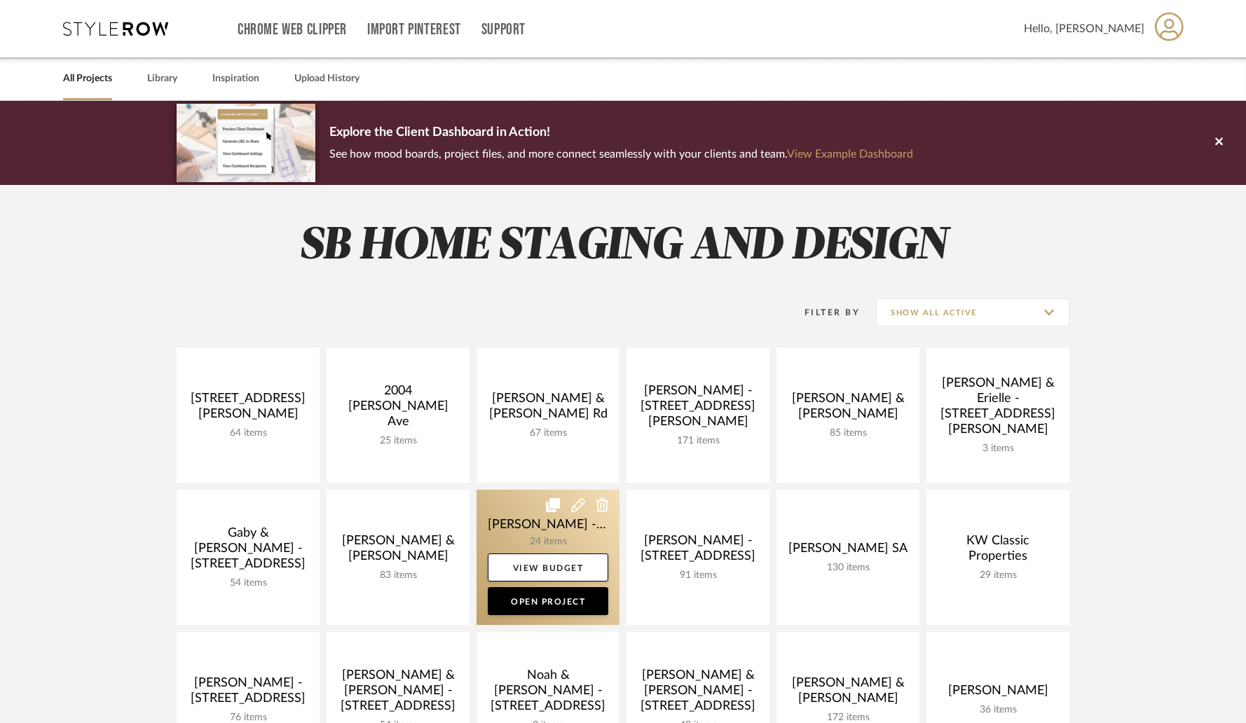
click at [587, 536] on link at bounding box center [548, 557] width 143 height 135
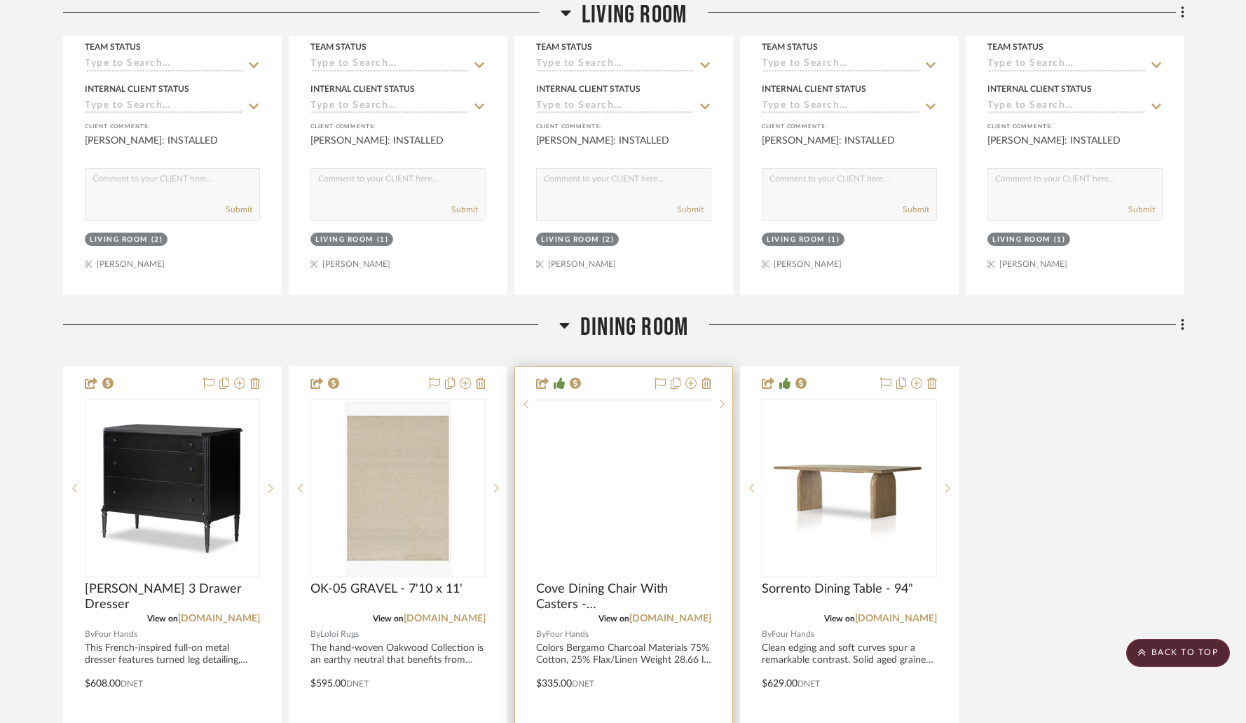
scroll to position [1437, 0]
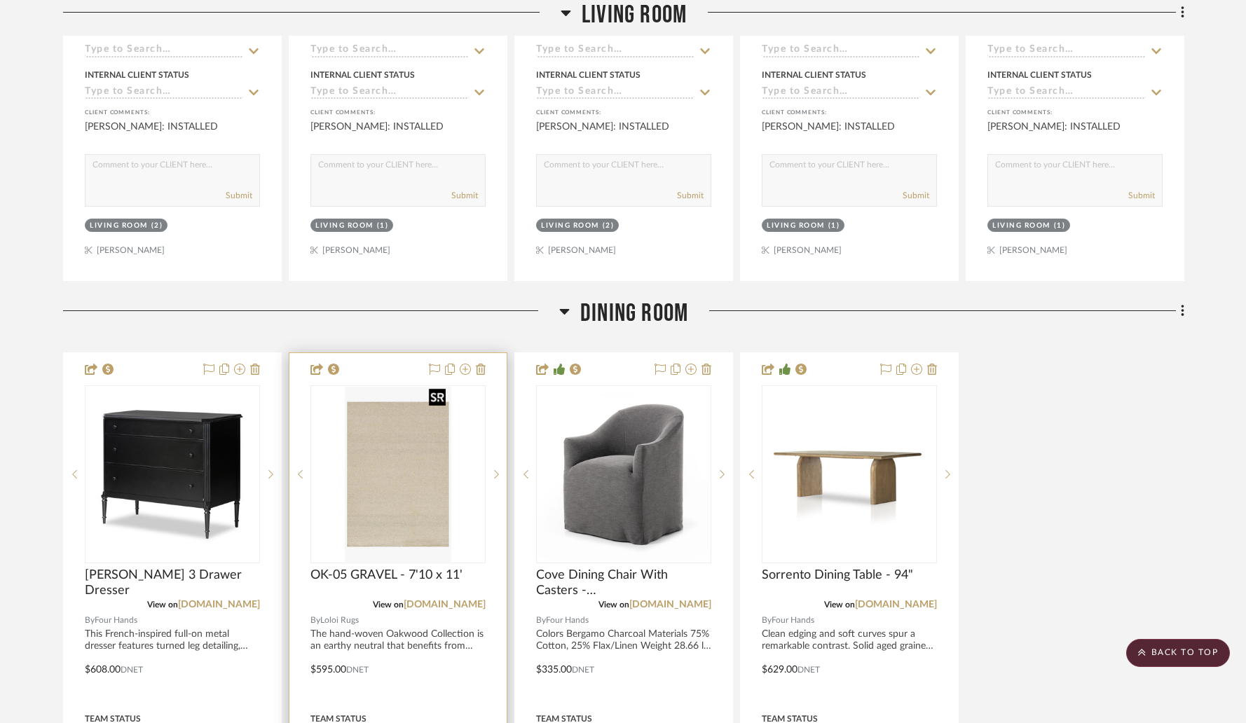
click at [385, 474] on img "0" at bounding box center [398, 474] width 106 height 175
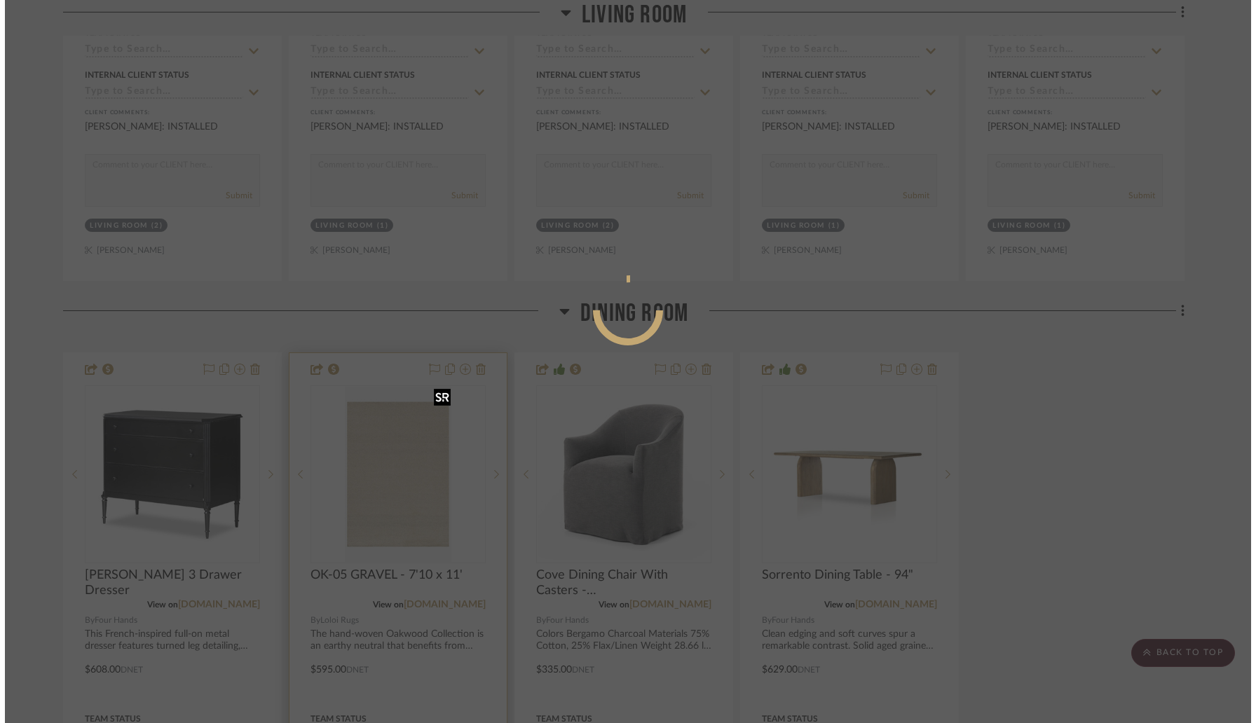
scroll to position [0, 0]
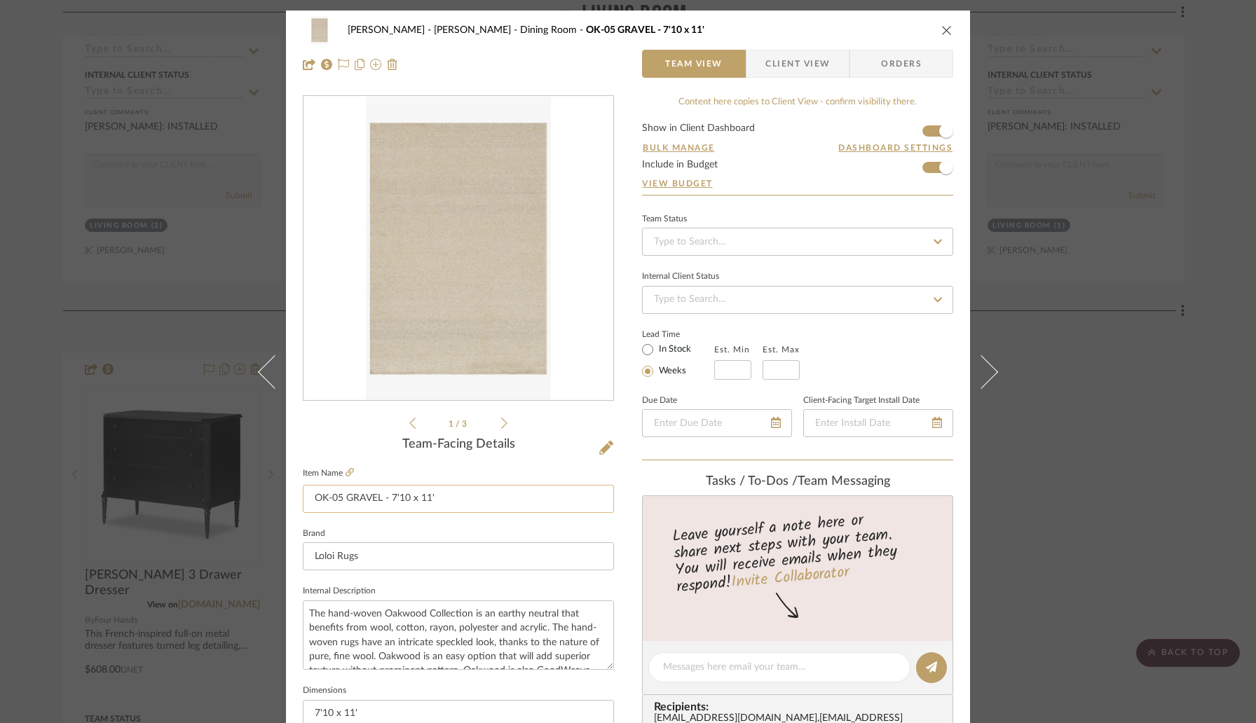
click at [427, 498] on input "OK-05 GRAVEL - 7'10 x 11'" at bounding box center [458, 499] width 311 height 28
click at [942, 28] on icon "close" at bounding box center [946, 30] width 11 height 11
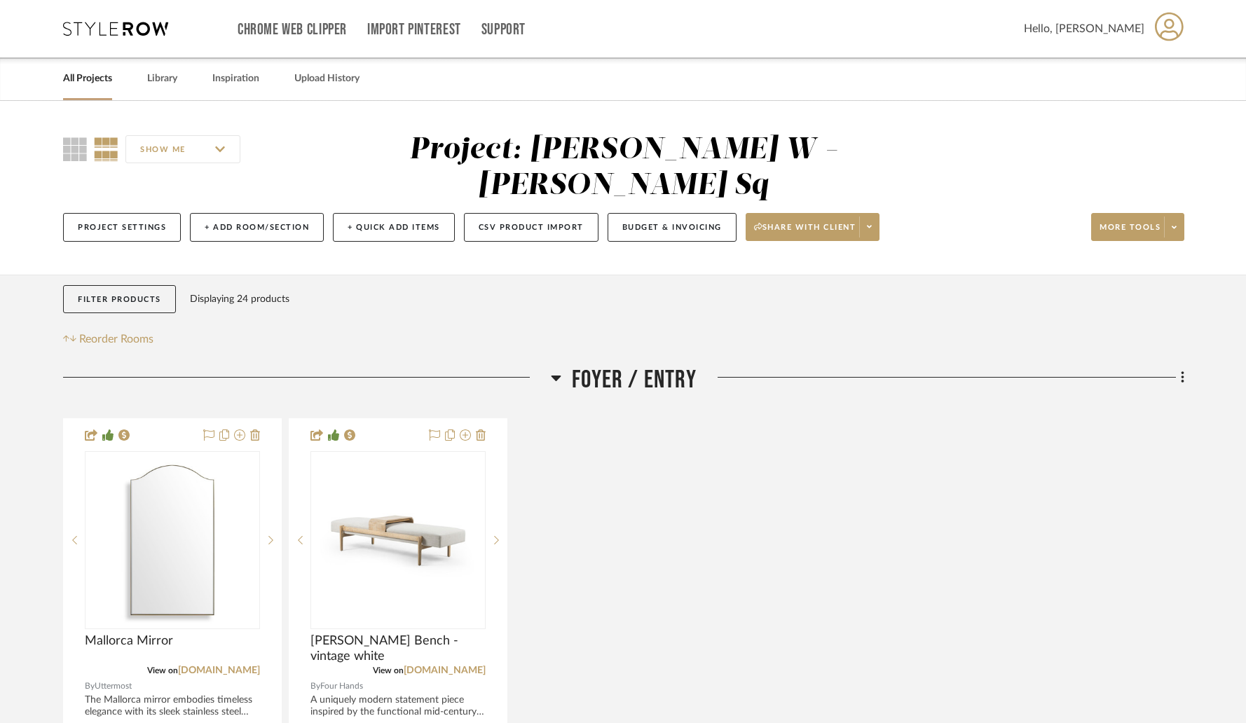
click at [88, 81] on link "All Projects" at bounding box center [87, 78] width 49 height 19
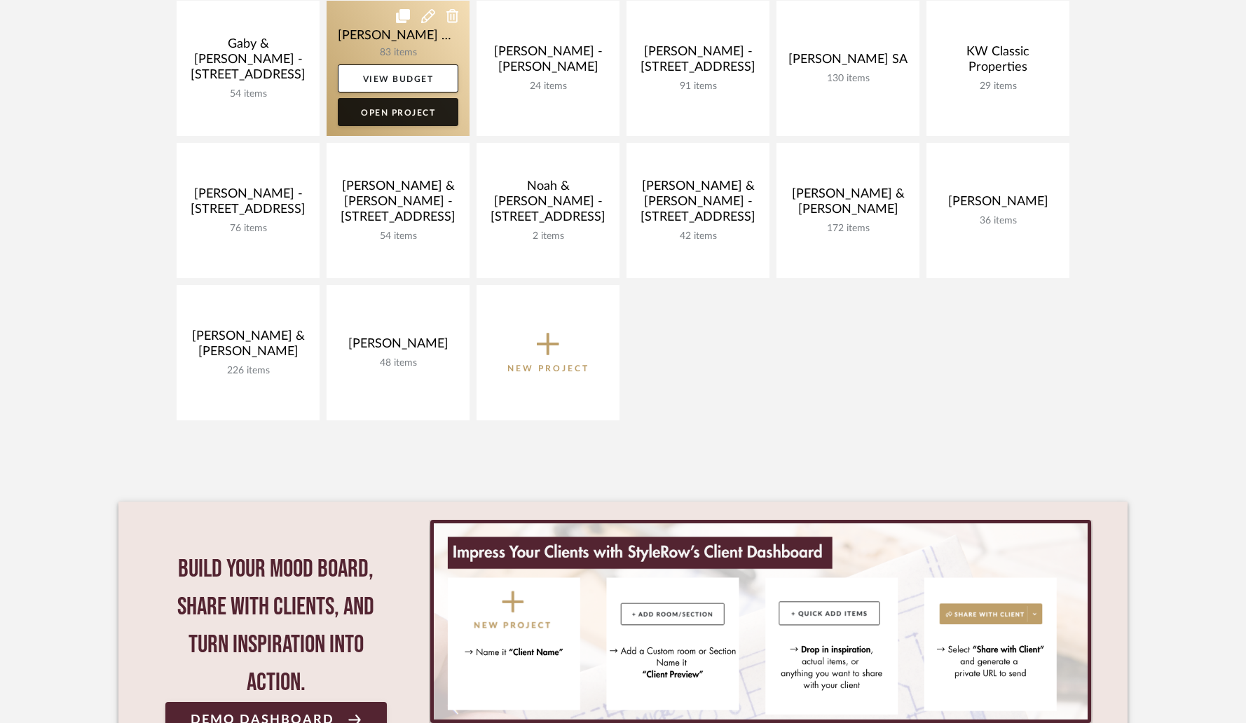
scroll to position [639, 0]
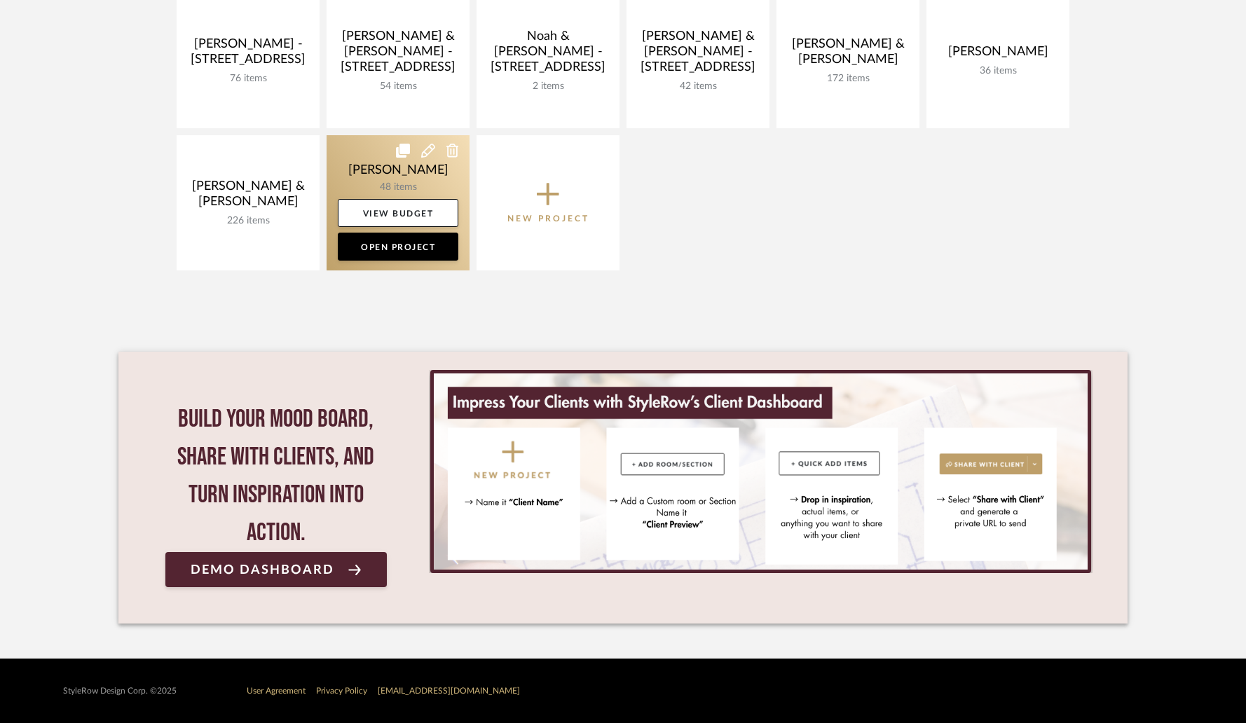
click at [378, 169] on link at bounding box center [398, 202] width 143 height 135
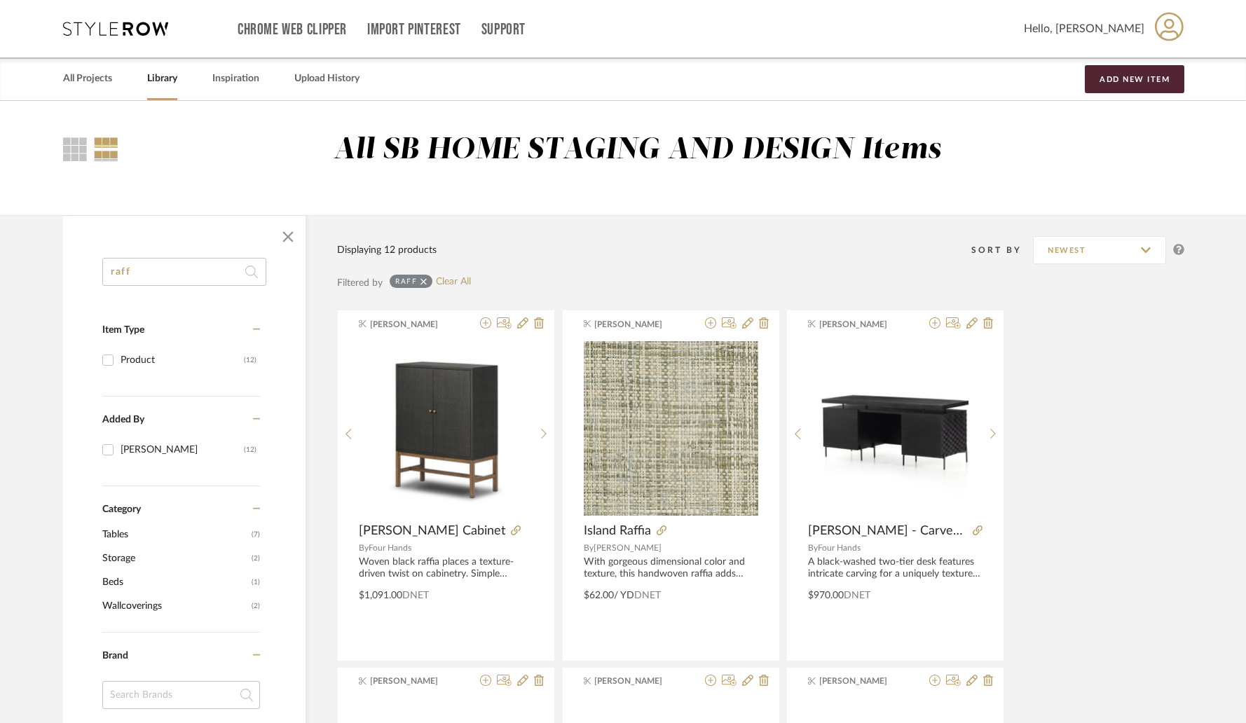
click at [193, 267] on input "raff" at bounding box center [184, 272] width 164 height 28
paste input "OK-05 GRAVEL - 7'10 x 11'"
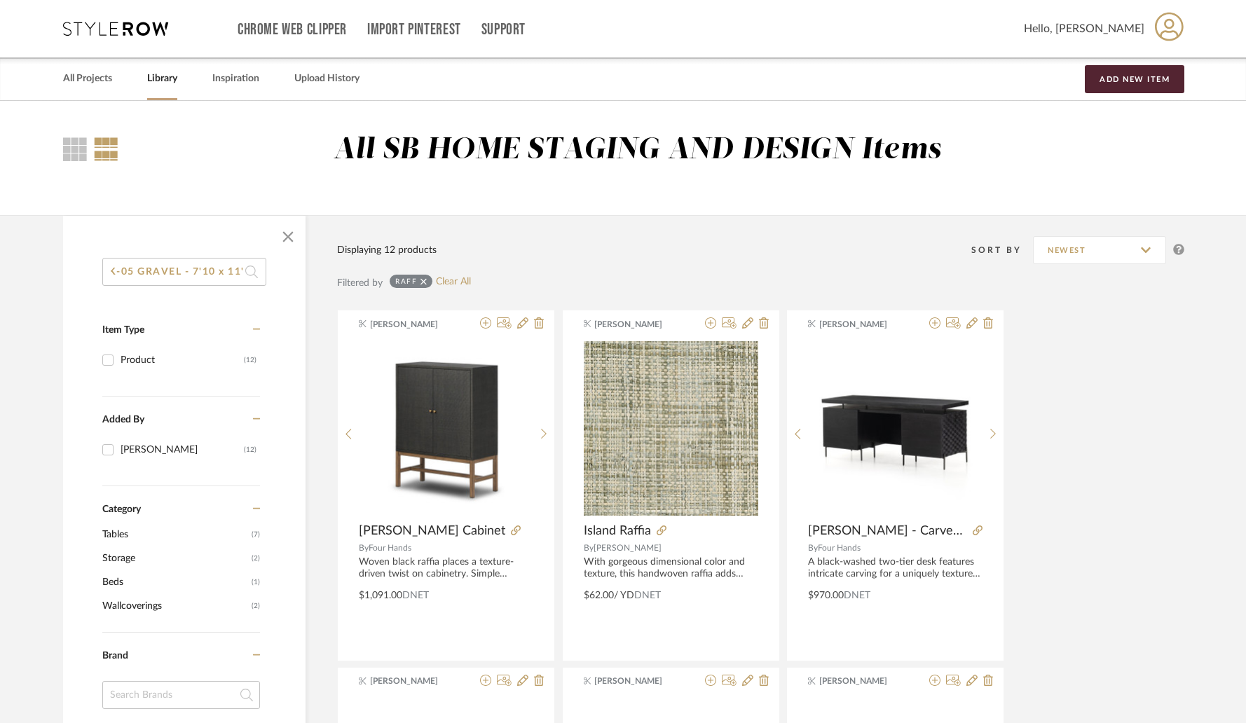
type input "OK-05 GRAVEL - 7'10 x 11'"
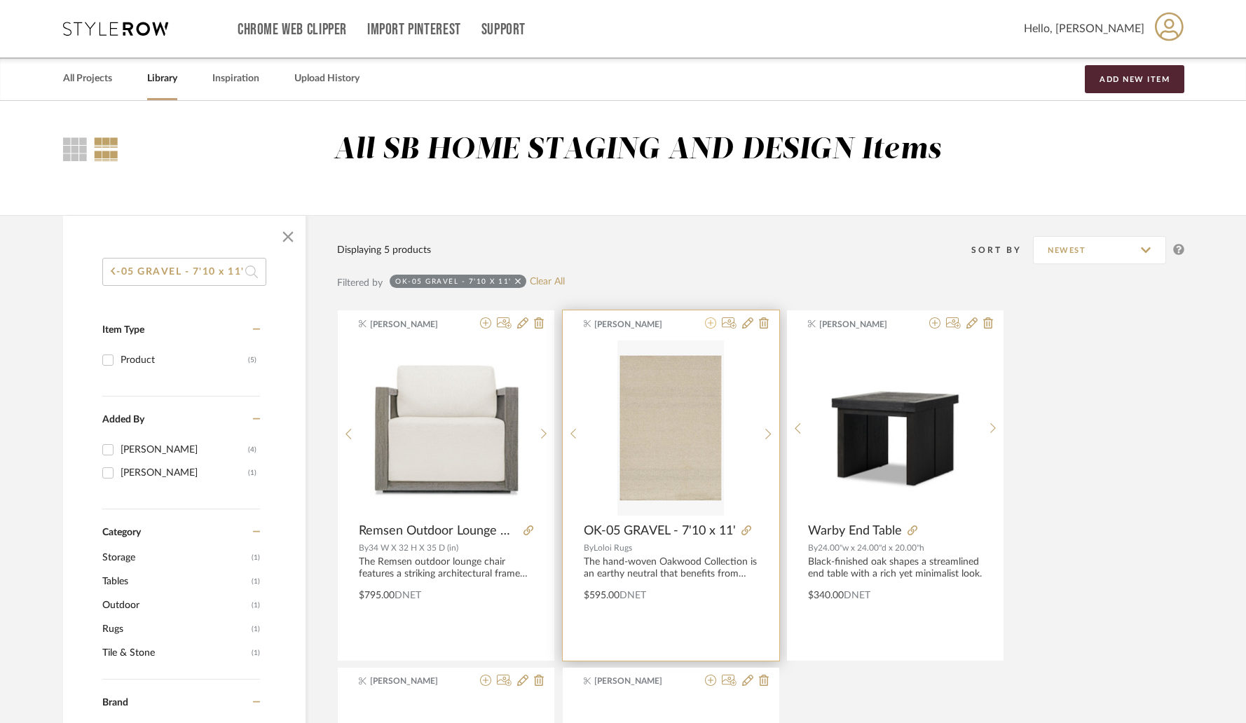
click at [711, 327] on icon at bounding box center [710, 322] width 11 height 11
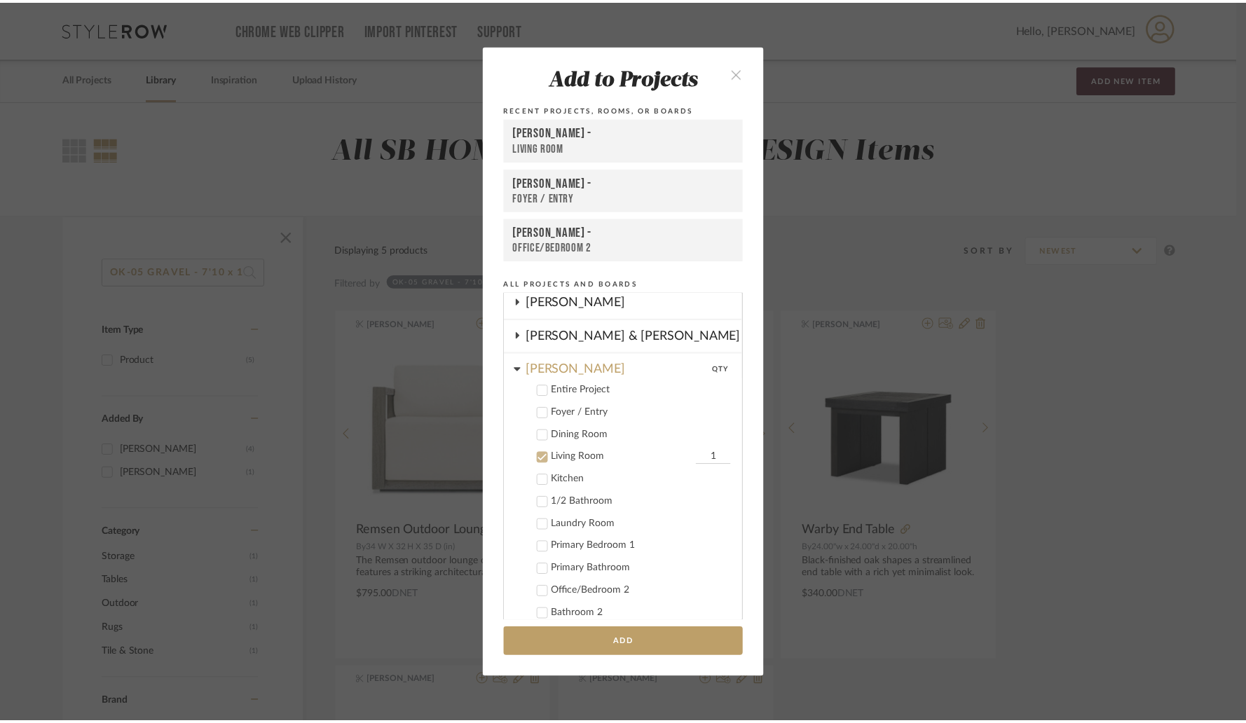
scroll to position [647, 0]
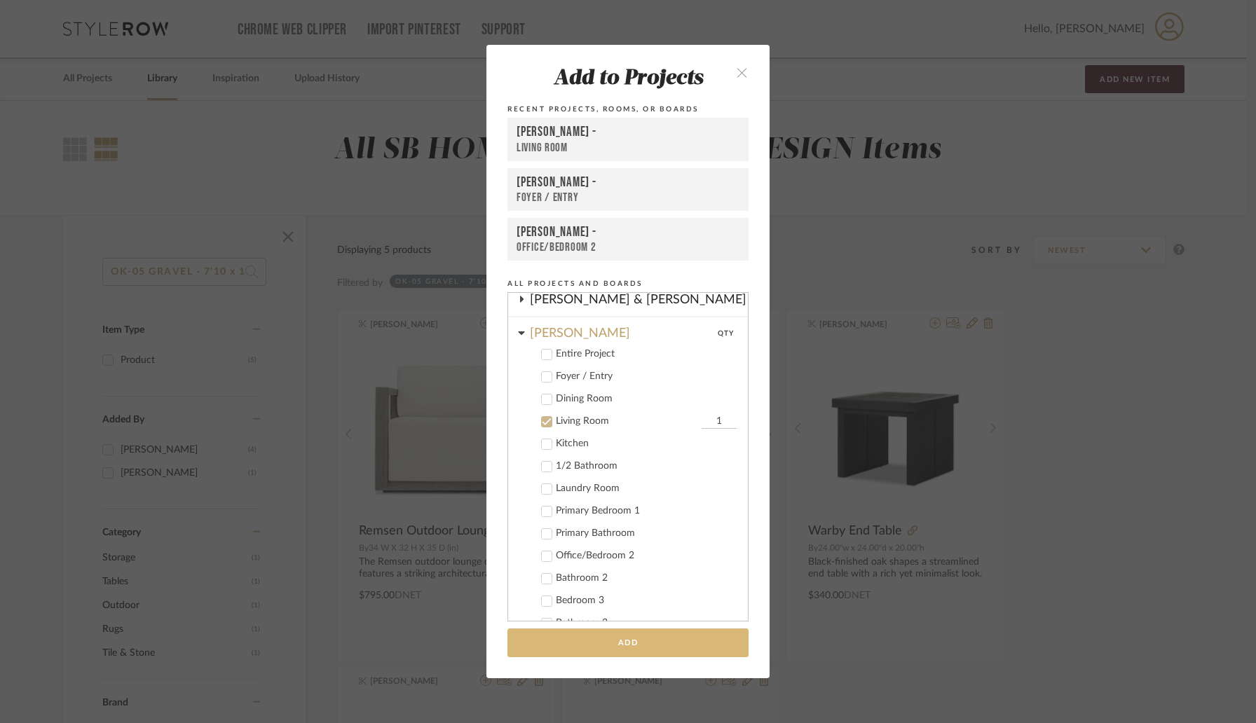
click at [623, 643] on button "Add" at bounding box center [627, 643] width 241 height 29
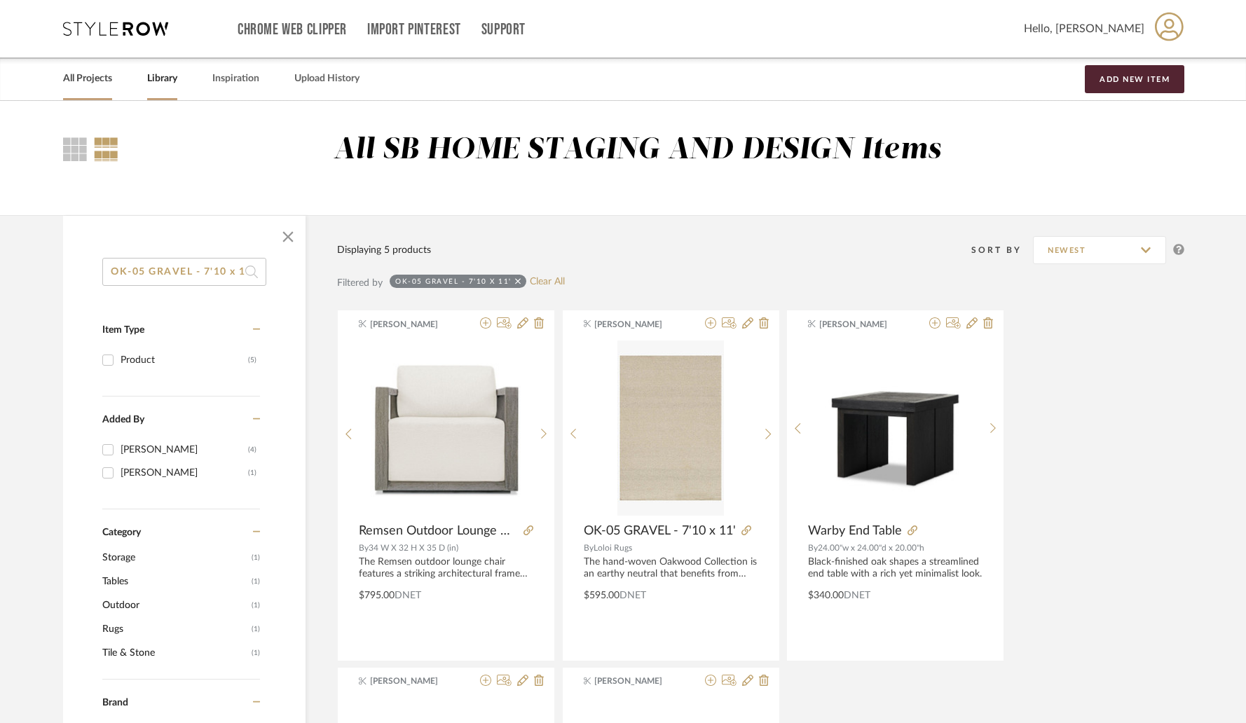
click at [90, 83] on link "All Projects" at bounding box center [87, 78] width 49 height 19
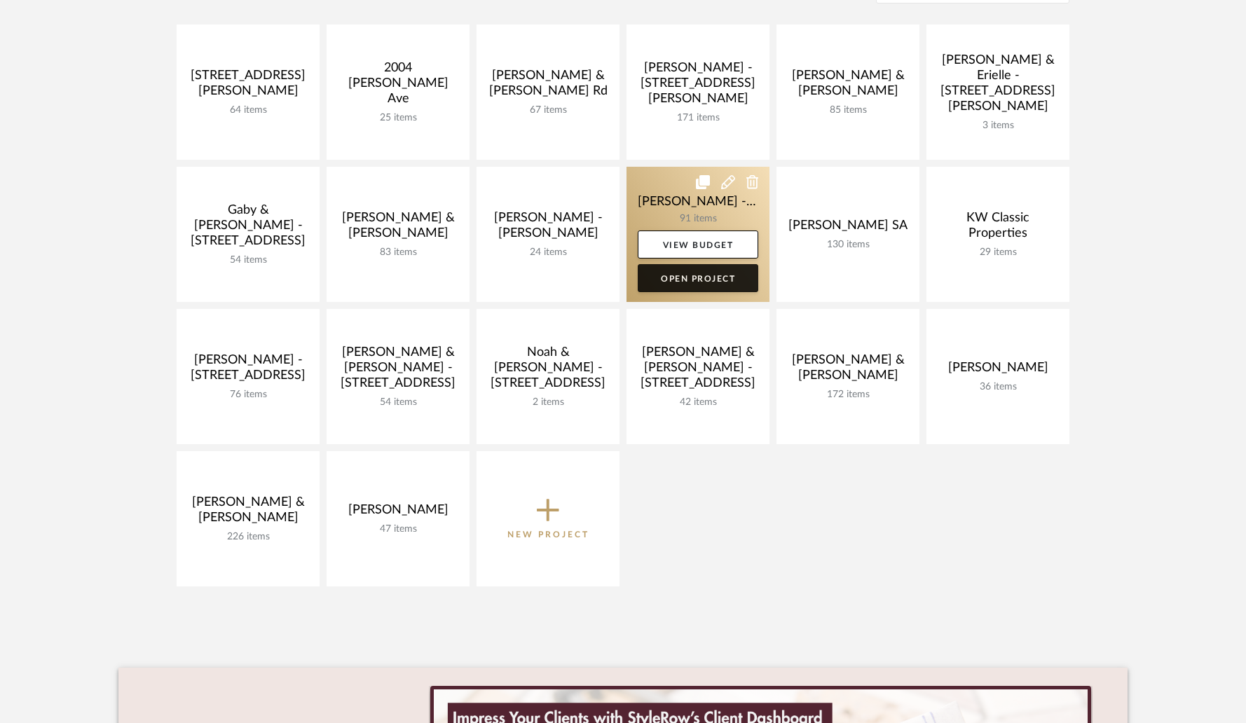
scroll to position [390, 0]
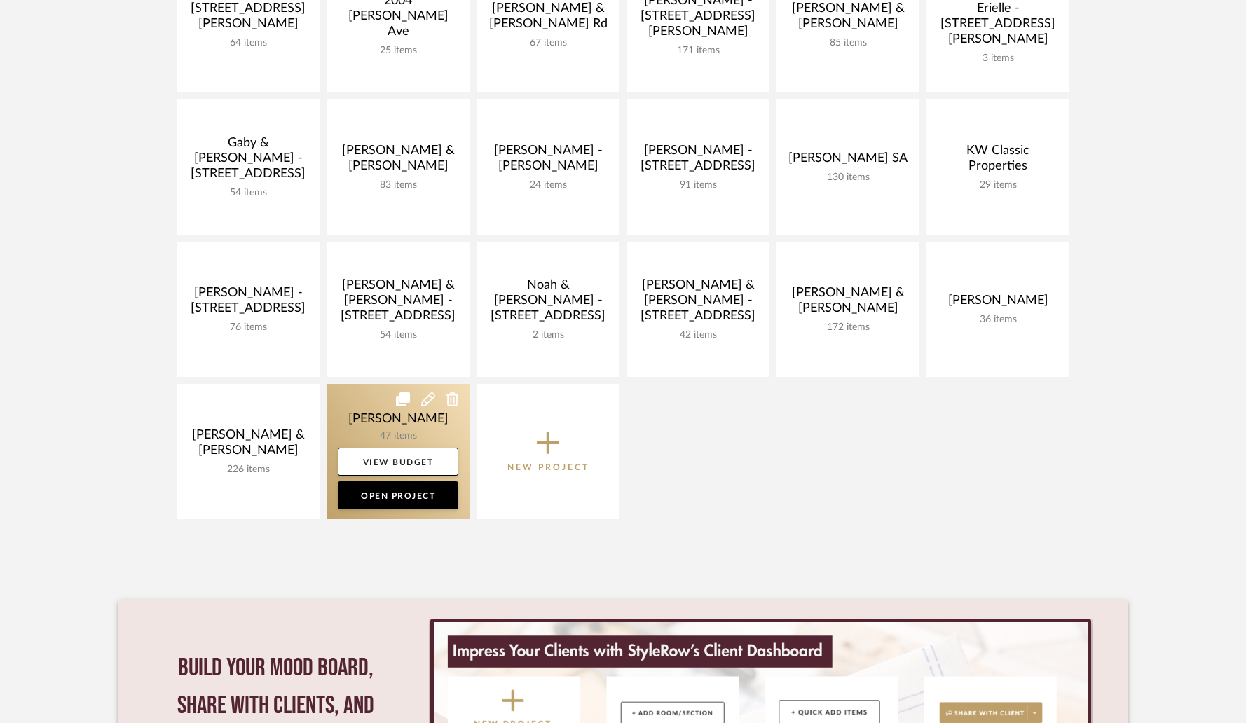
click at [410, 419] on link at bounding box center [398, 451] width 143 height 135
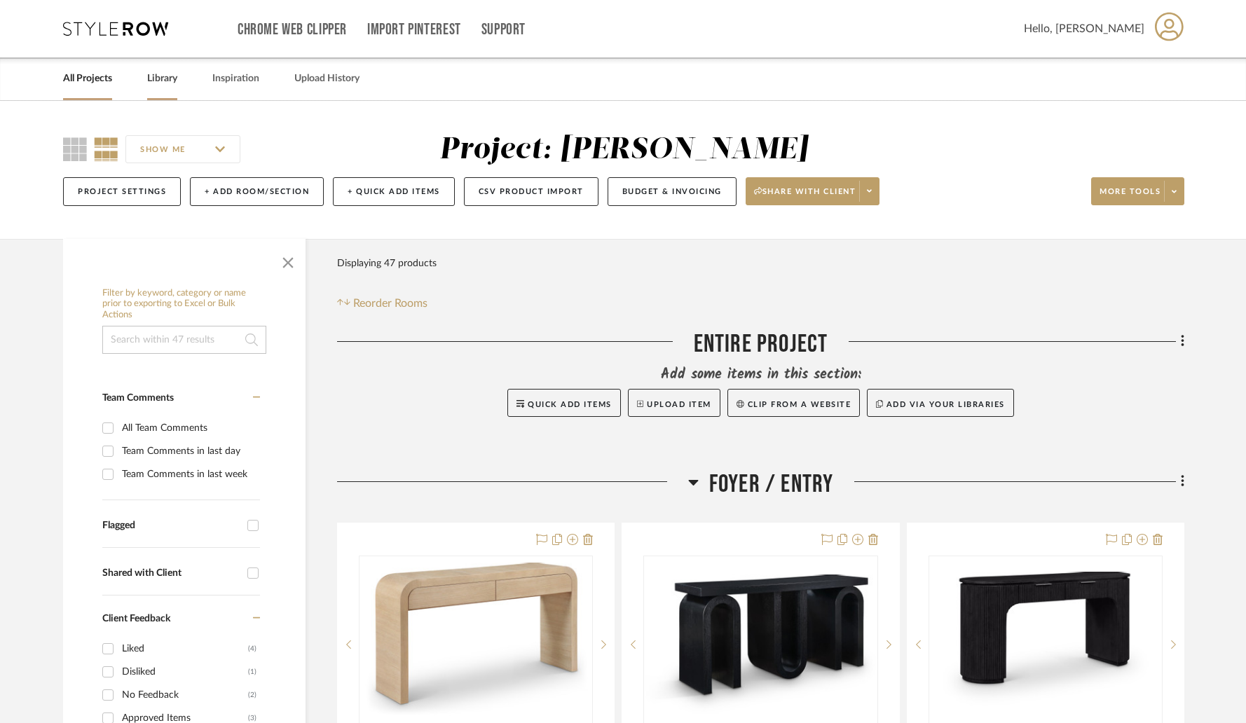
click at [172, 81] on link "Library" at bounding box center [162, 78] width 30 height 19
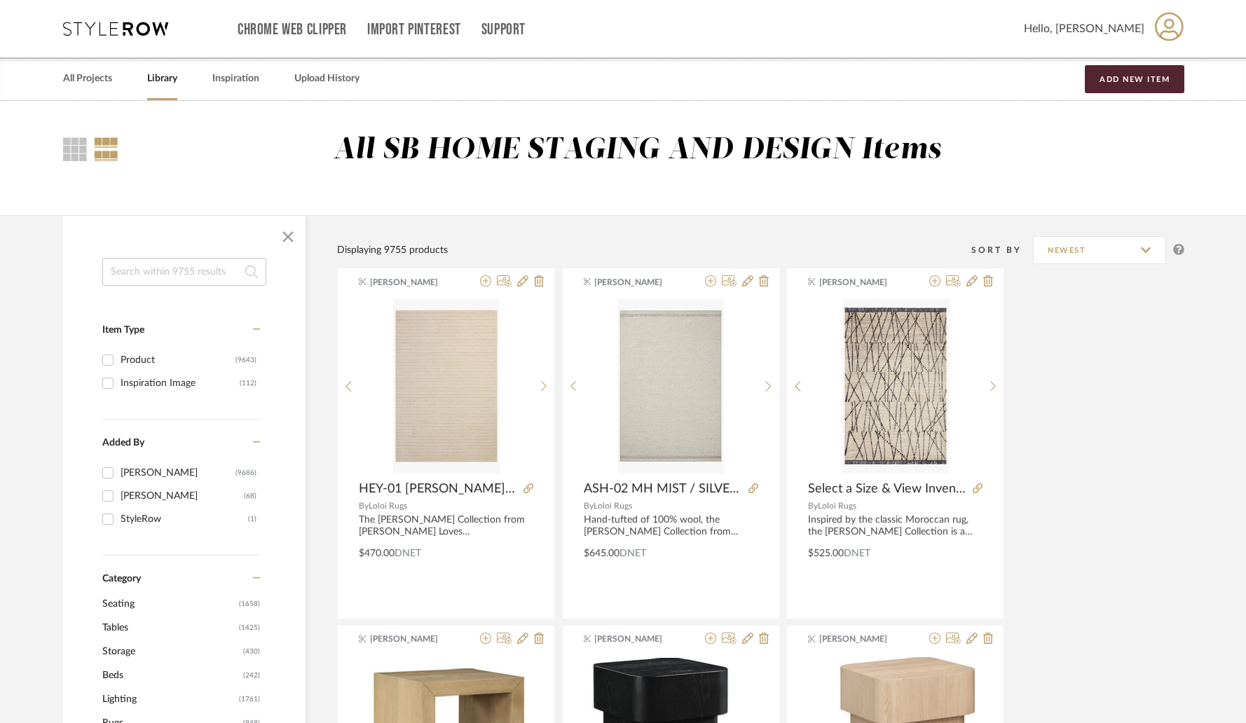
click at [217, 276] on input at bounding box center [184, 272] width 164 height 28
paste input "ROC-01"
type input "ROC-01"
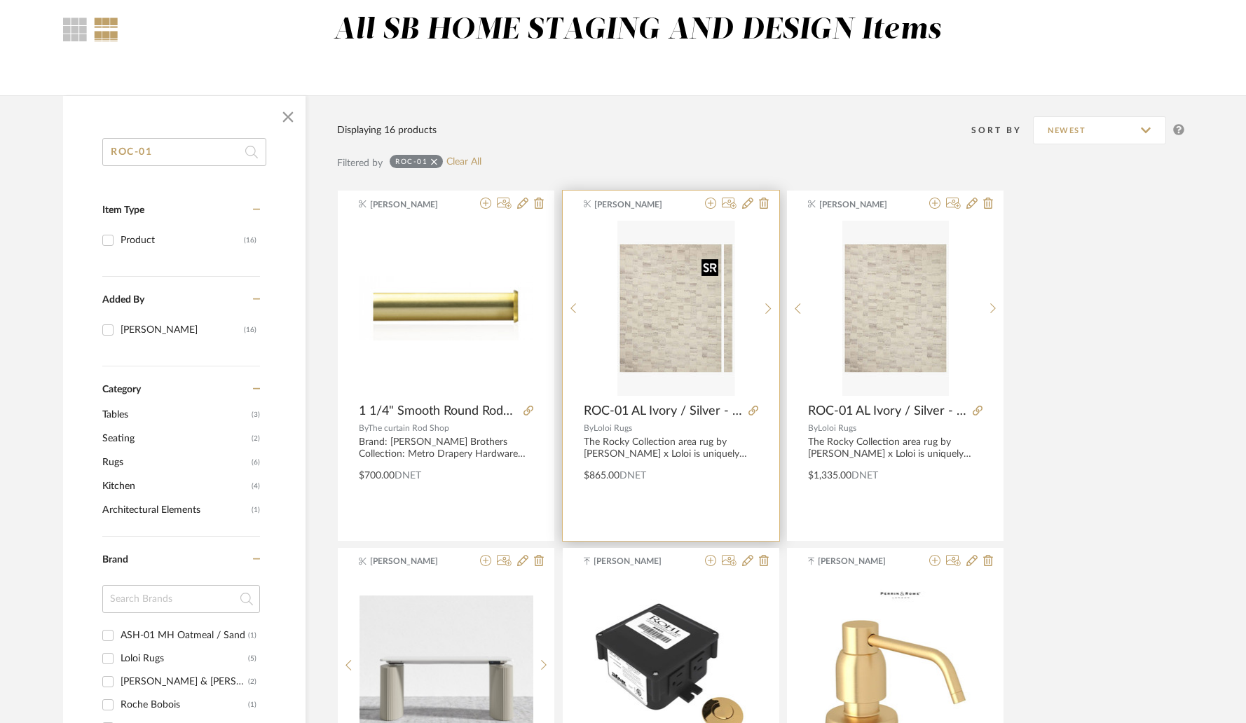
scroll to position [123, 0]
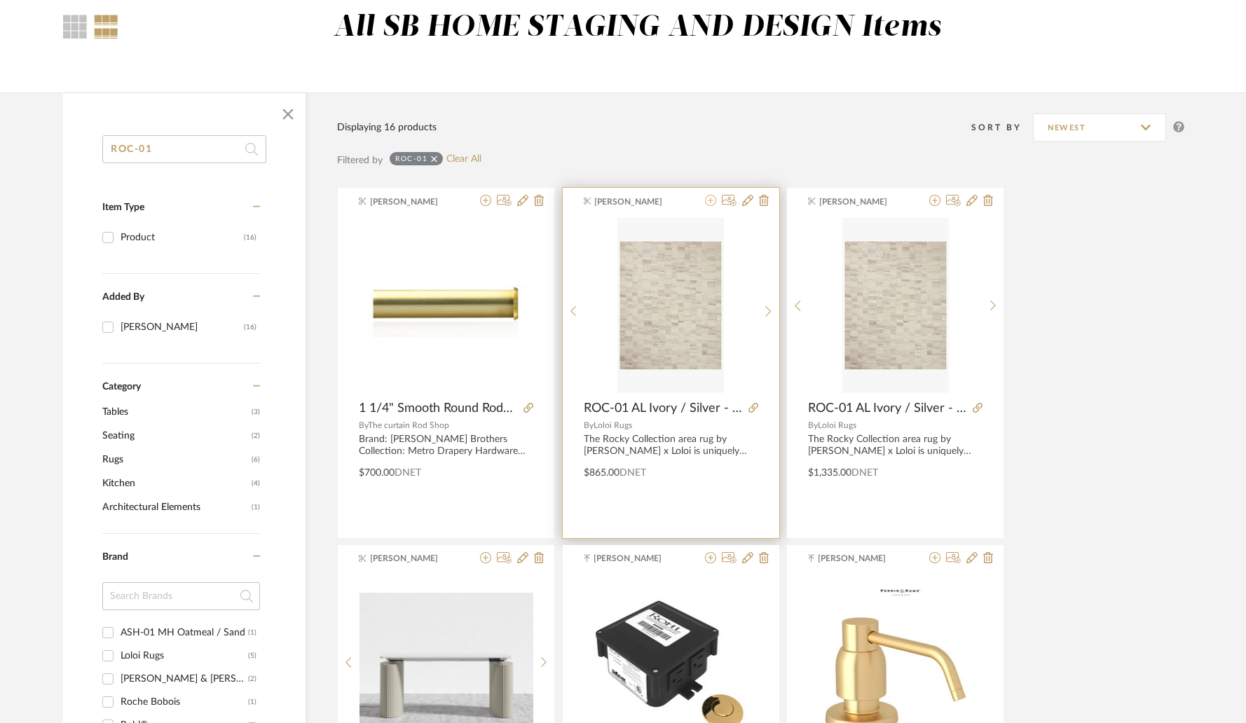
click at [711, 205] on icon at bounding box center [710, 200] width 11 height 11
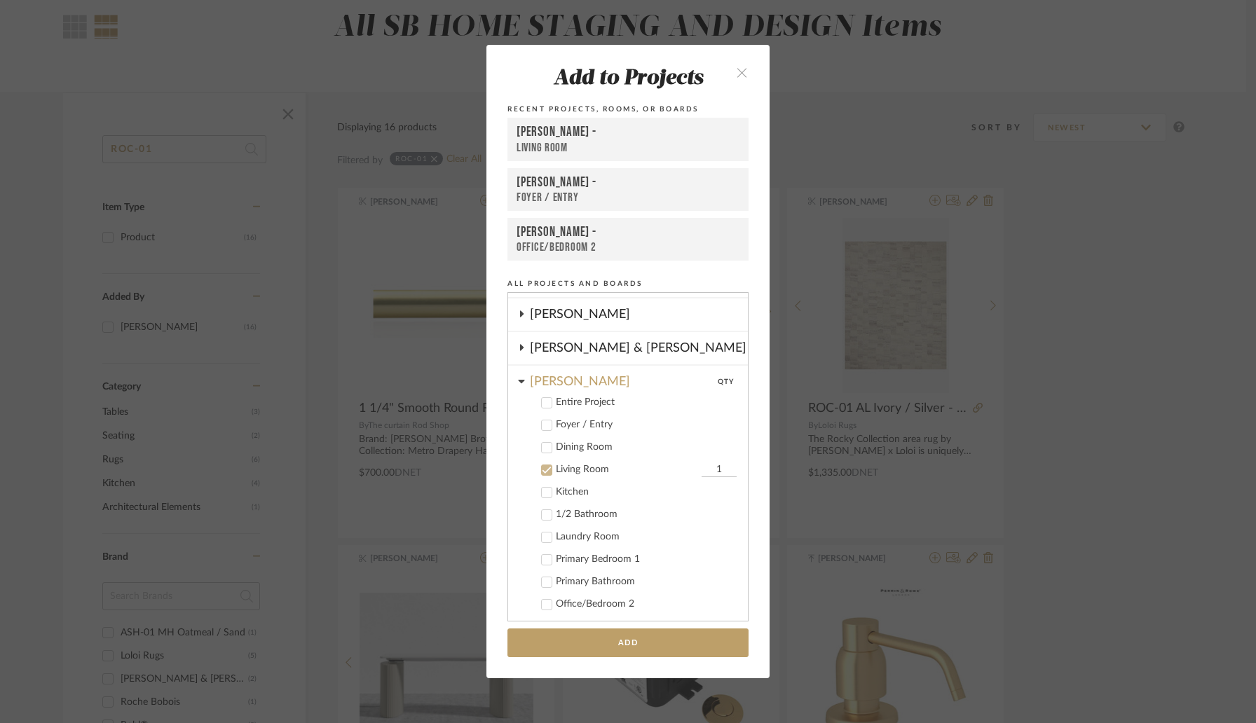
scroll to position [647, 0]
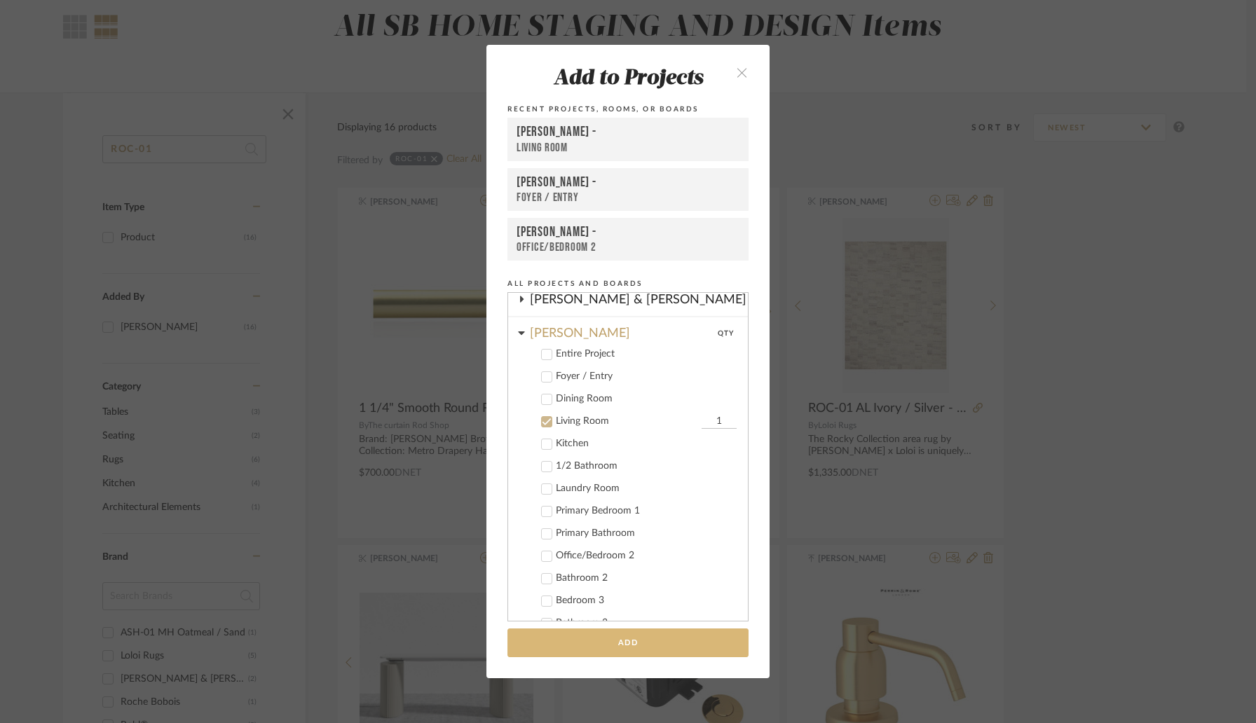
click at [601, 639] on button "Add" at bounding box center [627, 643] width 241 height 29
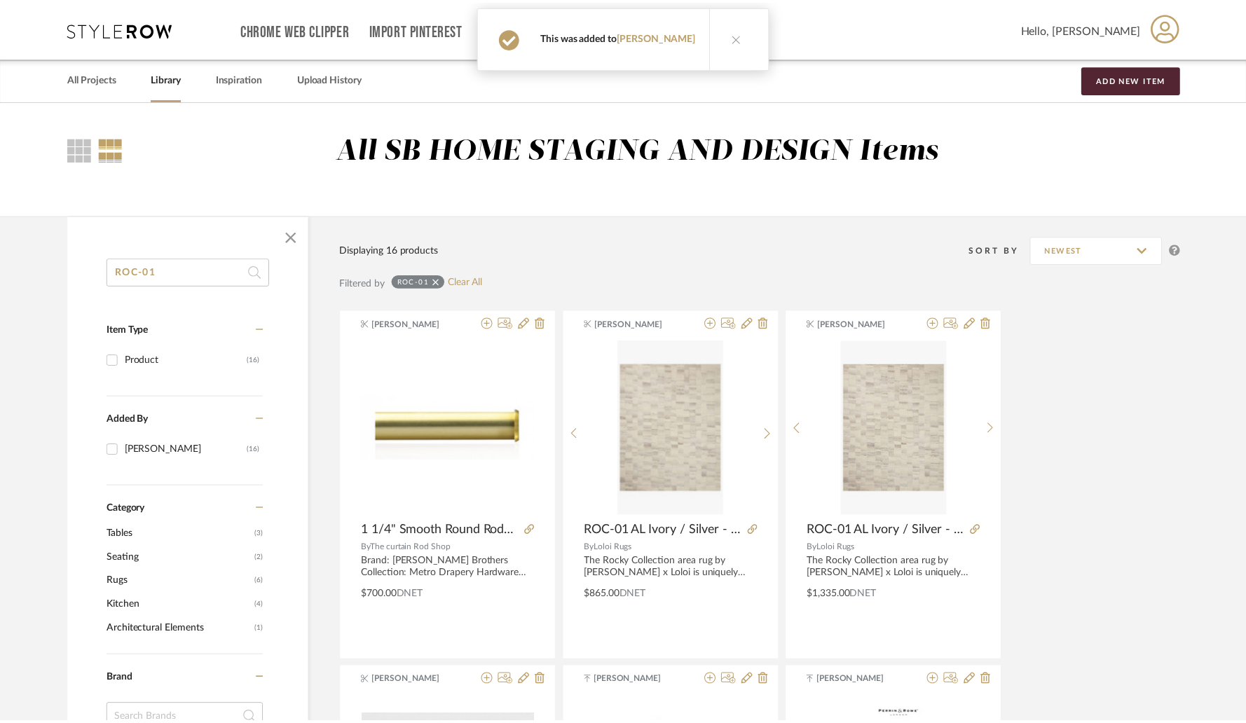
scroll to position [123, 0]
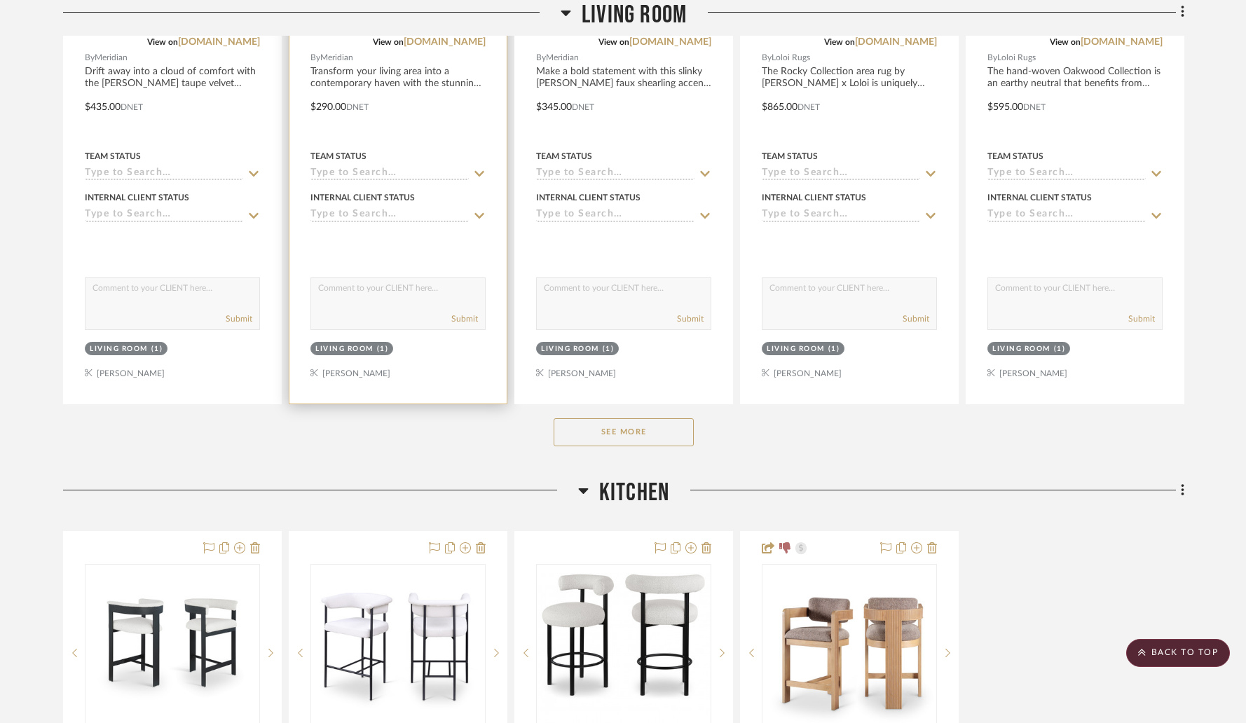
scroll to position [2239, 0]
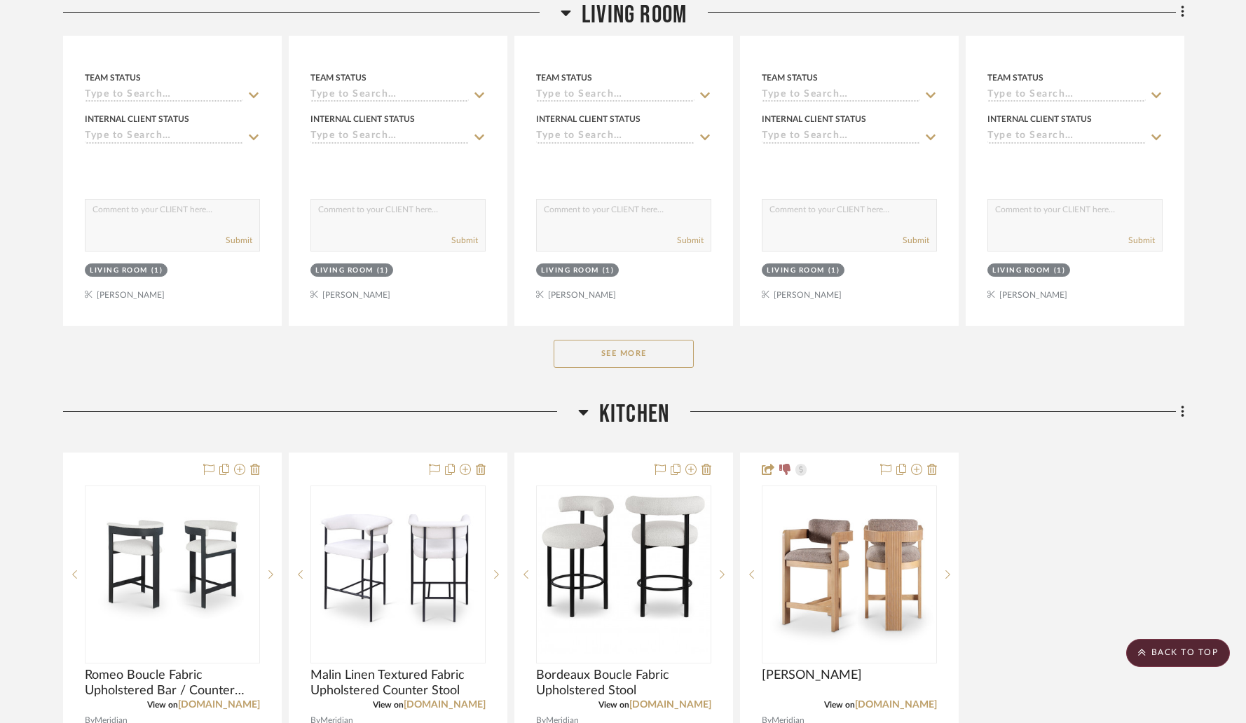
click at [610, 350] on button "See More" at bounding box center [624, 354] width 140 height 28
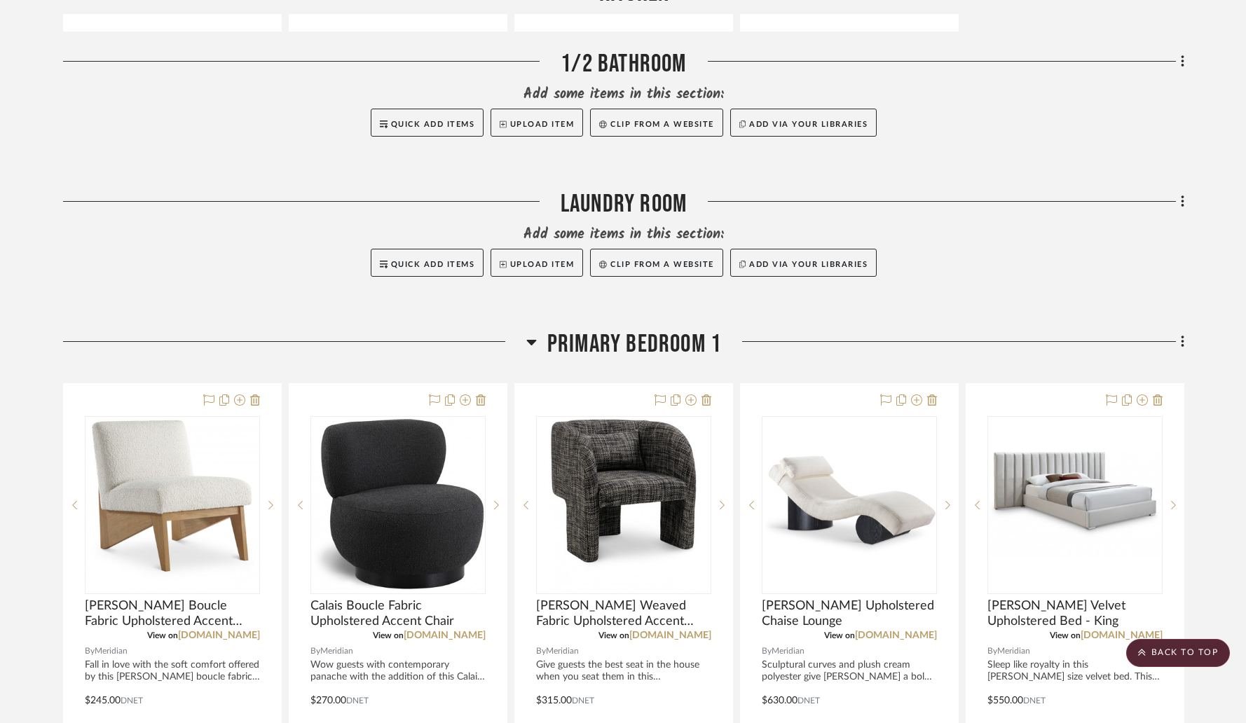
scroll to position [5111, 0]
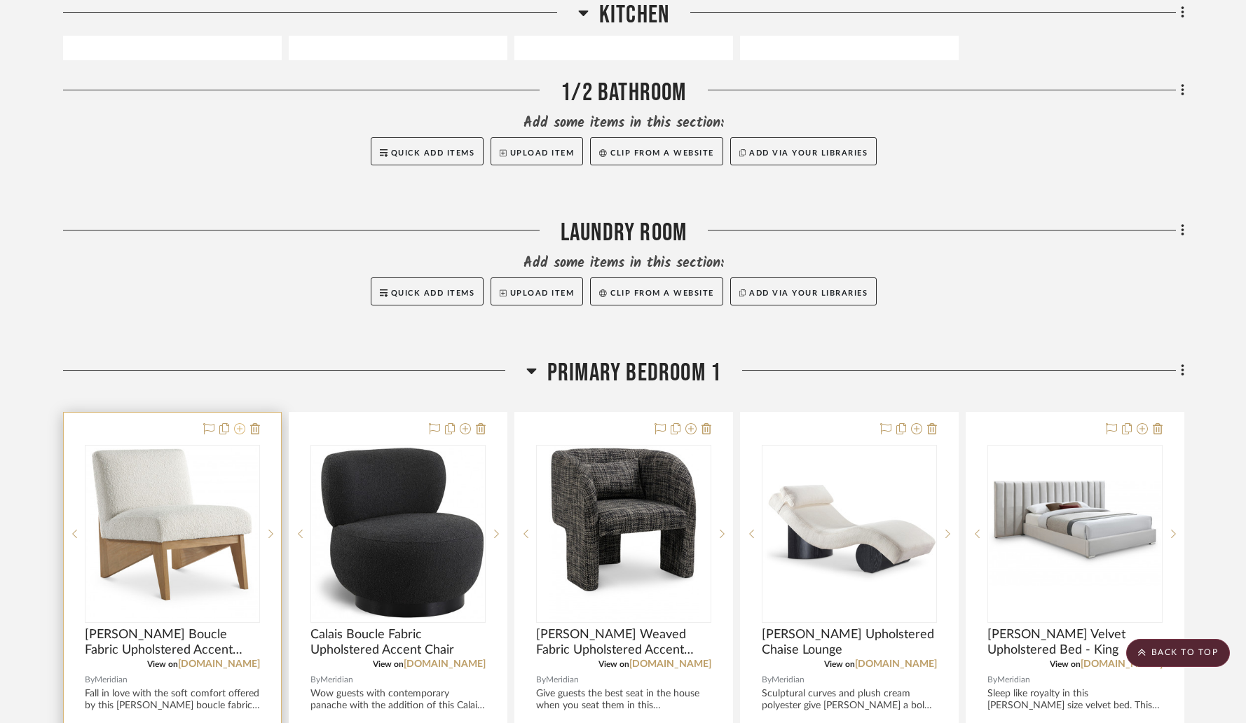
click at [240, 429] on icon at bounding box center [239, 428] width 11 height 11
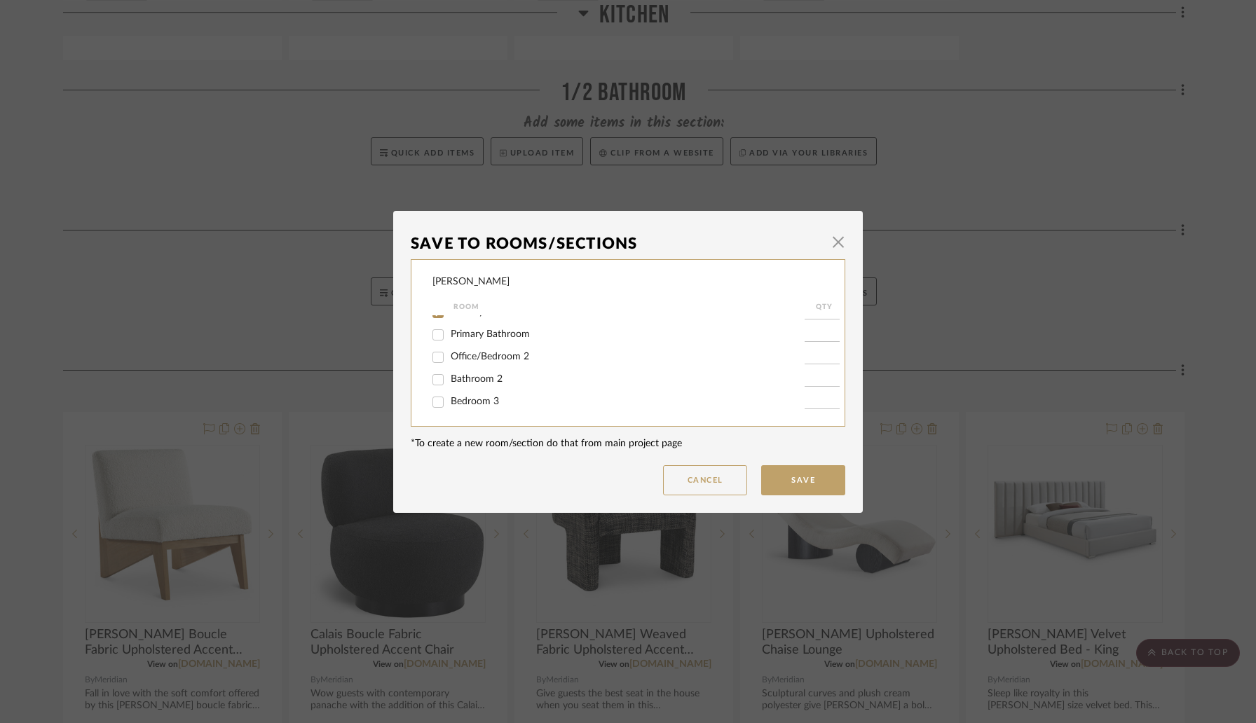
scroll to position [203, 0]
click at [436, 378] on input "Bedroom 3" at bounding box center [438, 378] width 22 height 22
checkbox input "true"
type input "1"
click at [794, 477] on button "Save" at bounding box center [803, 480] width 84 height 30
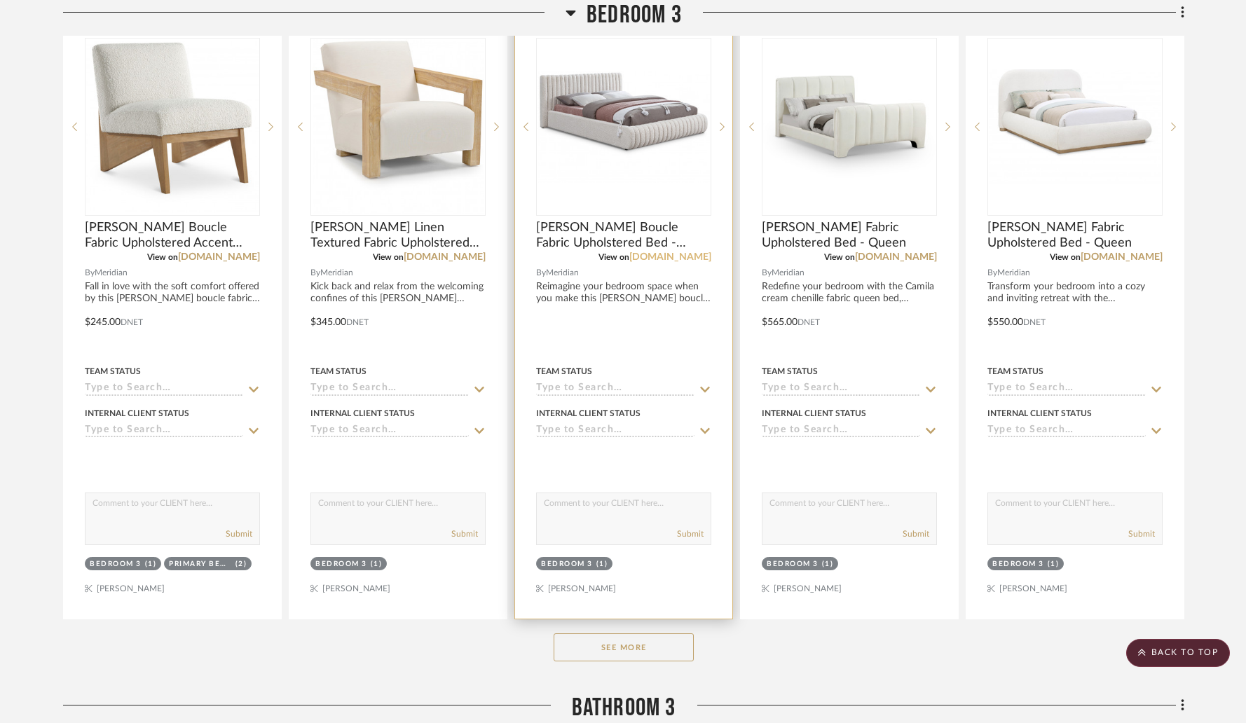
scroll to position [7403, 0]
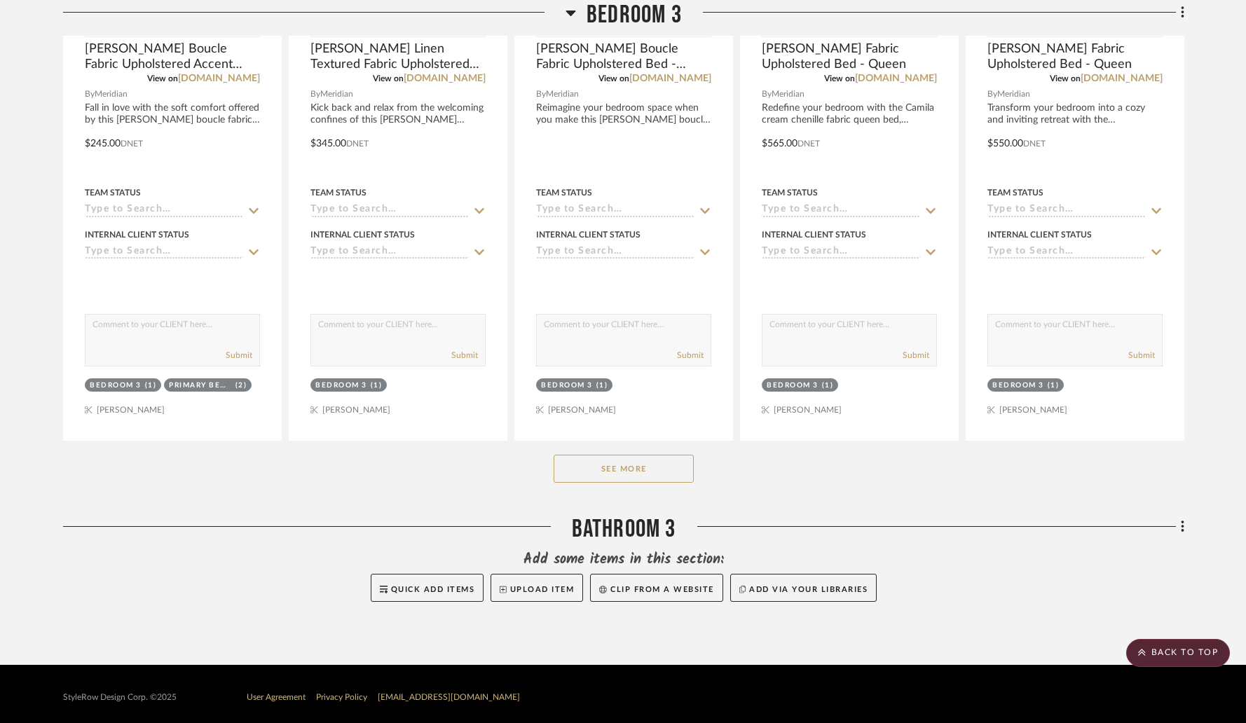
click at [637, 460] on button "See More" at bounding box center [624, 469] width 140 height 28
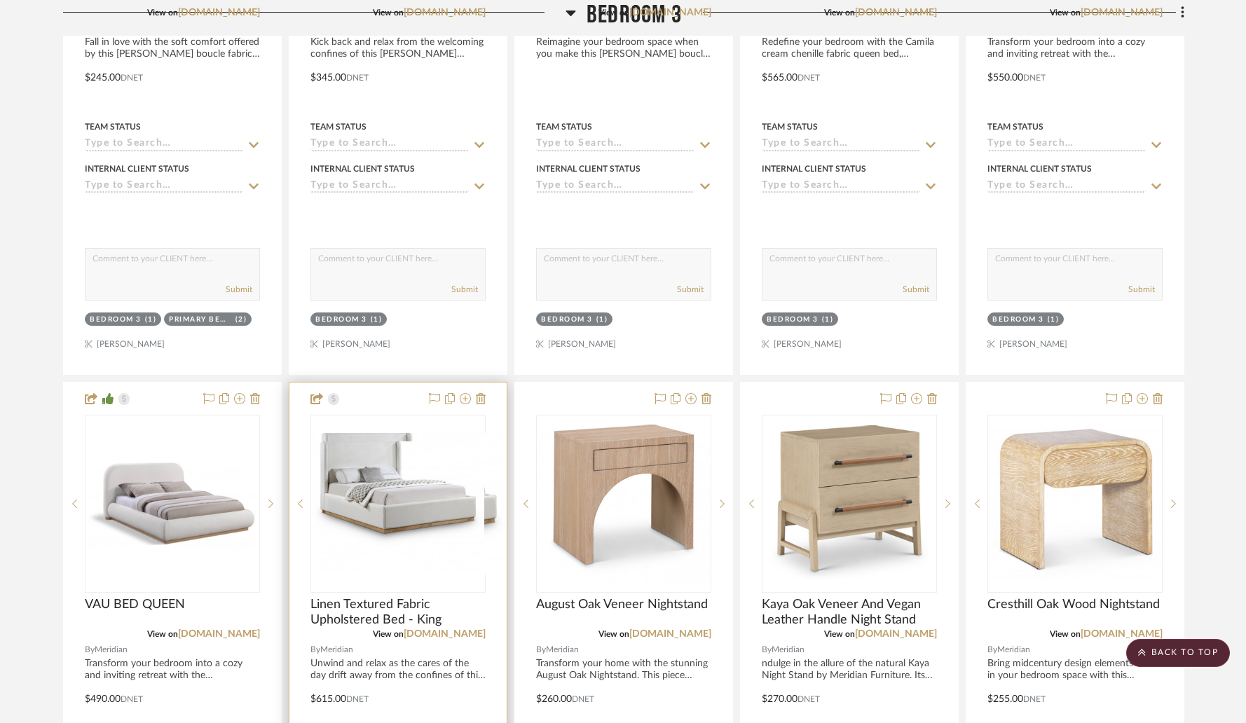
scroll to position [7375, 0]
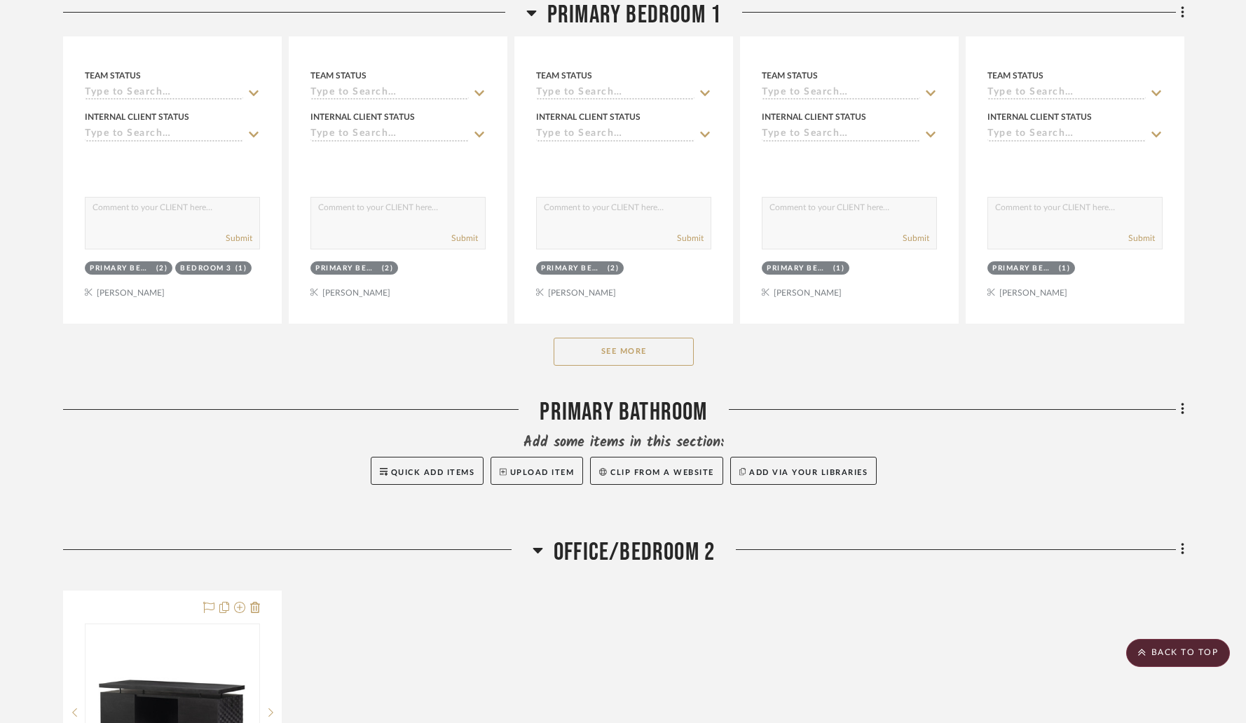
scroll to position [5680, 0]
